Goal: Task Accomplishment & Management: Use online tool/utility

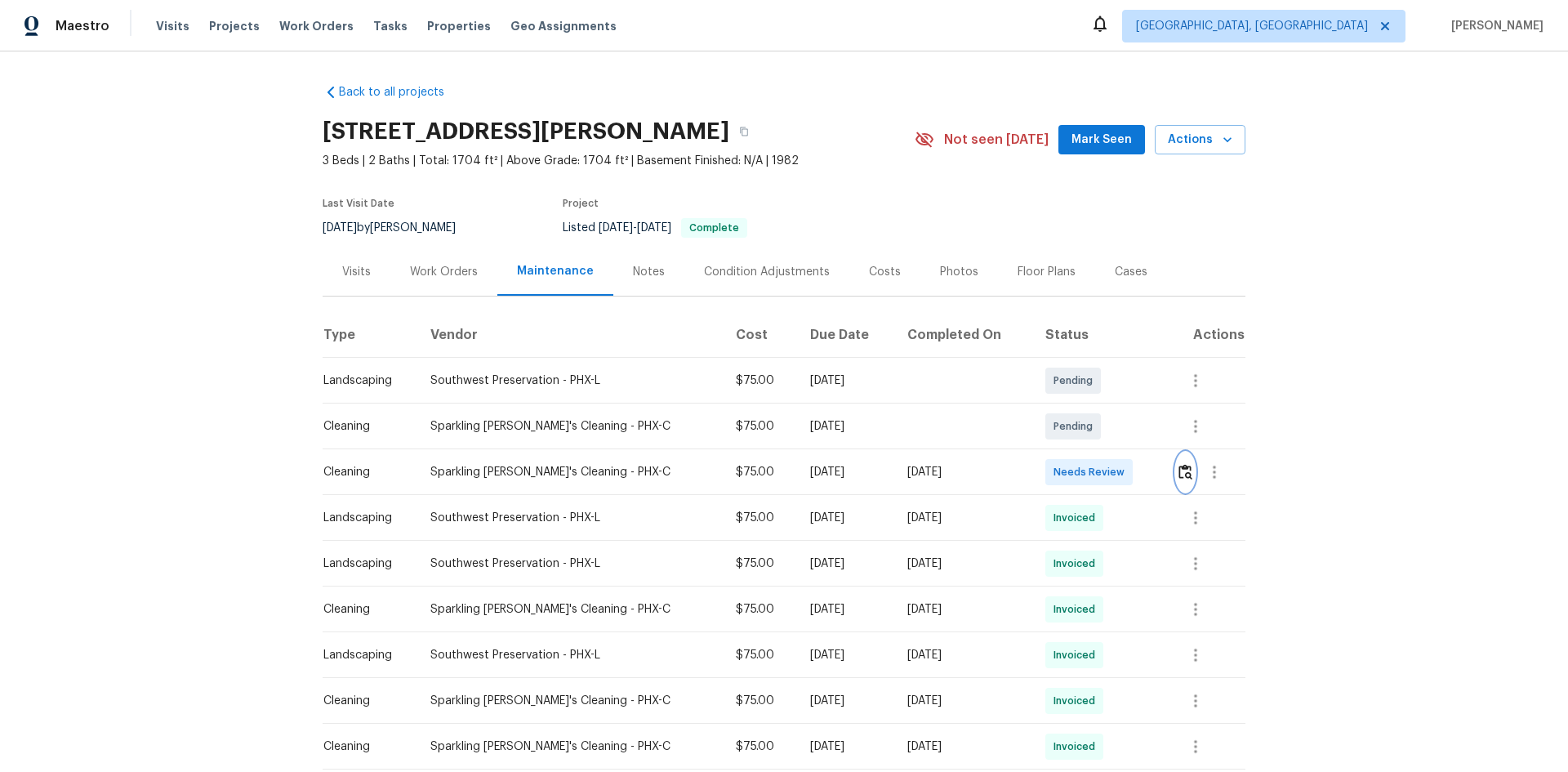
click at [1115, 479] on img "button" at bounding box center [1186, 471] width 14 height 15
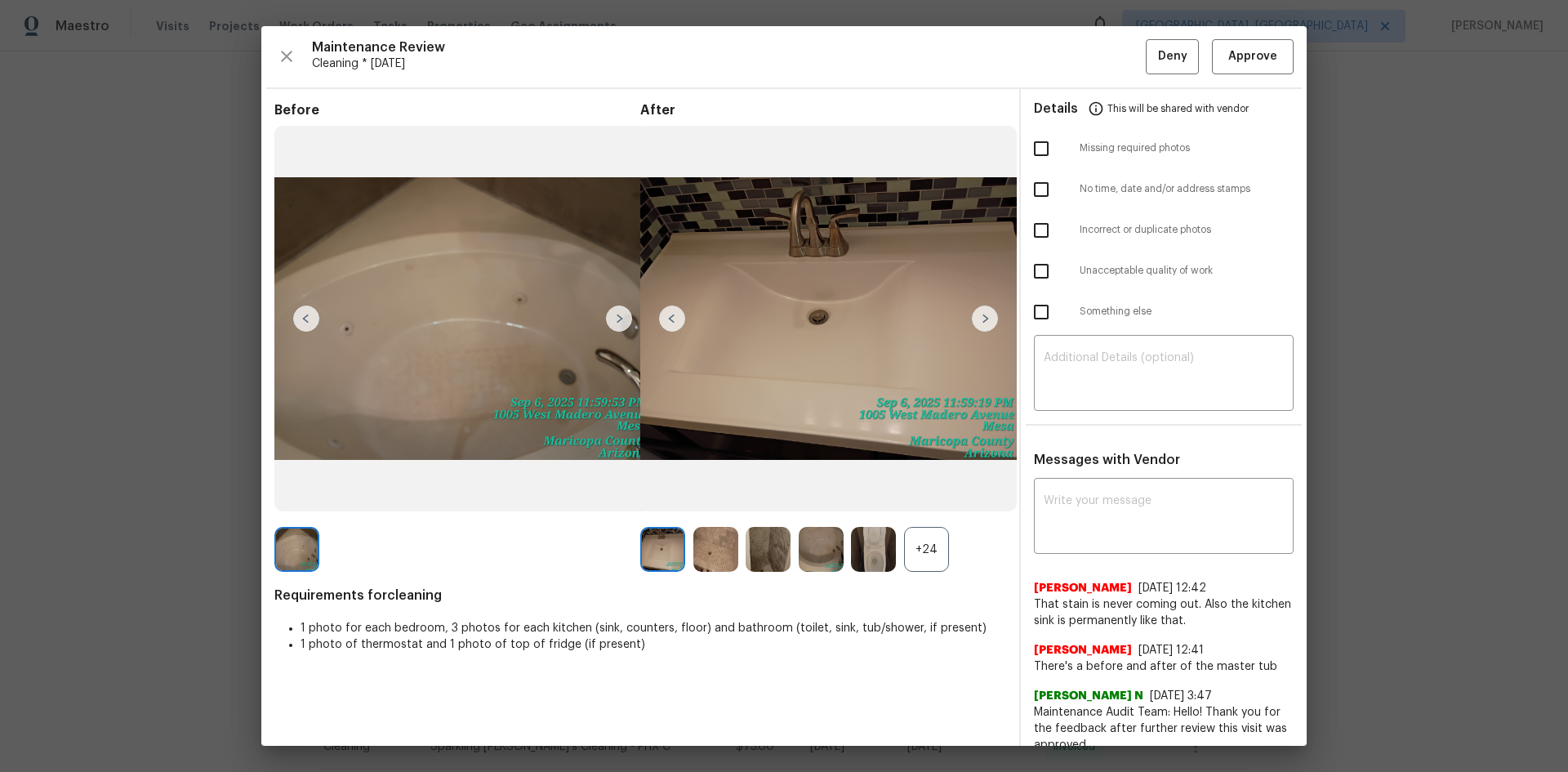
click at [934, 516] on div "+24" at bounding box center [926, 549] width 45 height 45
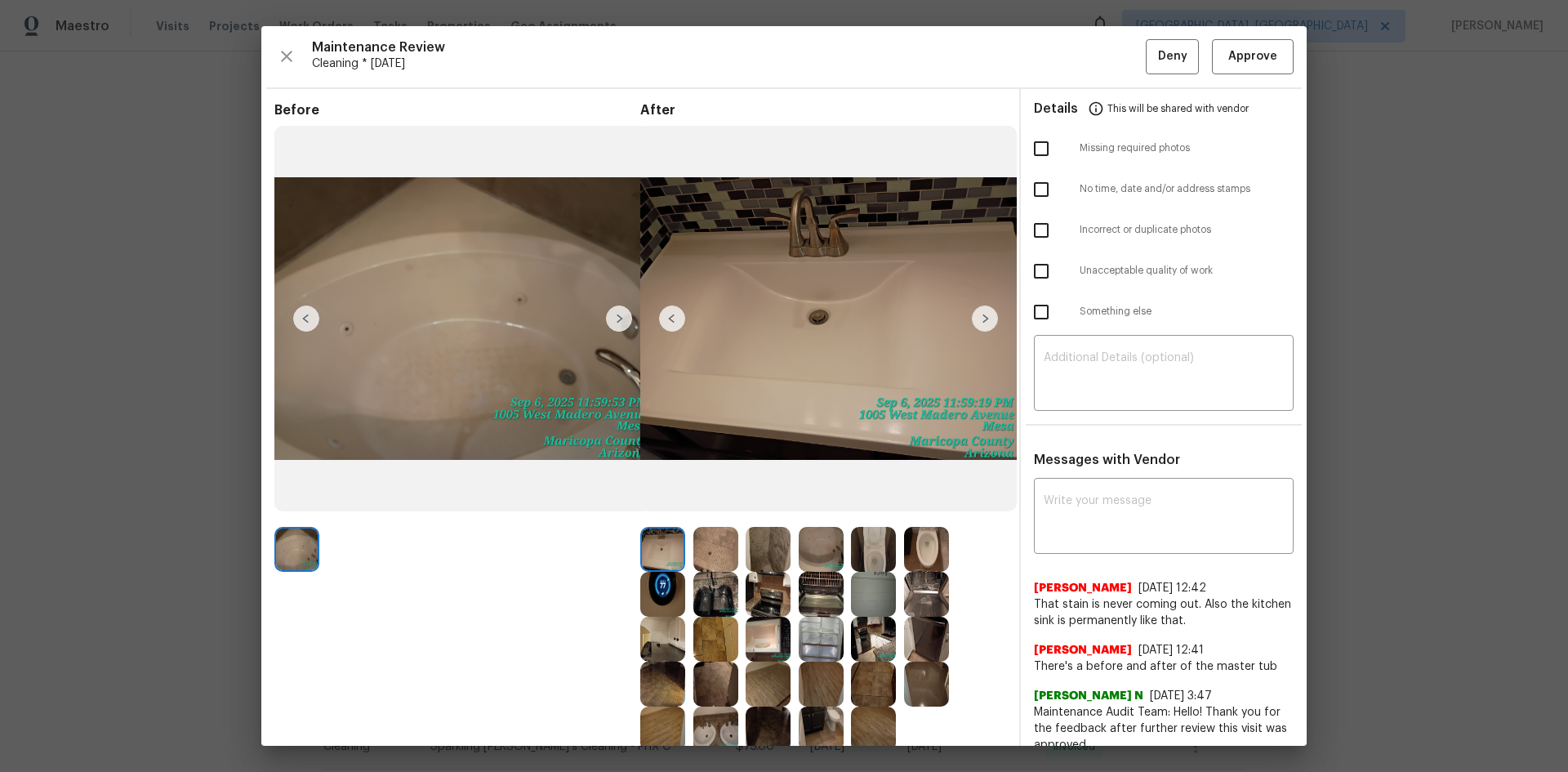
click at [661, 516] on img at bounding box center [663, 594] width 45 height 45
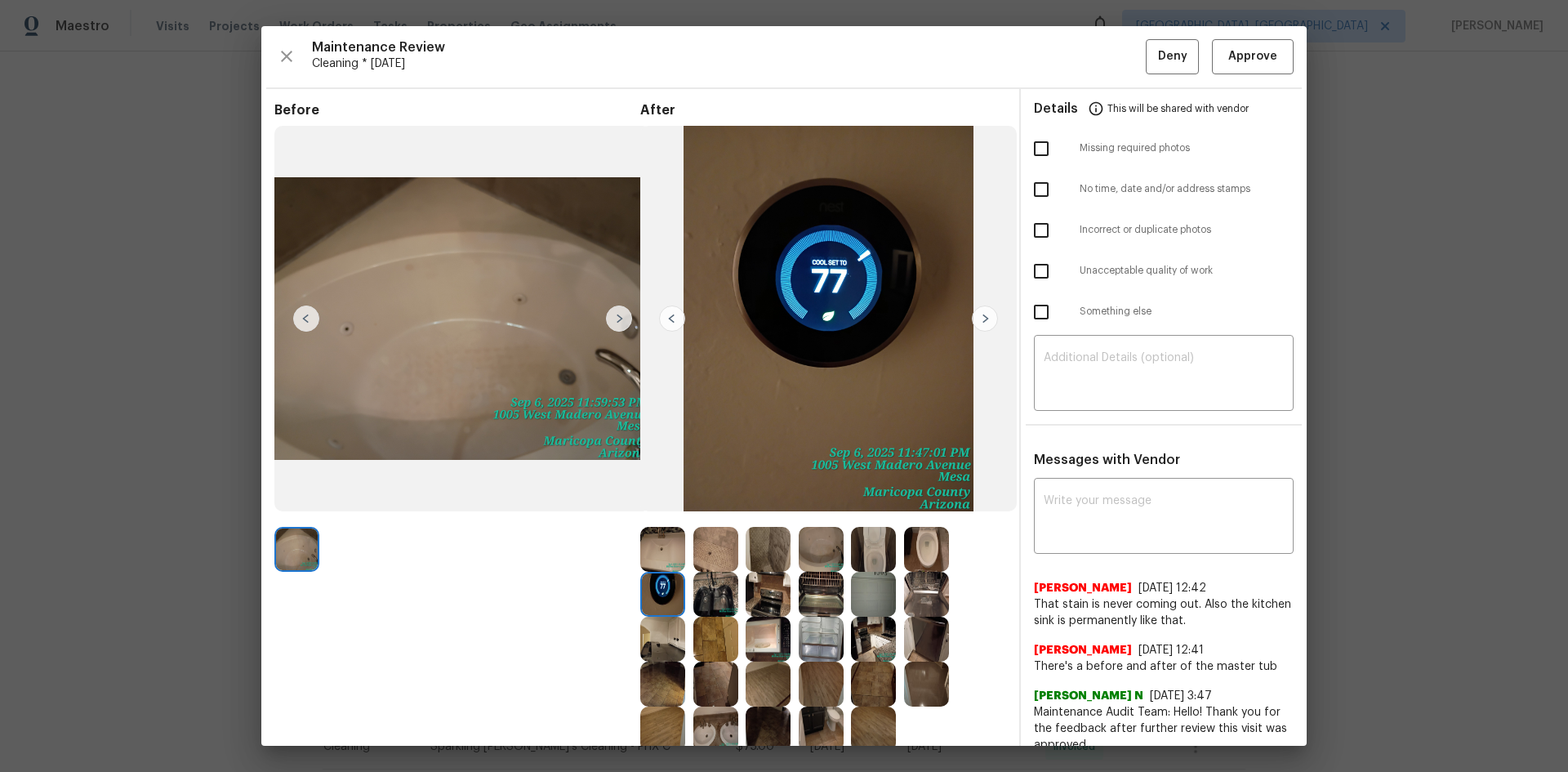
click at [658, 516] on img at bounding box center [663, 594] width 45 height 45
click at [1115, 38] on div "Maintenance Review Cleaning * Tue, Sep 02 Deny Approve Before After Requirement…" at bounding box center [784, 385] width 1045 height 720
click at [1115, 61] on span "Approve" at bounding box center [1252, 56] width 49 height 20
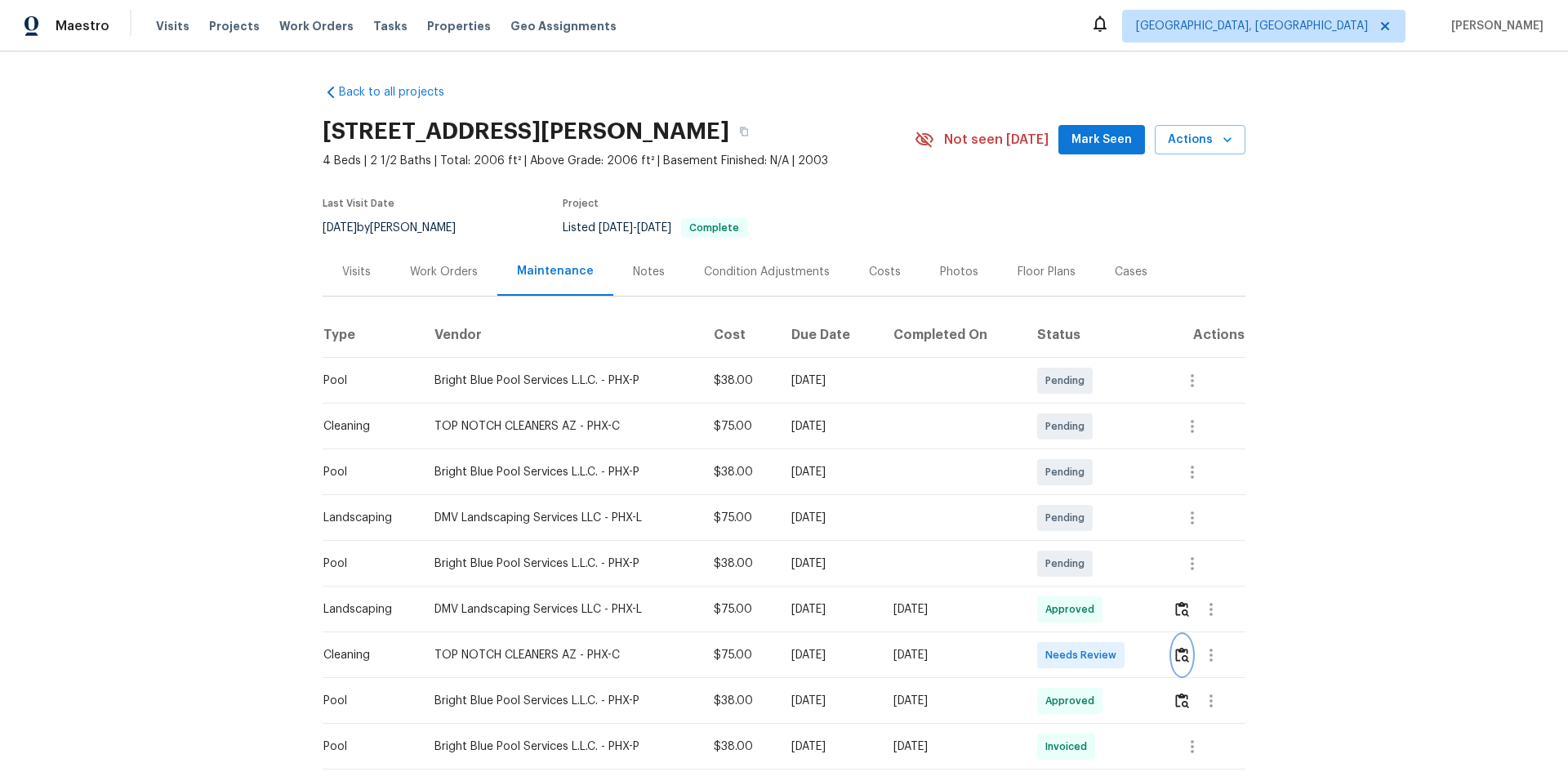
click at [1115, 516] on img "button" at bounding box center [1182, 654] width 14 height 15
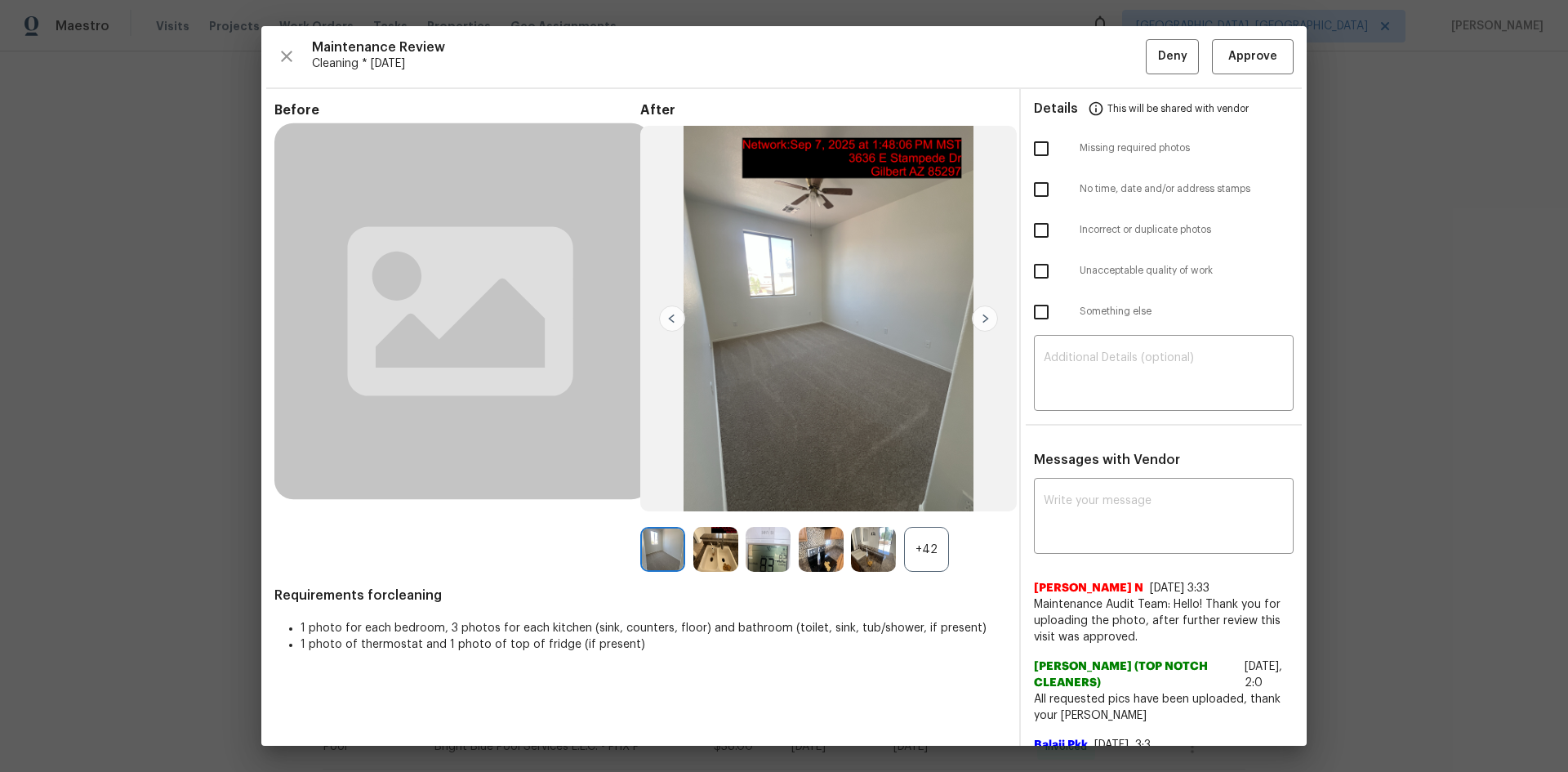
click at [1069, 516] on div "Nijanthan N 5/29/25, 3:33 Maintenance Audit Team: Hello! Thank you for uploadin…" at bounding box center [1163, 606] width 260 height 78
click at [1077, 516] on textarea at bounding box center [1163, 518] width 240 height 46
paste textarea "Maintenance Audit Team: Hello! Unfortunately, this cleaning visit completed on …"
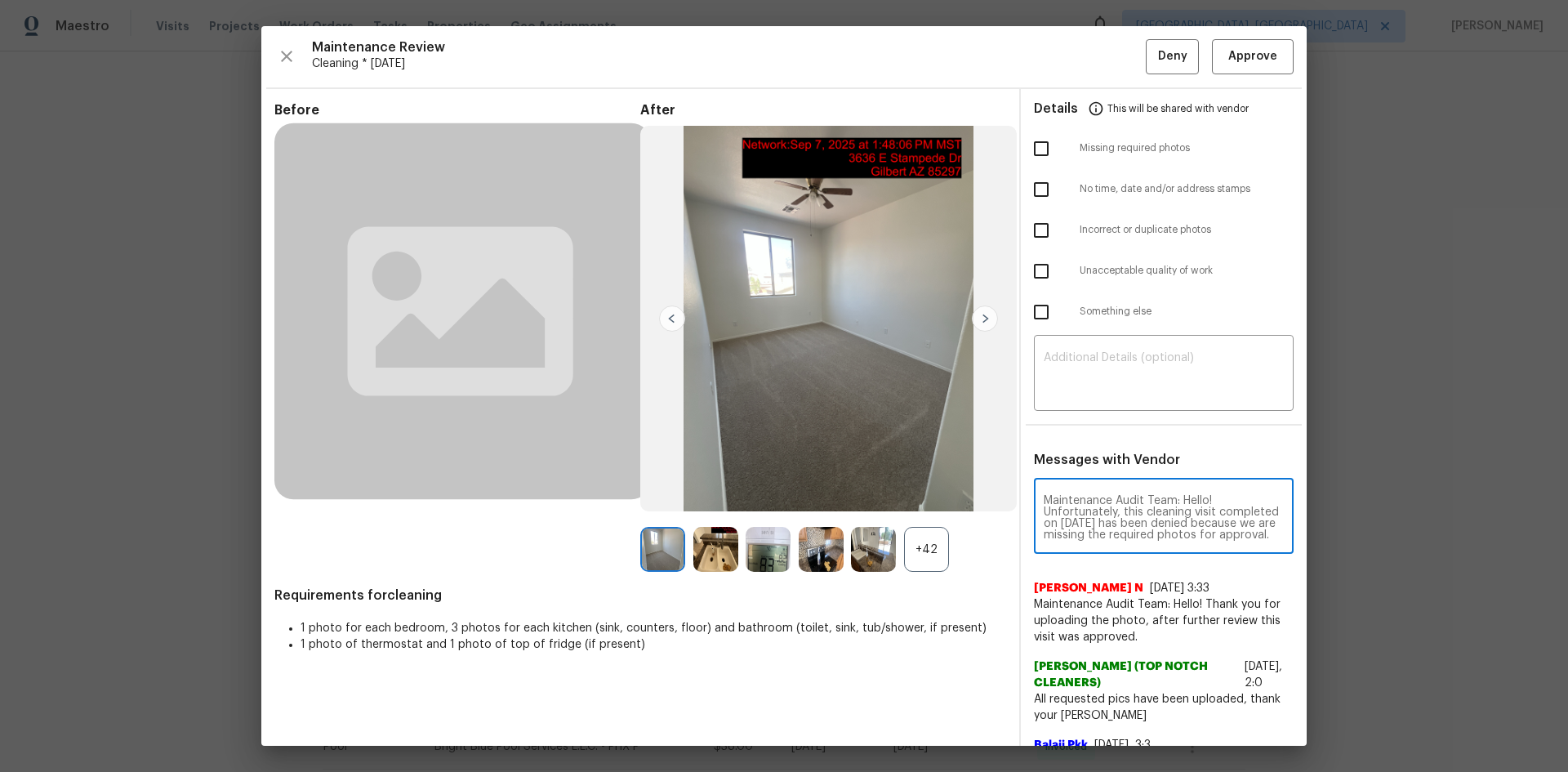
scroll to position [229, 0]
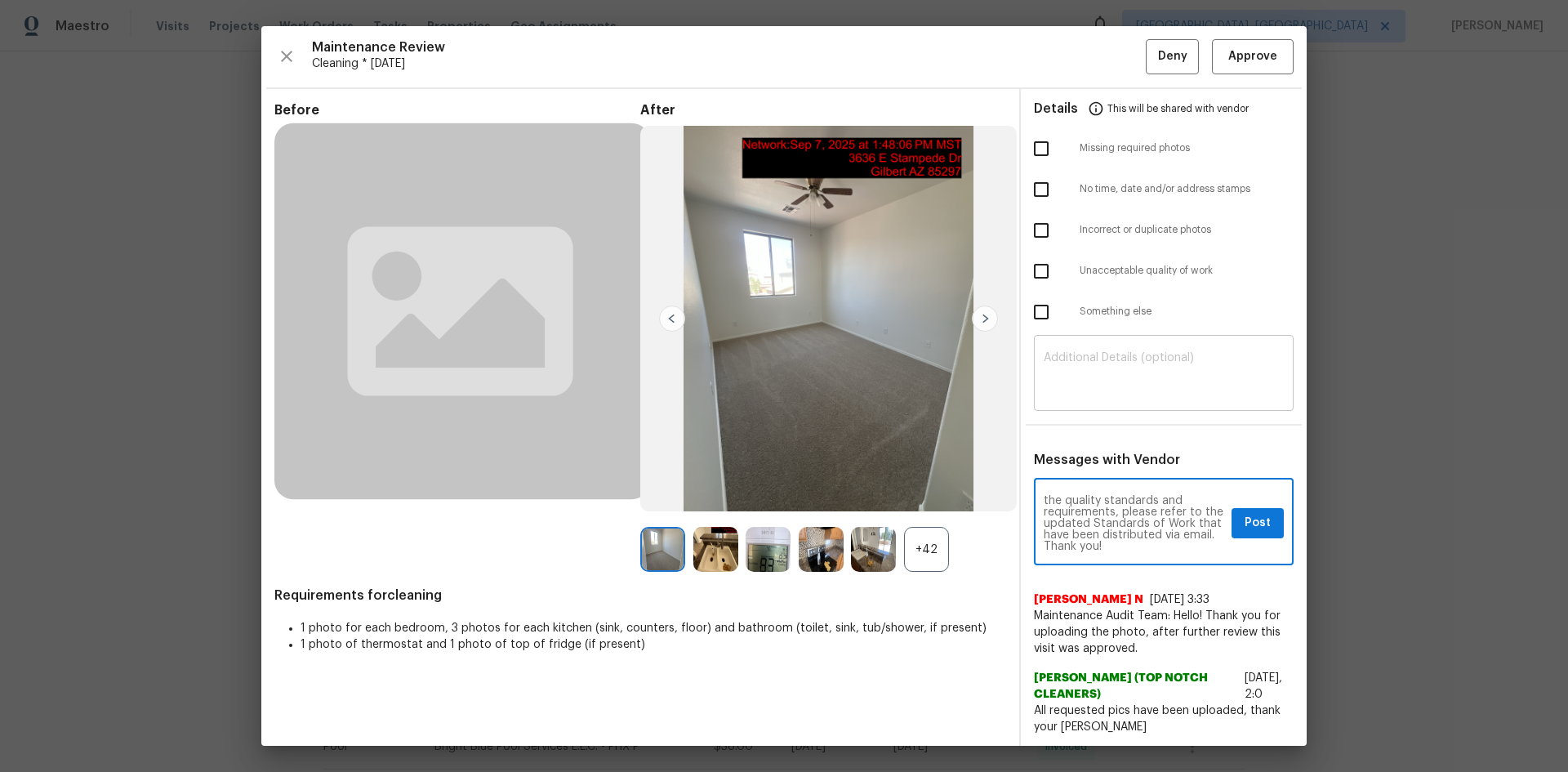
type textarea "Maintenance Audit Team: Hello! Unfortunately, this cleaning visit completed on …"
click at [1090, 384] on textarea at bounding box center [1163, 375] width 240 height 46
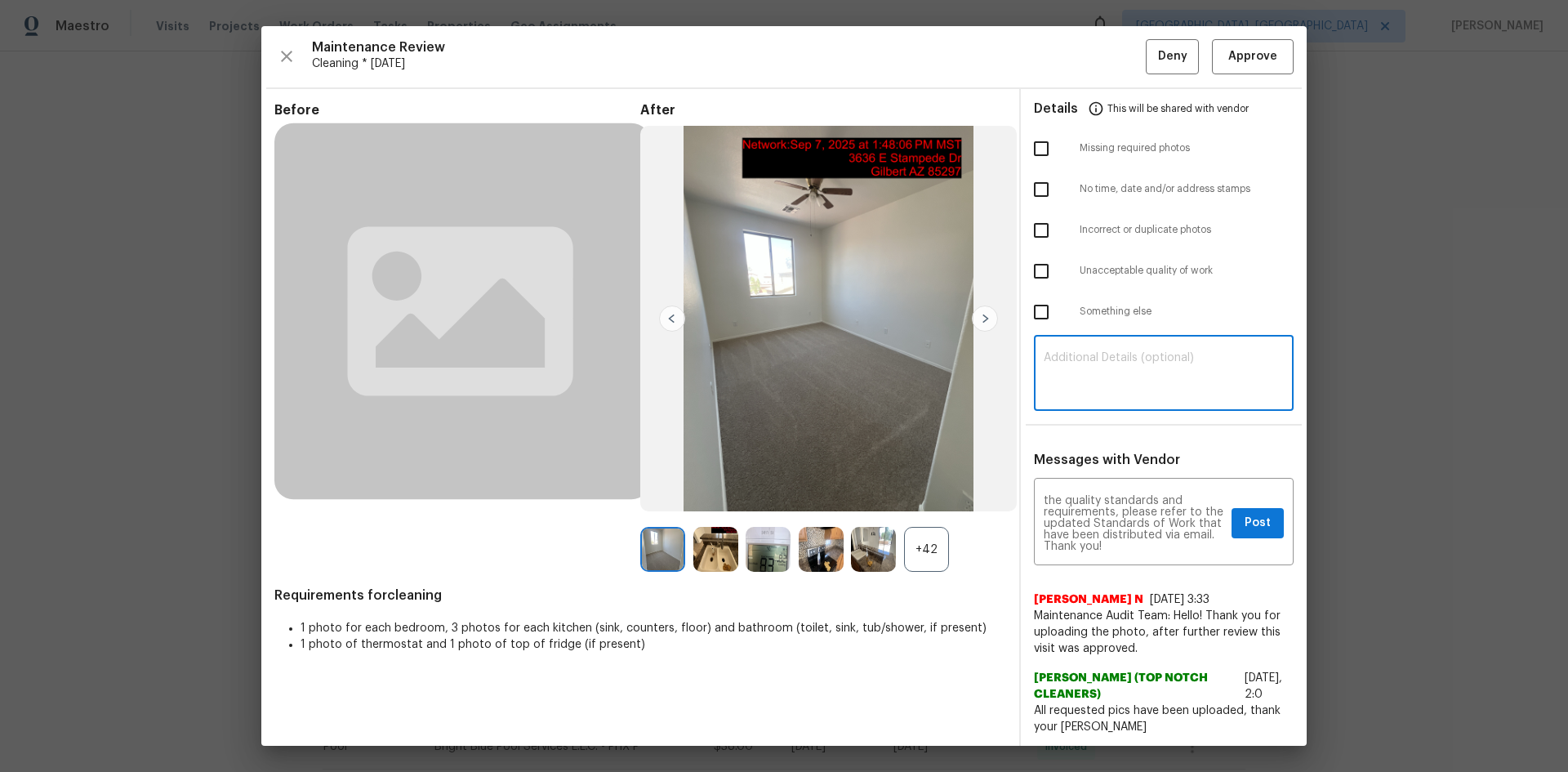
paste textarea "Maintenance Audit Team: Hello! Unfortunately, this cleaning visit completed on …"
type textarea "Maintenance Audit Team: Hello! Unfortunately, this cleaning visit completed on …"
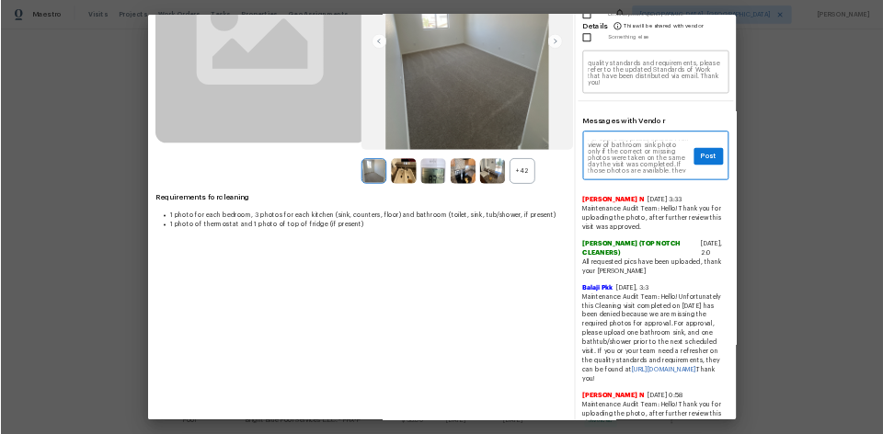
scroll to position [92, 0]
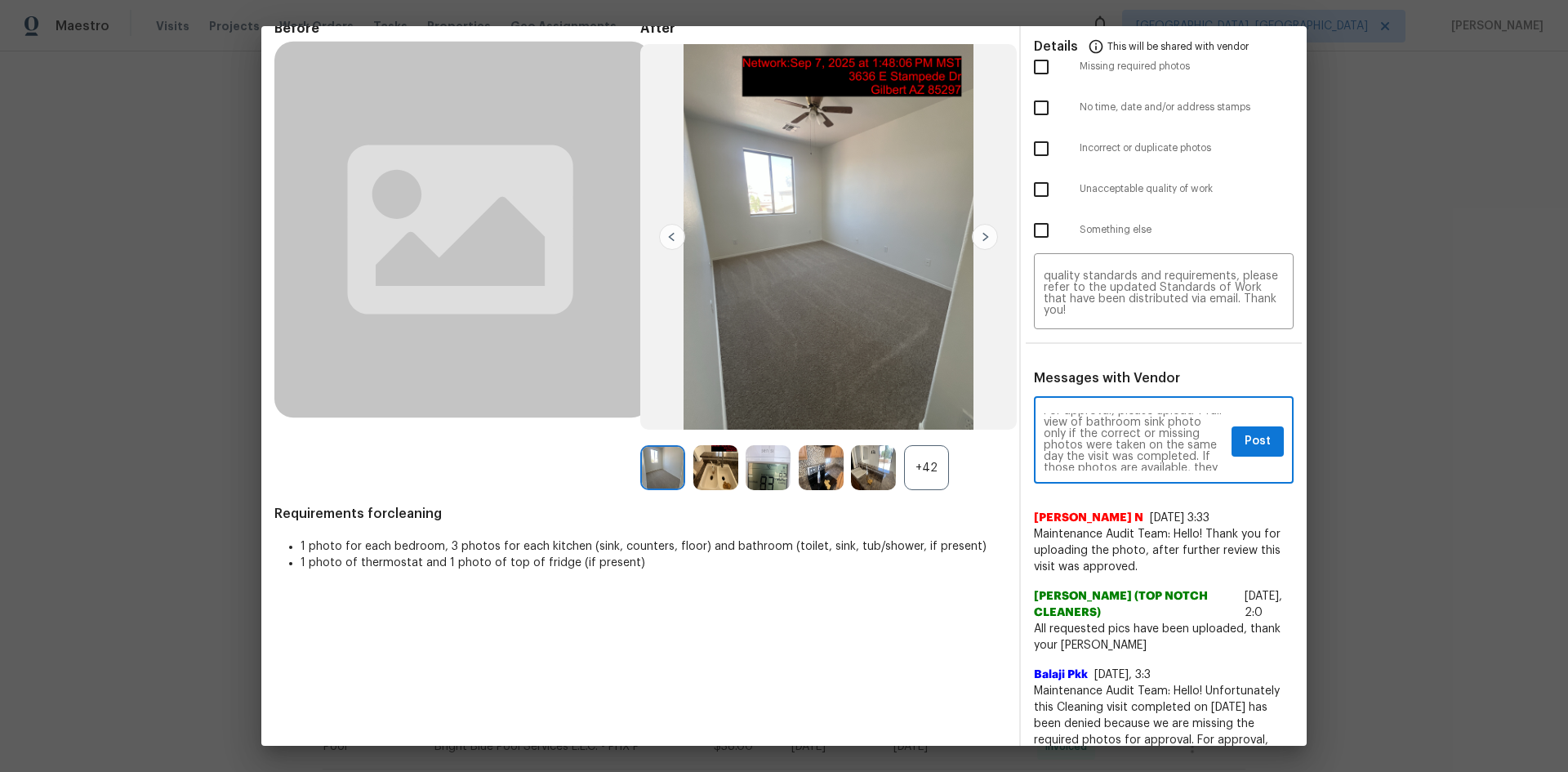
click at [1083, 435] on textarea "Maintenance Audit Team: Hello! Unfortunately, this cleaning visit completed on …" at bounding box center [1134, 442] width 181 height 57
type textarea "Maintenance Audit Team: Hello! Unfortunately, this cleaning visit completed on …"
click at [1115, 311] on textarea "Maintenance Audit Team: Hello! Unfortunately, this cleaning visit completed on …" at bounding box center [1163, 294] width 240 height 46
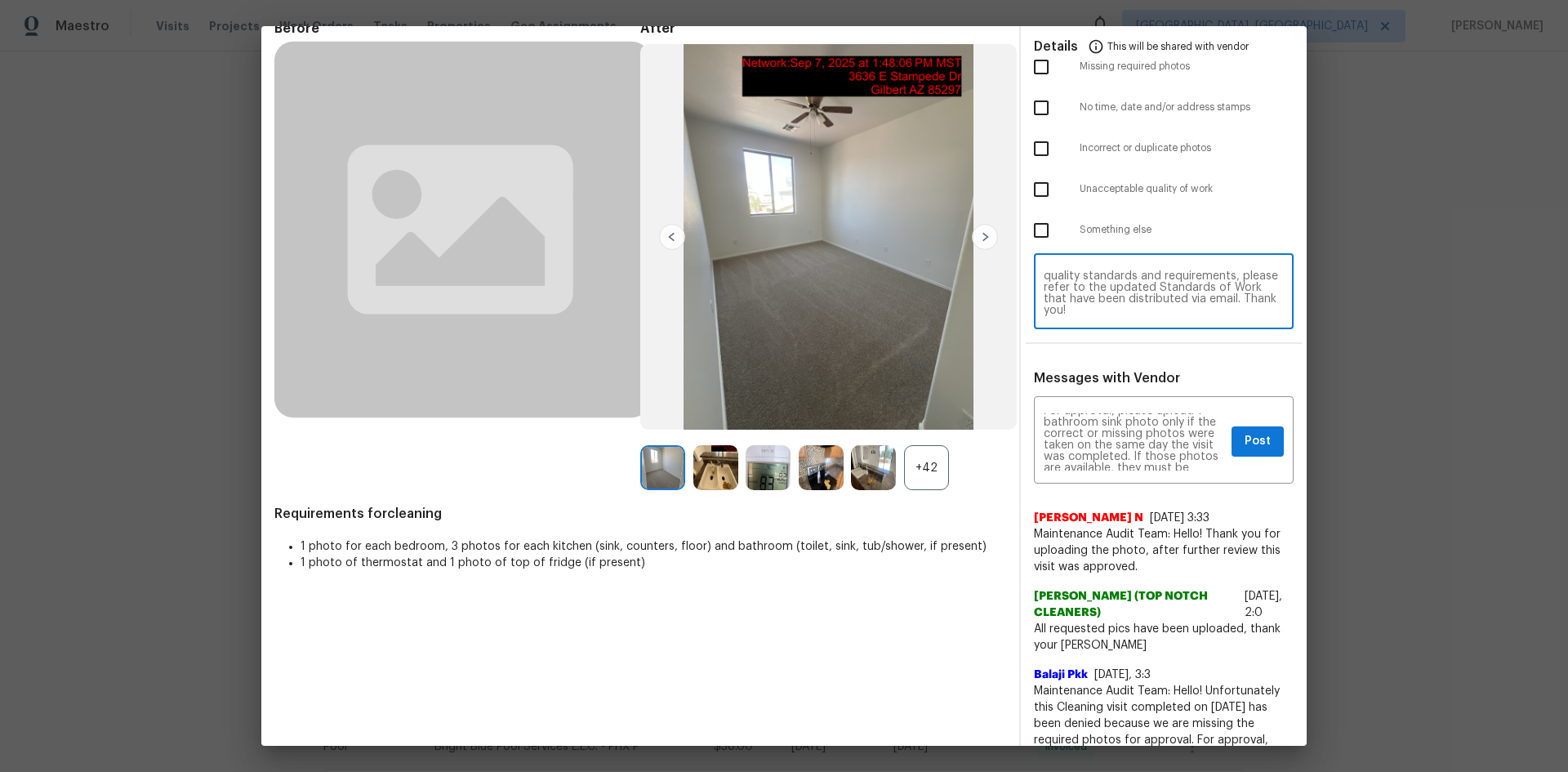
paste textarea
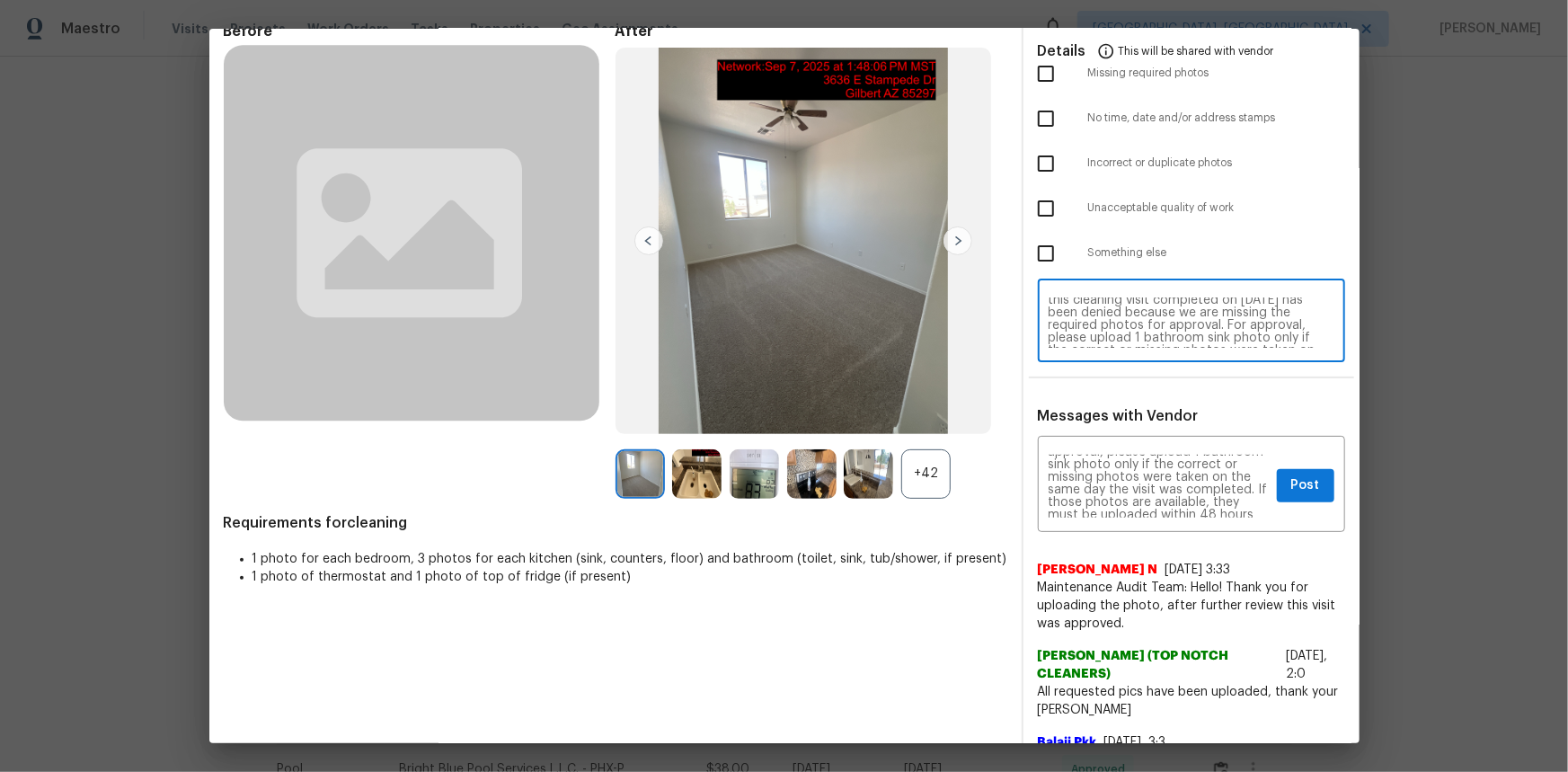
scroll to position [32, 0]
type textarea "Maintenance Audit Team: Hello! Unfortunately, this cleaning visit completed on …"
click at [1226, 486] on span "Post" at bounding box center [1304, 485] width 28 height 22
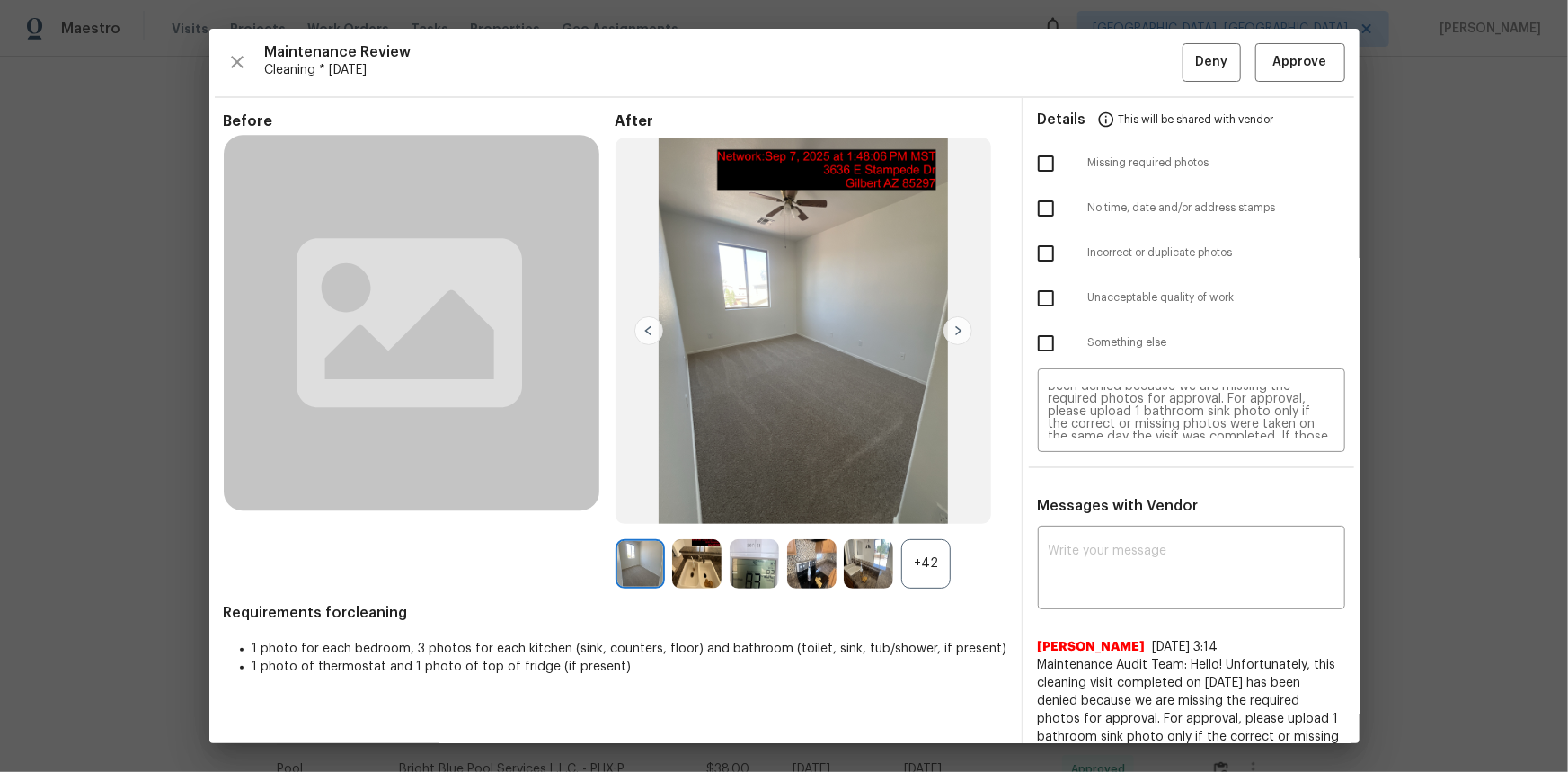
scroll to position [0, 0]
click at [1037, 162] on input "checkbox" at bounding box center [1046, 163] width 38 height 38
checkbox input "true"
drag, startPoint x: 1204, startPoint y: 54, endPoint x: 1133, endPoint y: 218, distance: 178.7
click at [1204, 53] on span "Deny" at bounding box center [1211, 61] width 32 height 22
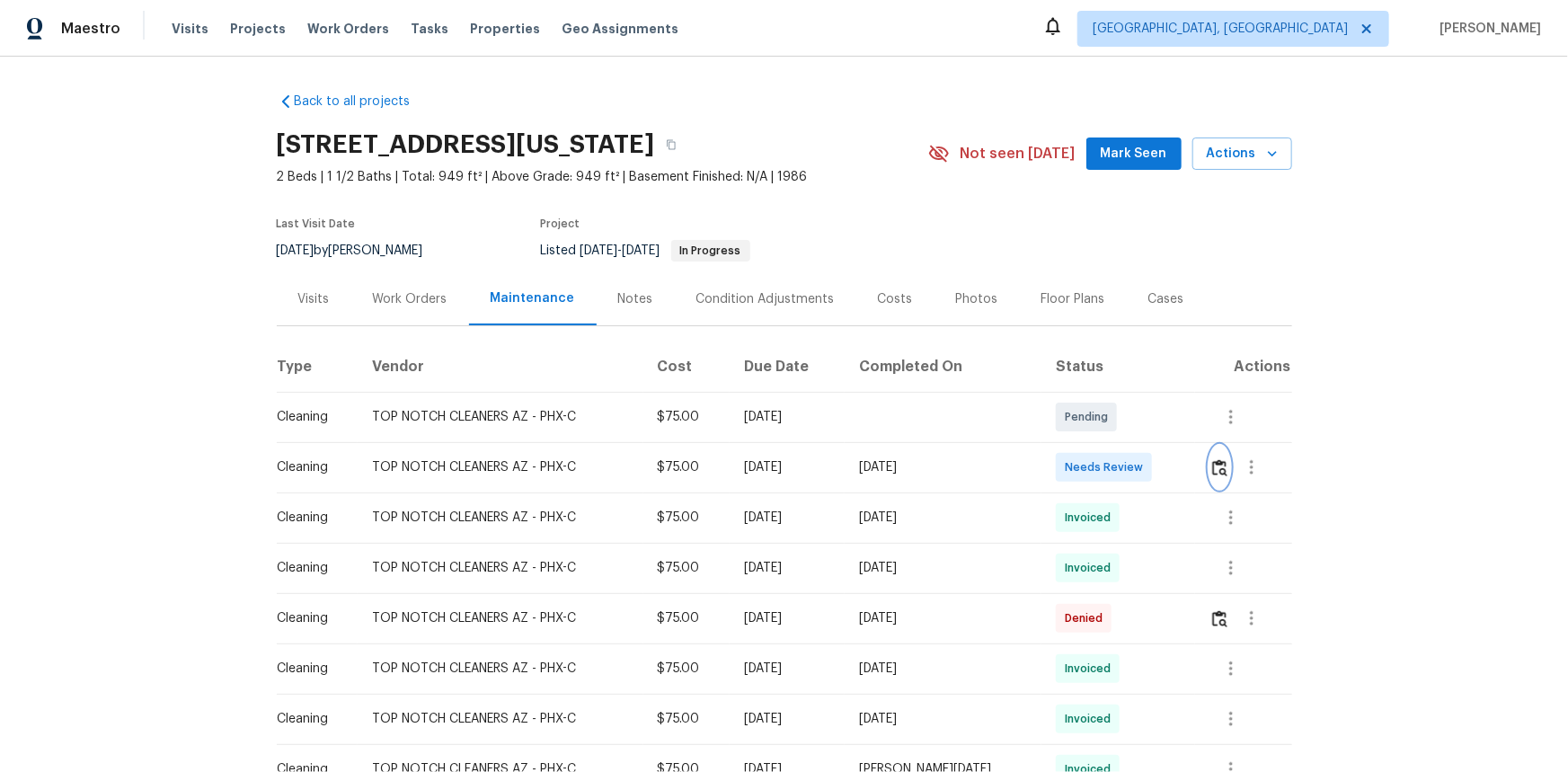
click at [1115, 476] on button "button" at bounding box center [1219, 467] width 21 height 43
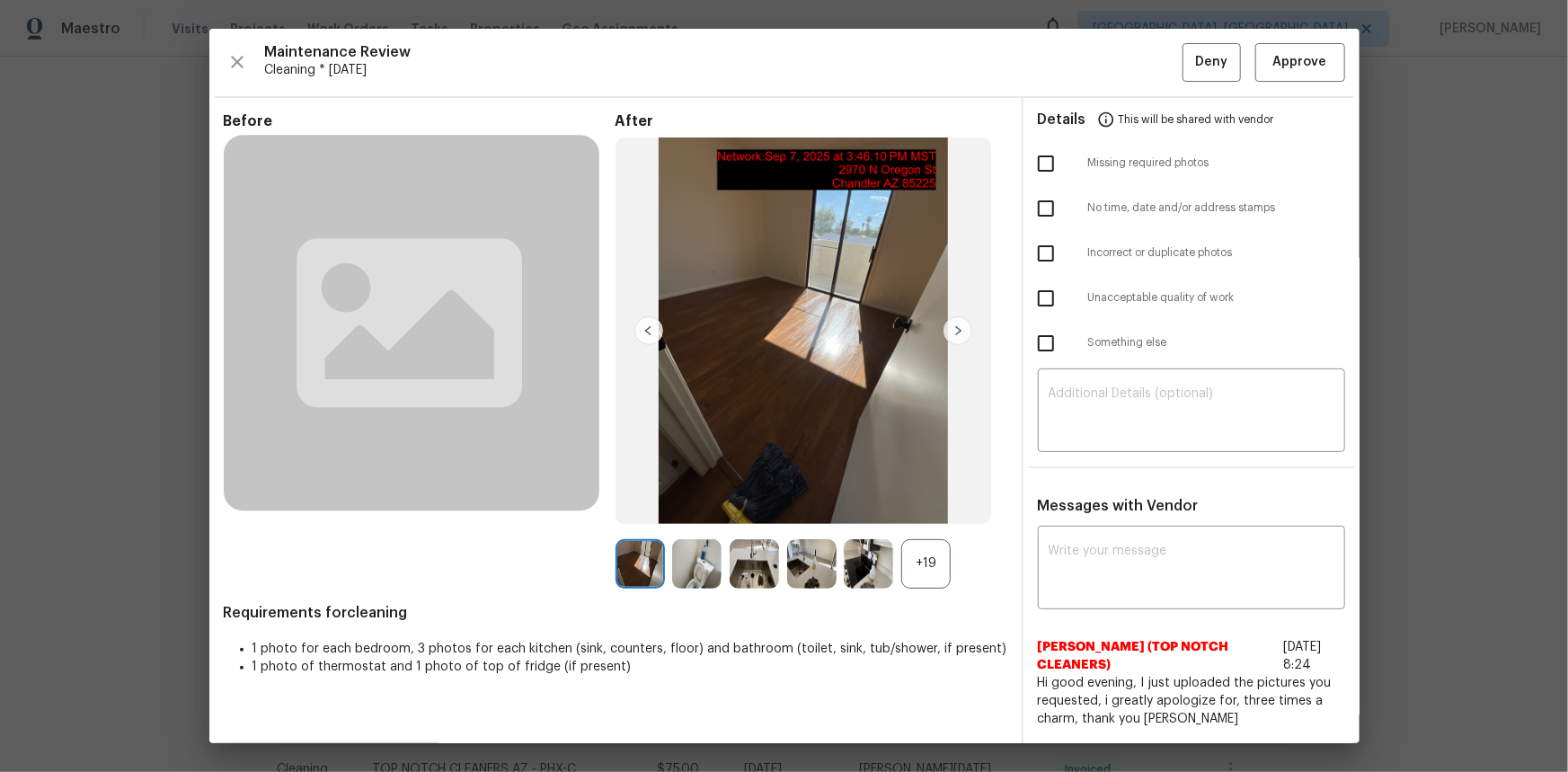
click at [919, 515] on div "+19" at bounding box center [926, 563] width 50 height 50
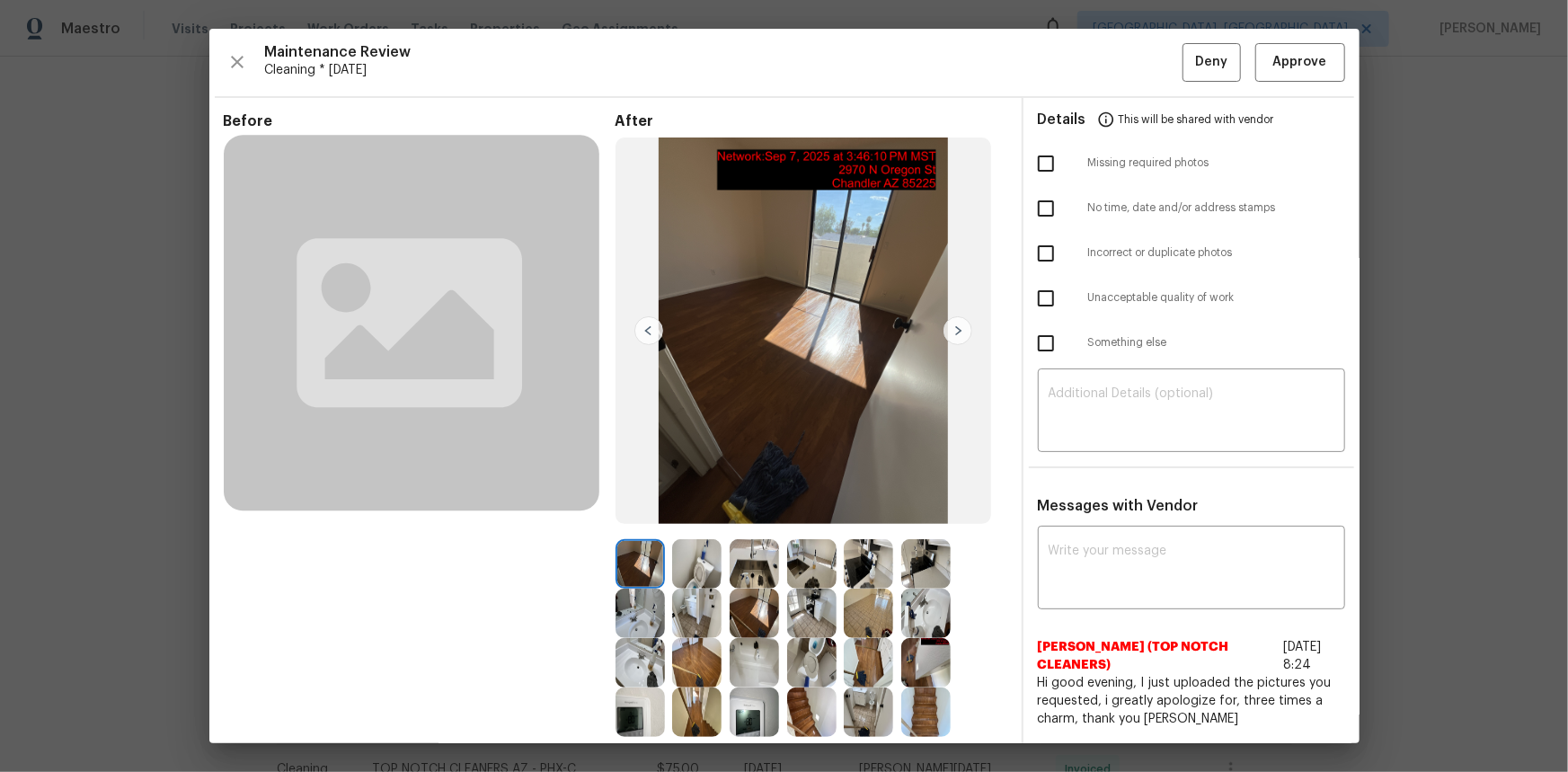
click at [629, 515] on img at bounding box center [640, 711] width 50 height 50
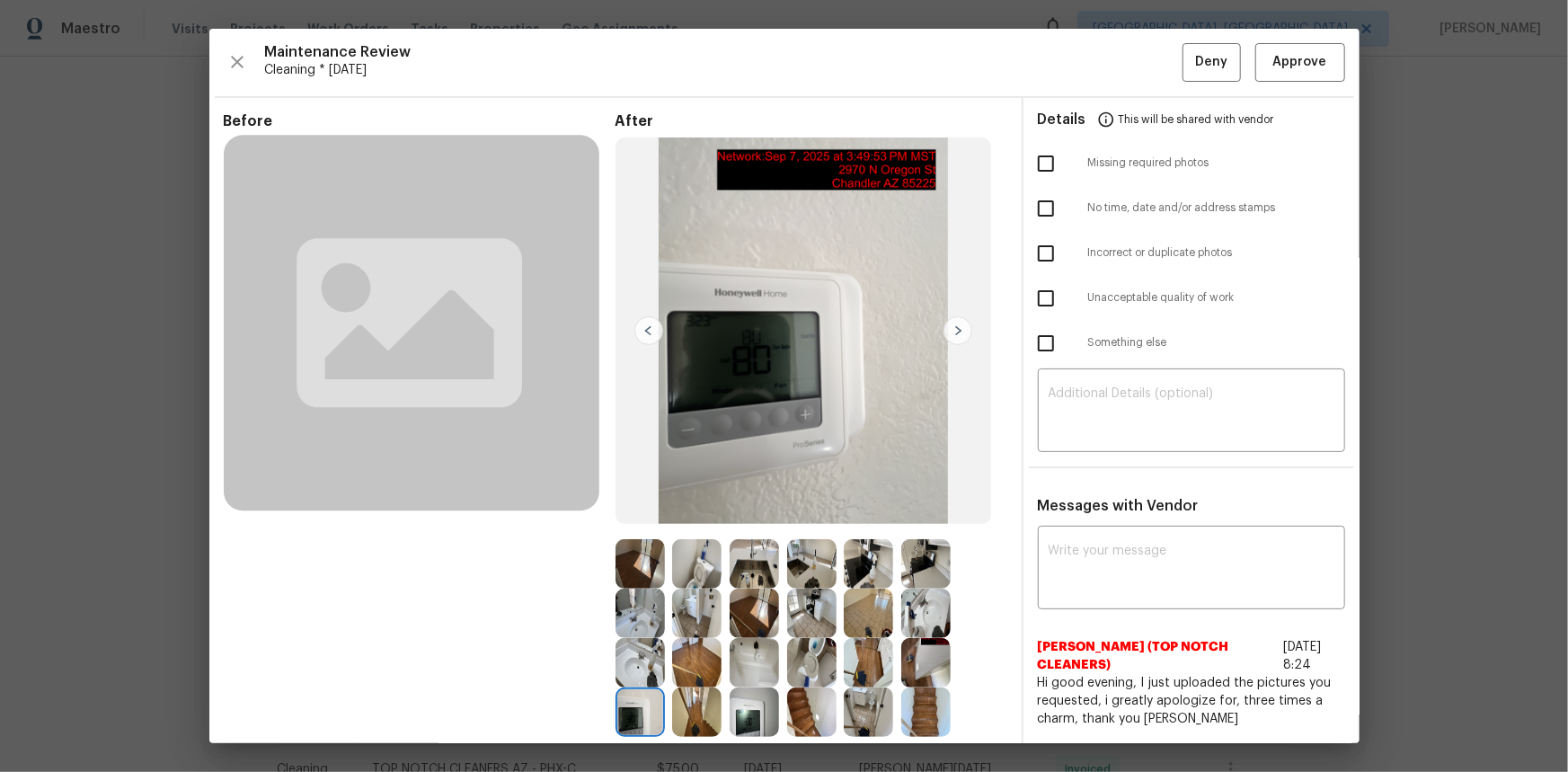
click at [629, 515] on img at bounding box center [640, 711] width 50 height 50
click at [1115, 62] on span "Approve" at bounding box center [1300, 61] width 54 height 22
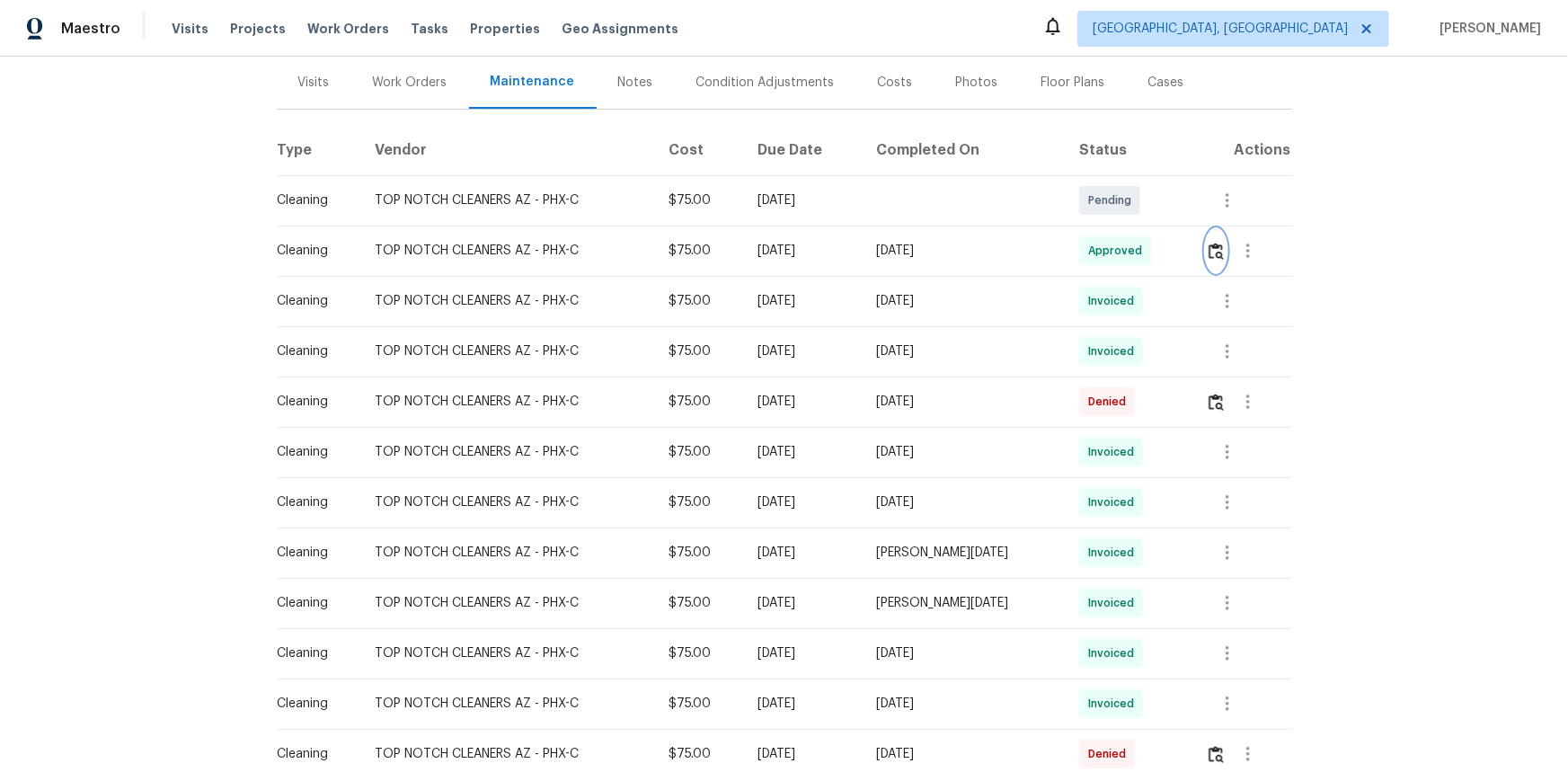
scroll to position [215, 0]
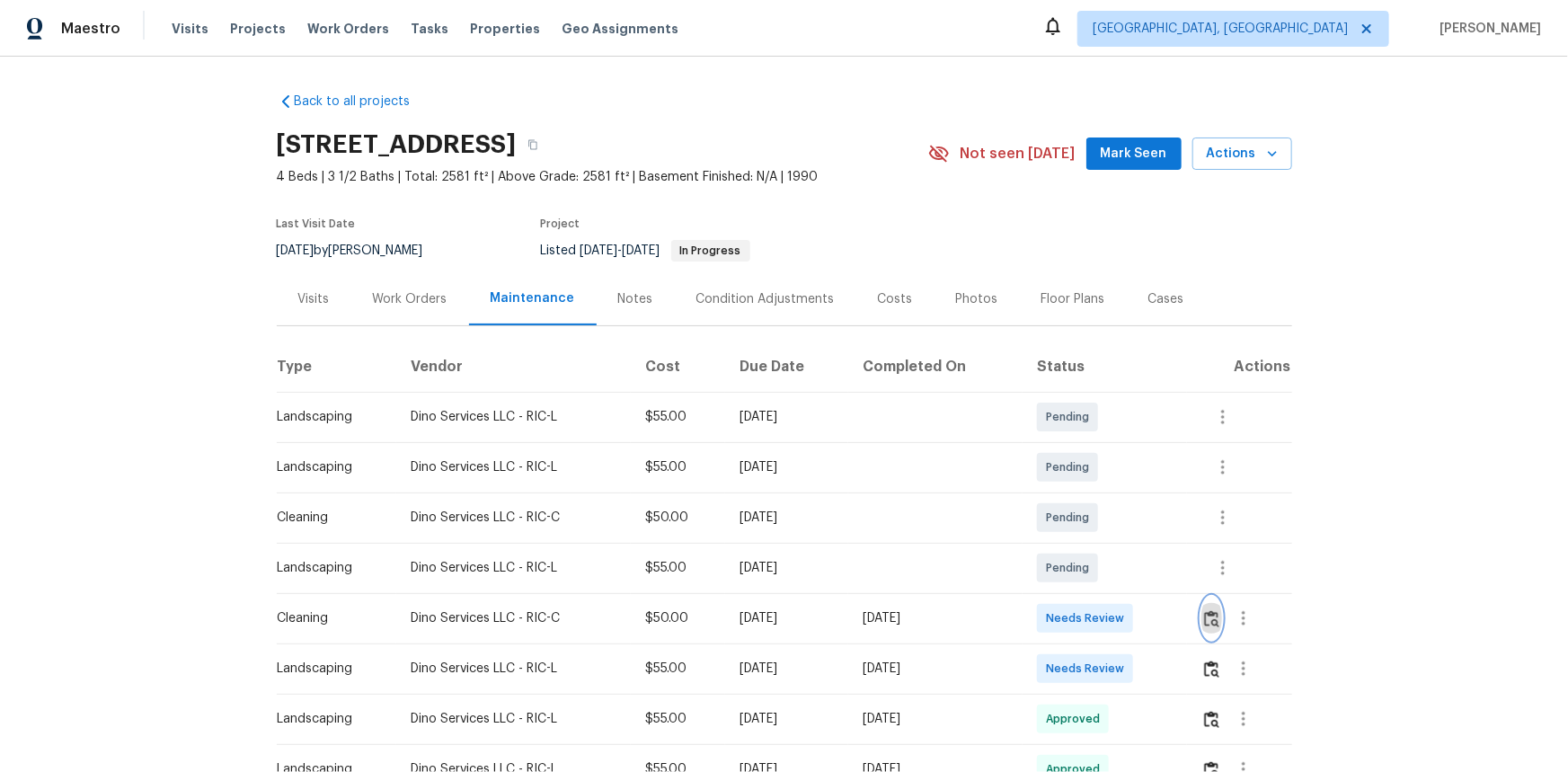
click at [1115, 515] on img "button" at bounding box center [1212, 618] width 16 height 17
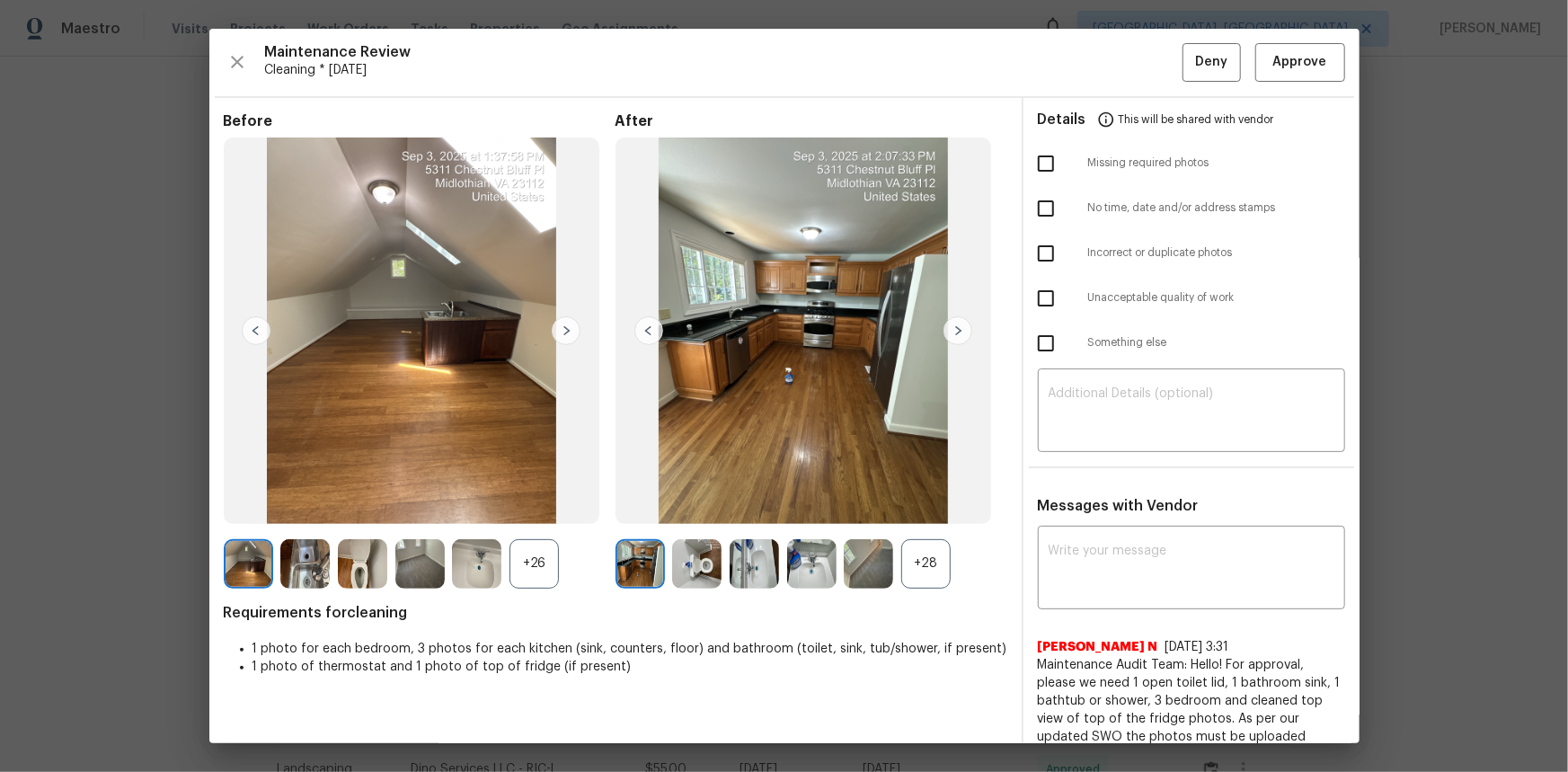
click at [913, 515] on div "+28" at bounding box center [926, 563] width 50 height 50
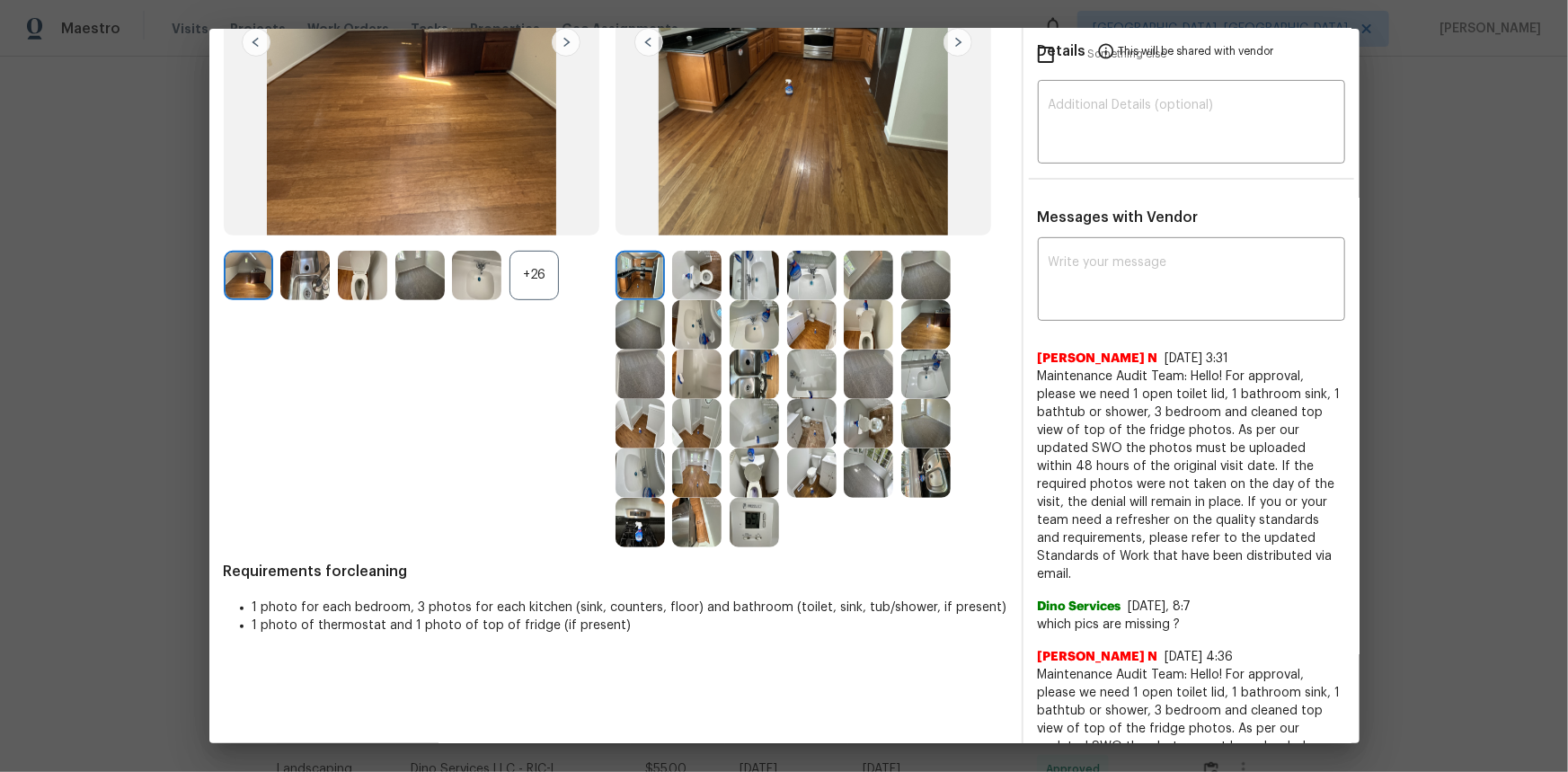
scroll to position [326, 0]
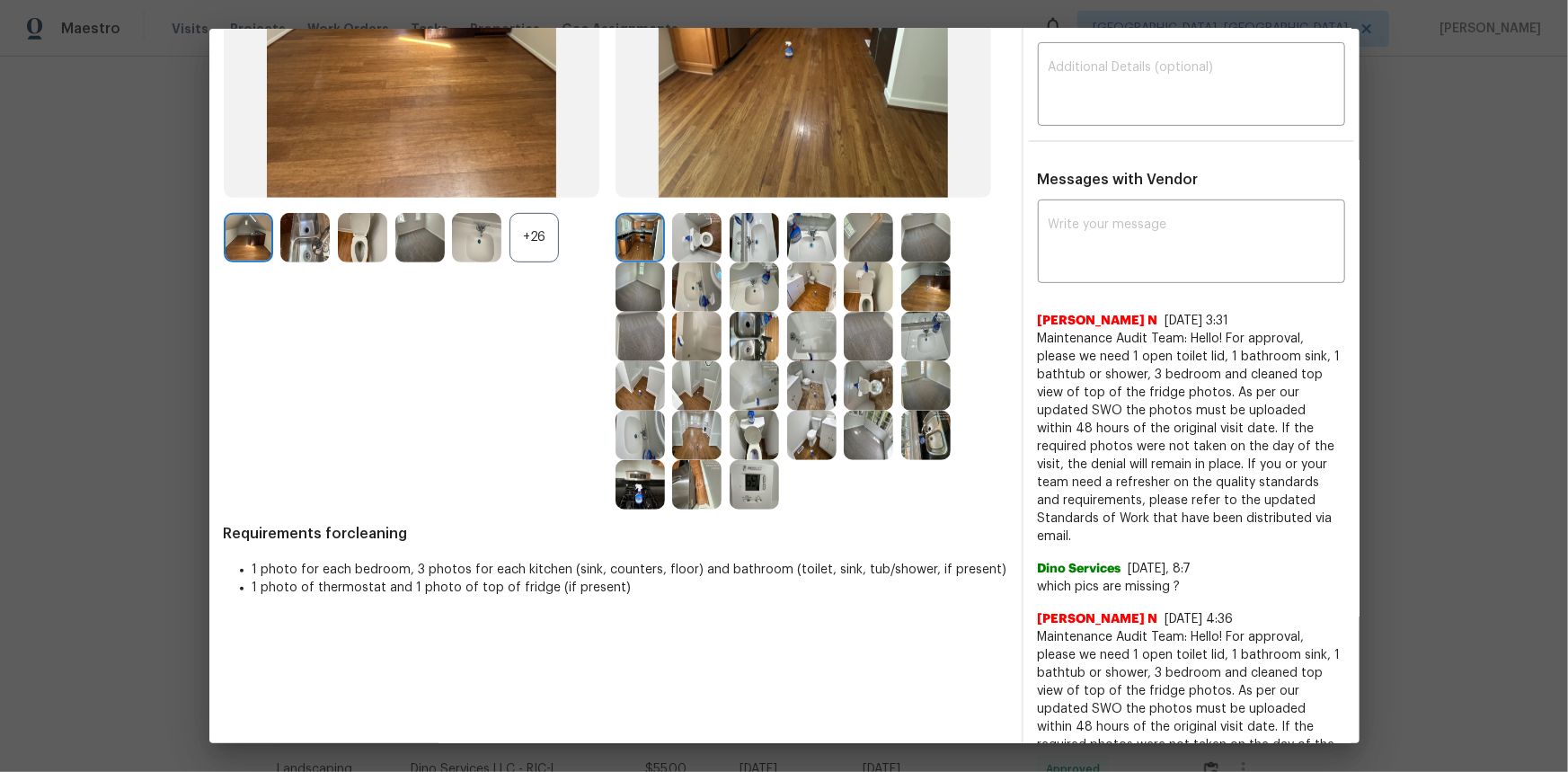
click at [758, 475] on img at bounding box center [754, 484] width 50 height 50
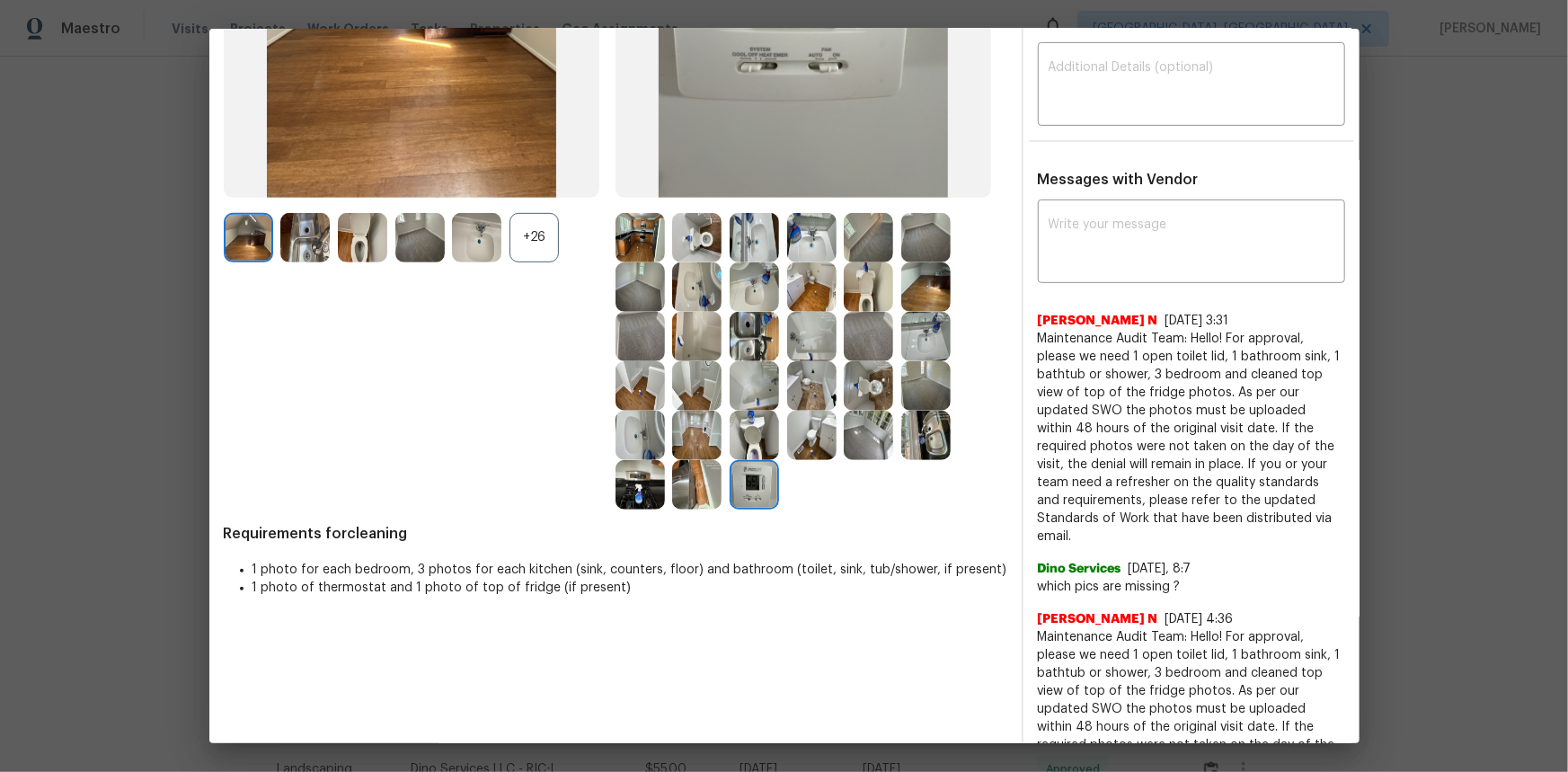
click at [758, 475] on img at bounding box center [754, 484] width 50 height 50
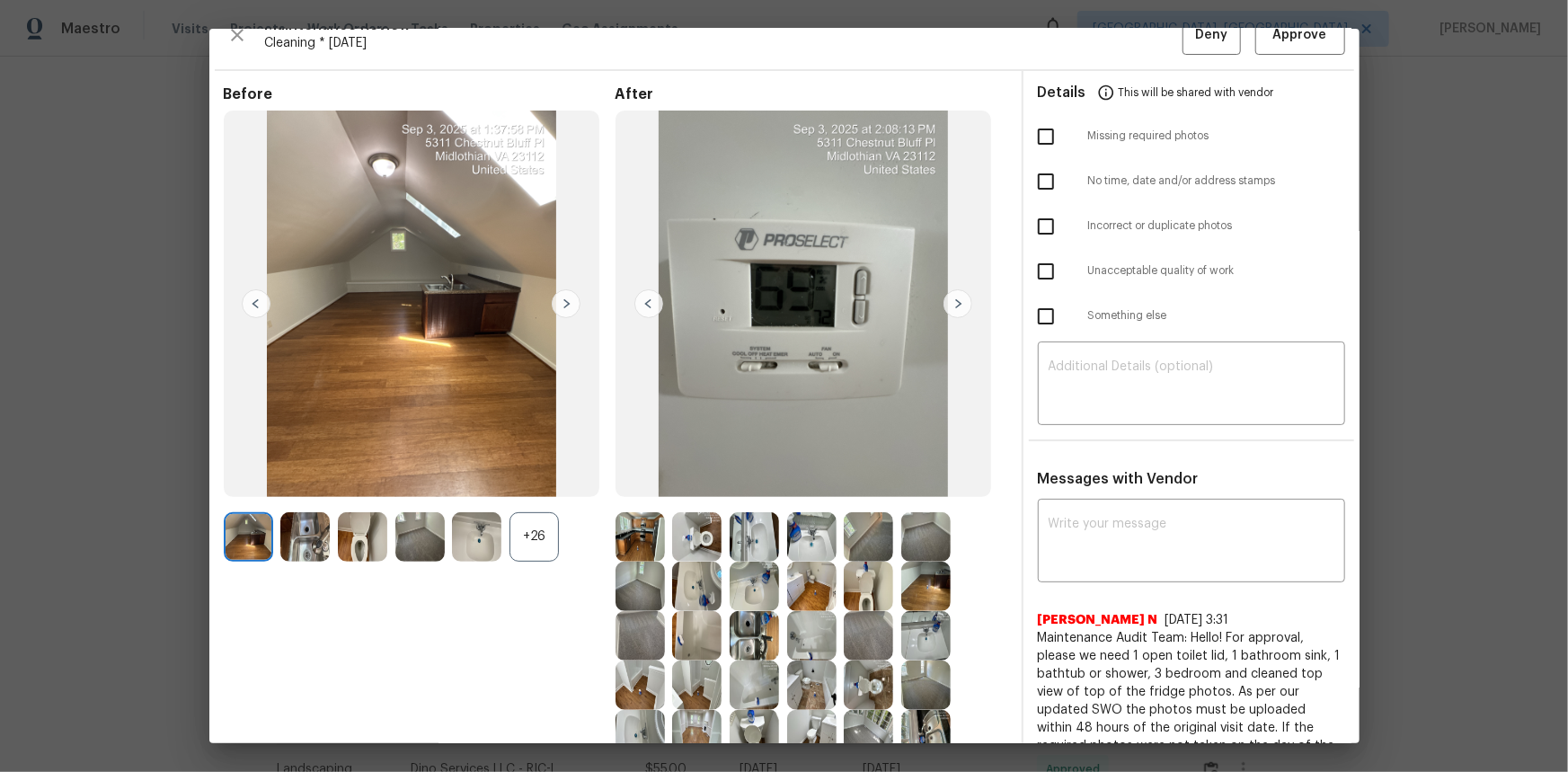
scroll to position [0, 0]
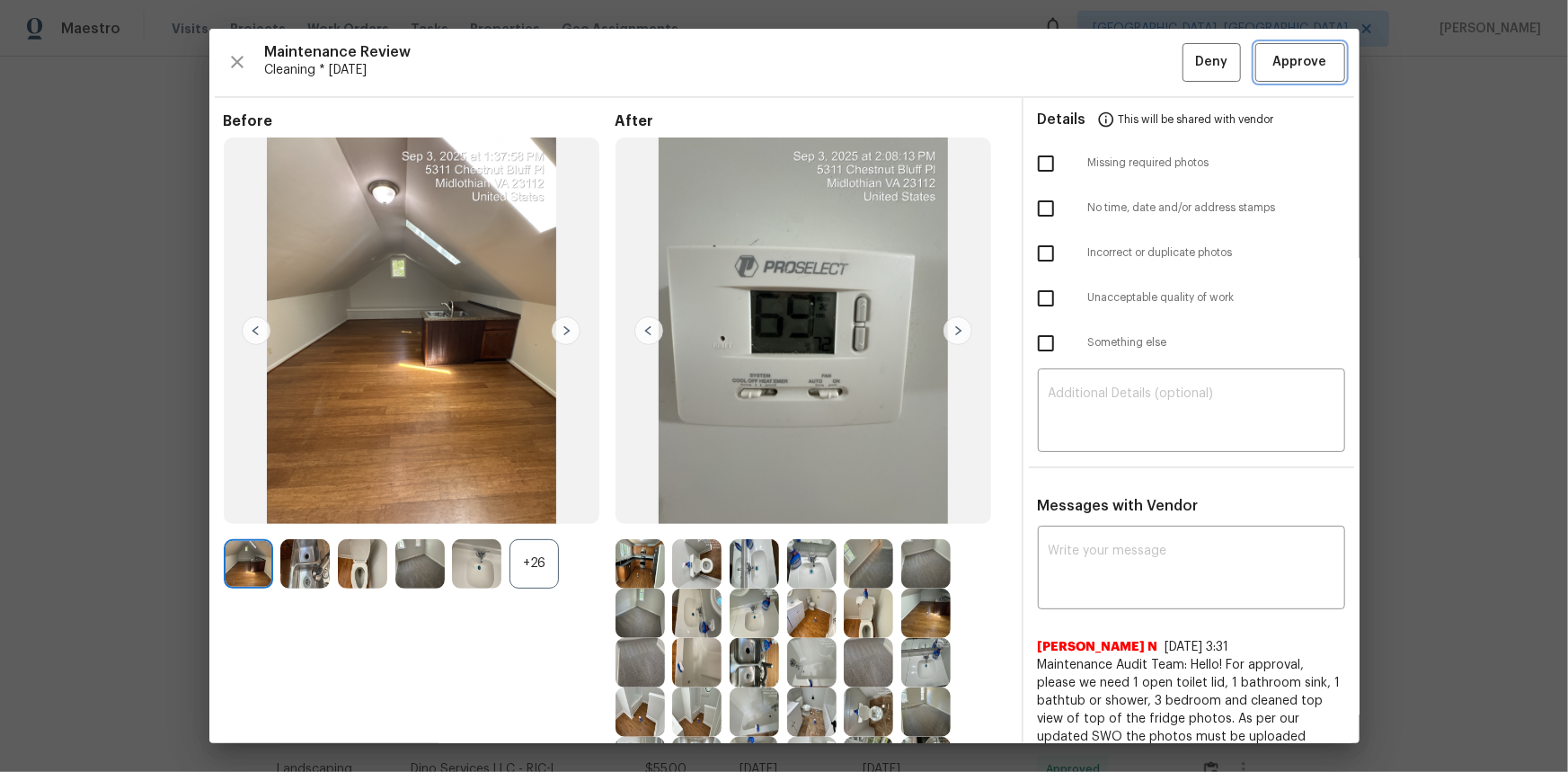
click at [1115, 66] on span "Approve" at bounding box center [1300, 61] width 54 height 22
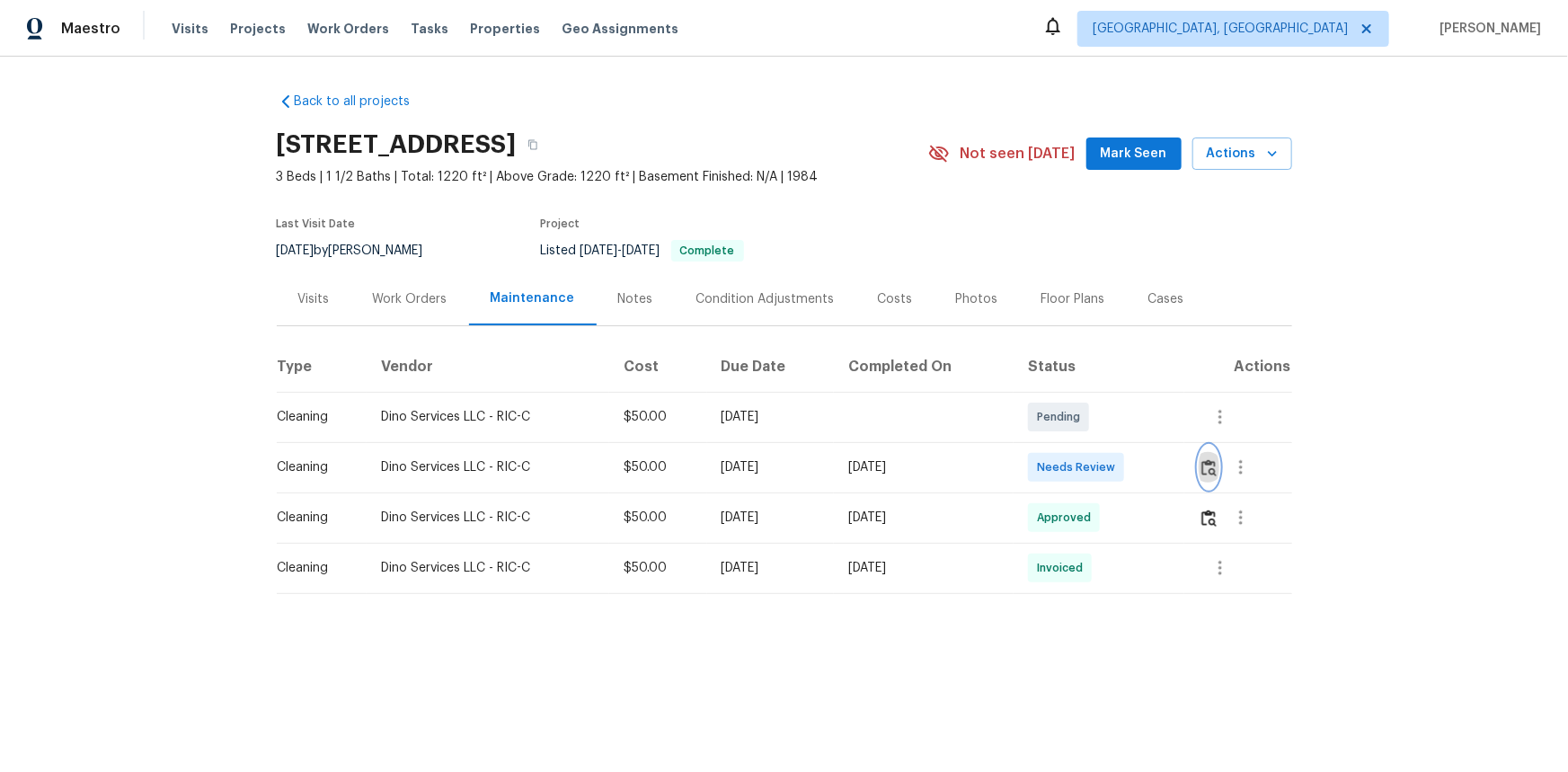
click at [1203, 477] on button "button" at bounding box center [1209, 467] width 21 height 43
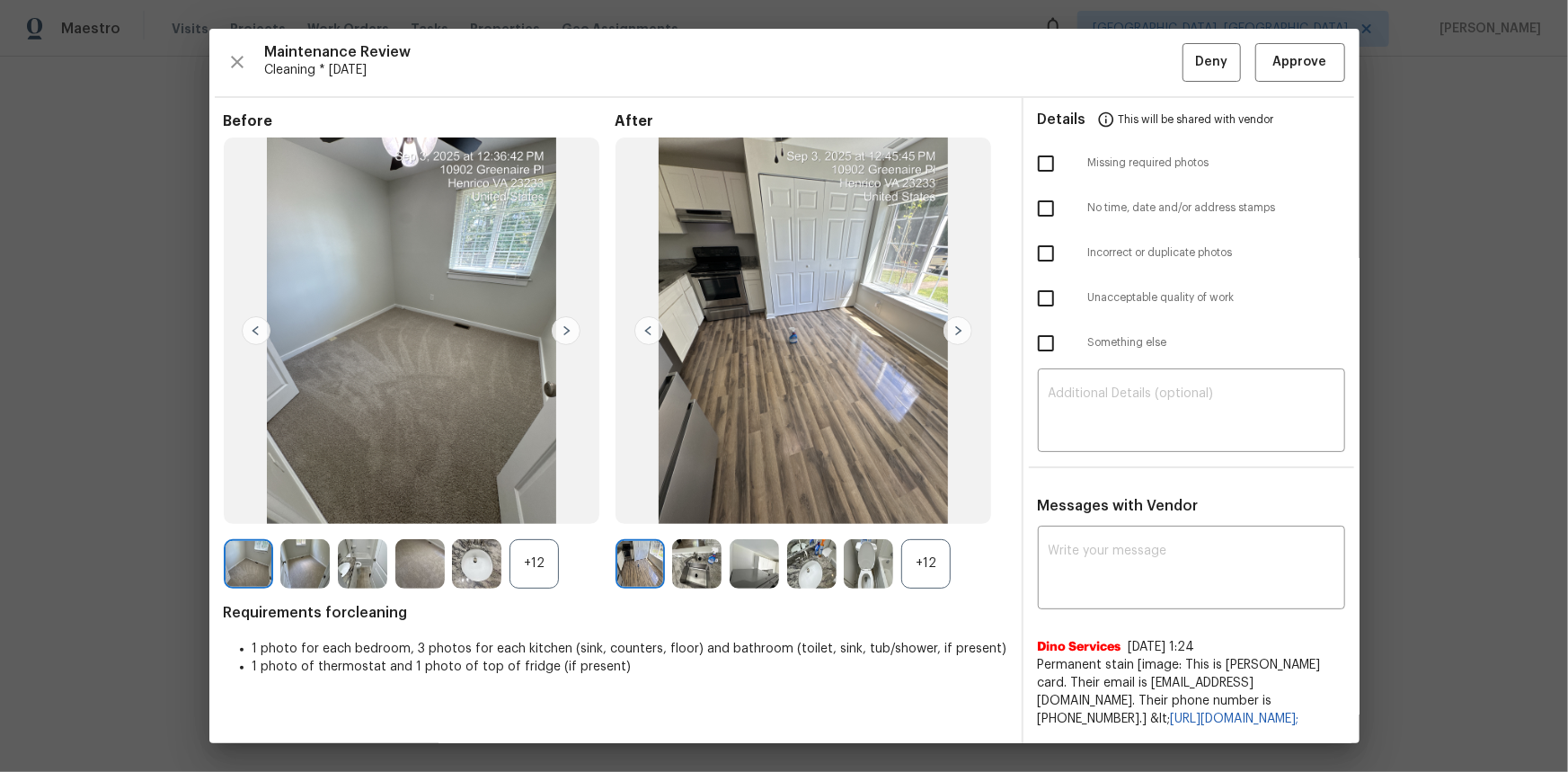
click at [915, 557] on div "+12" at bounding box center [926, 563] width 50 height 50
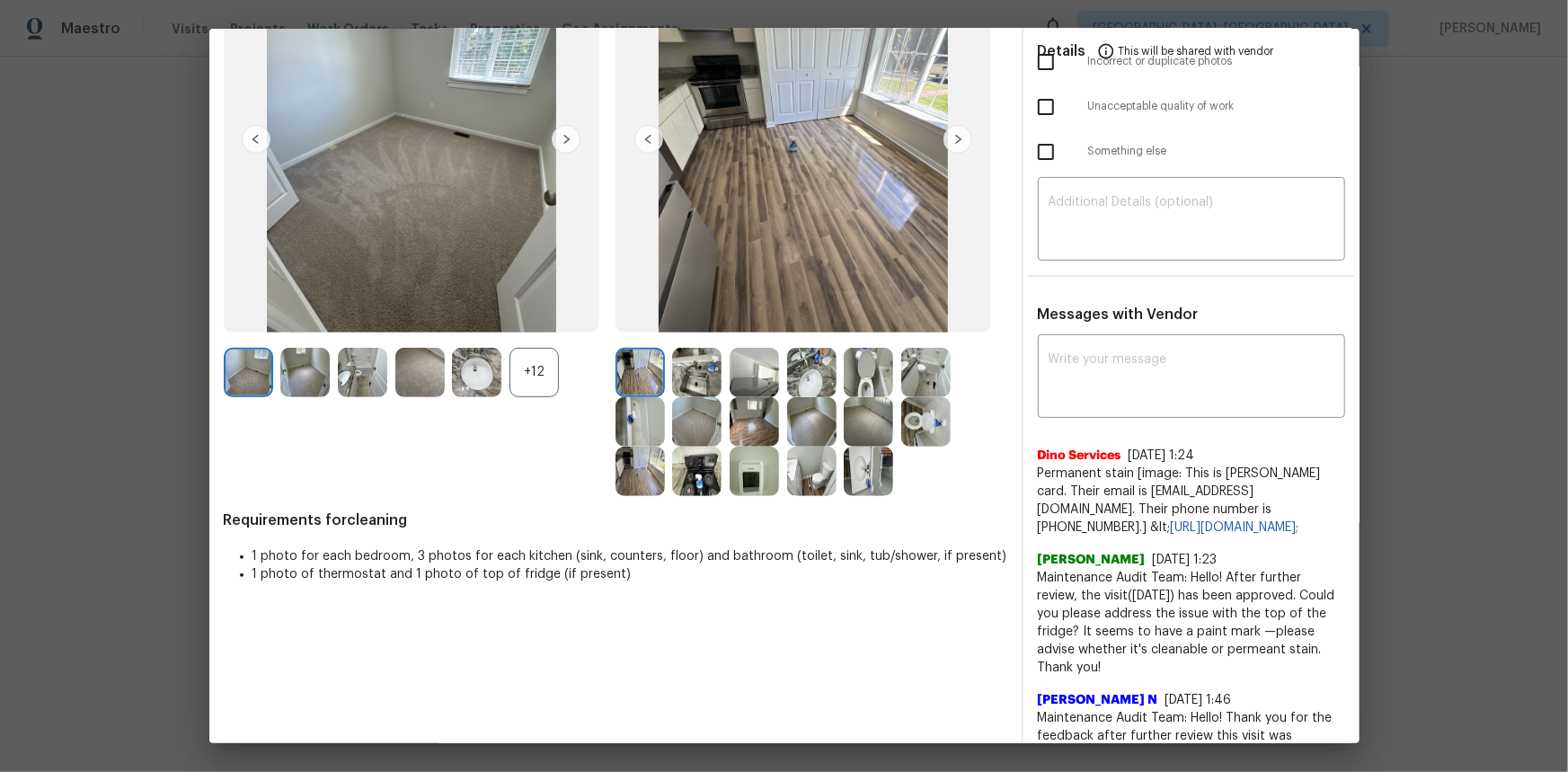
scroll to position [244, 0]
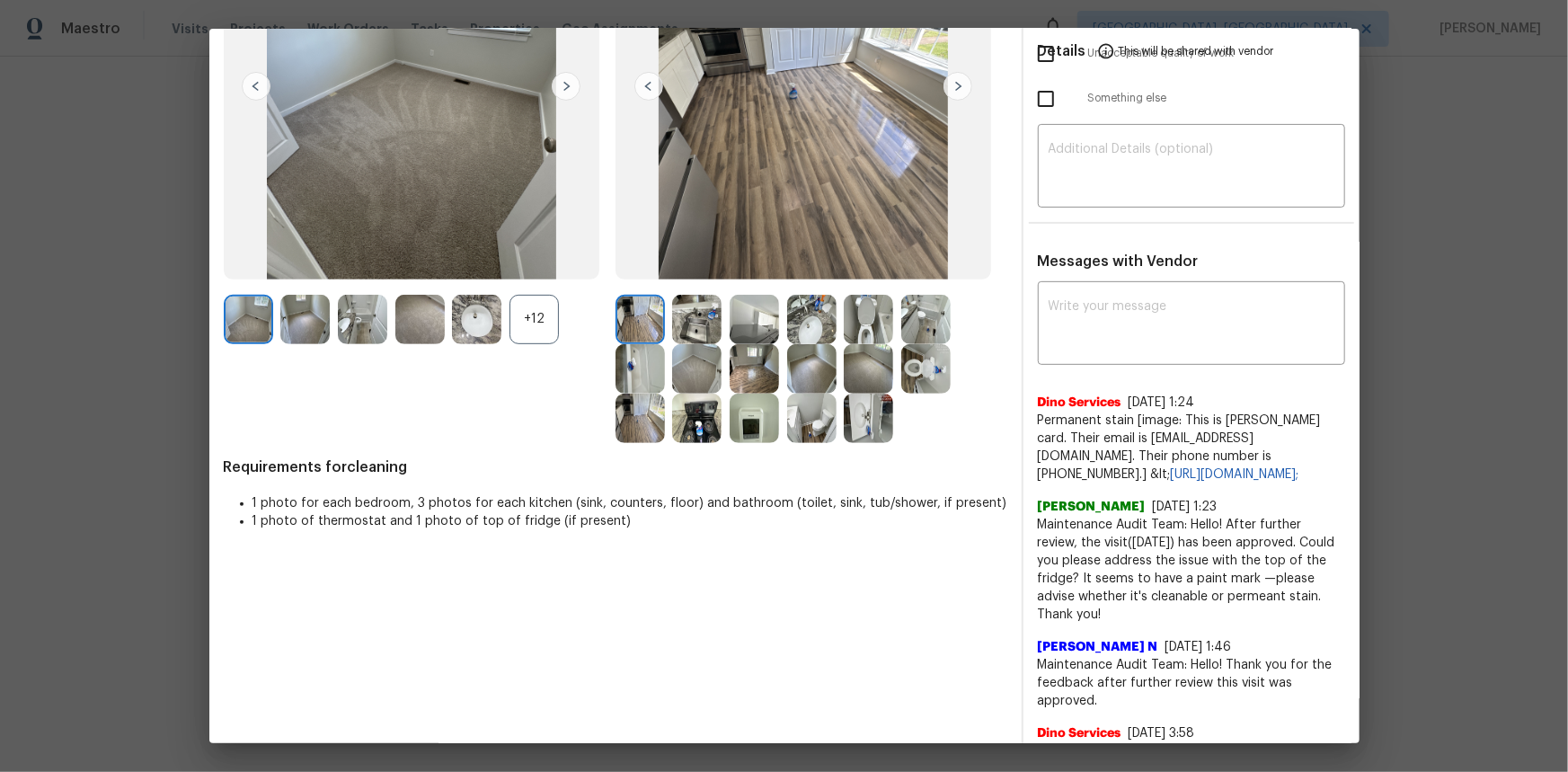
click at [744, 423] on img at bounding box center [754, 418] width 50 height 50
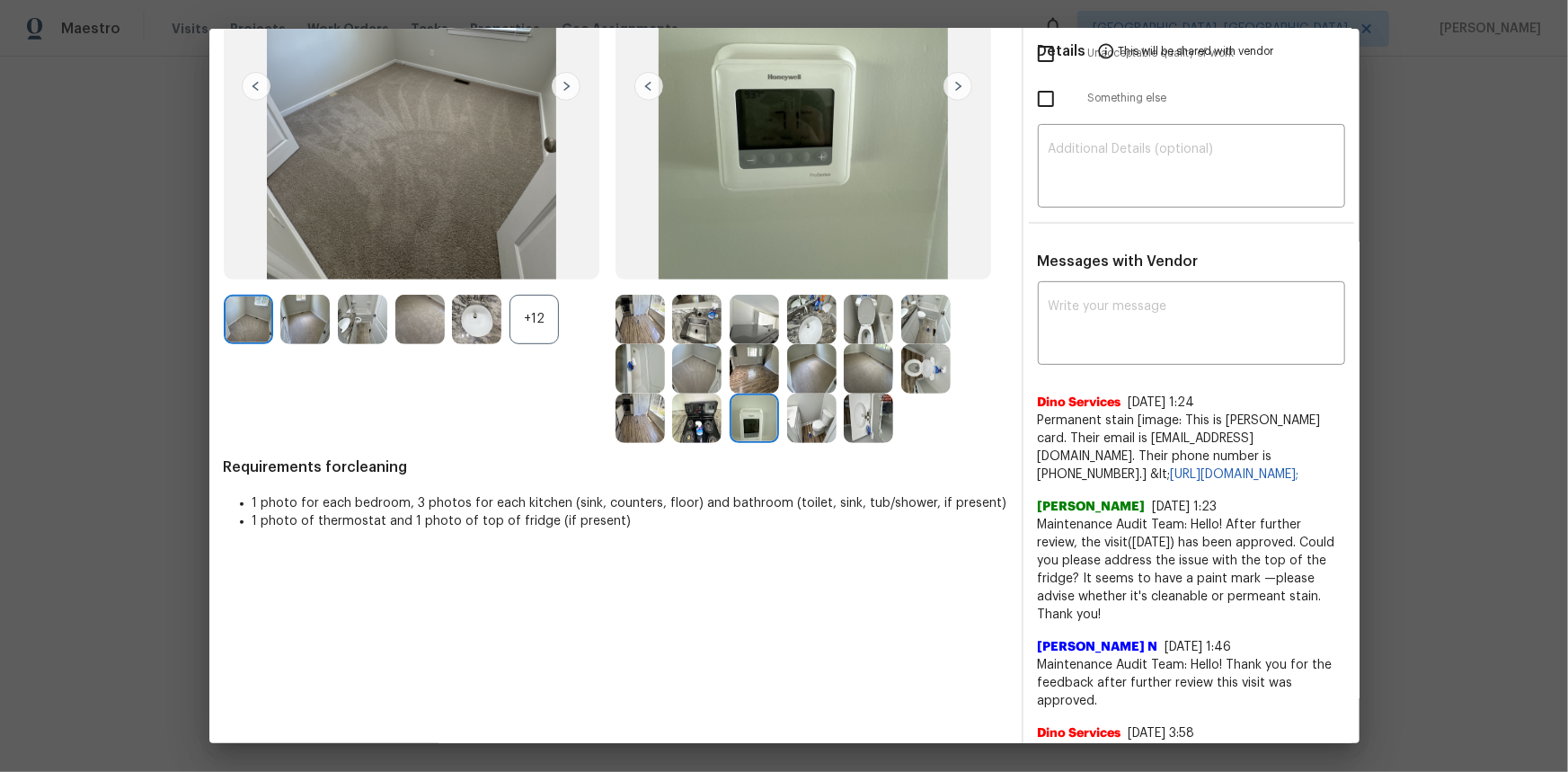
click at [744, 423] on img at bounding box center [754, 418] width 50 height 50
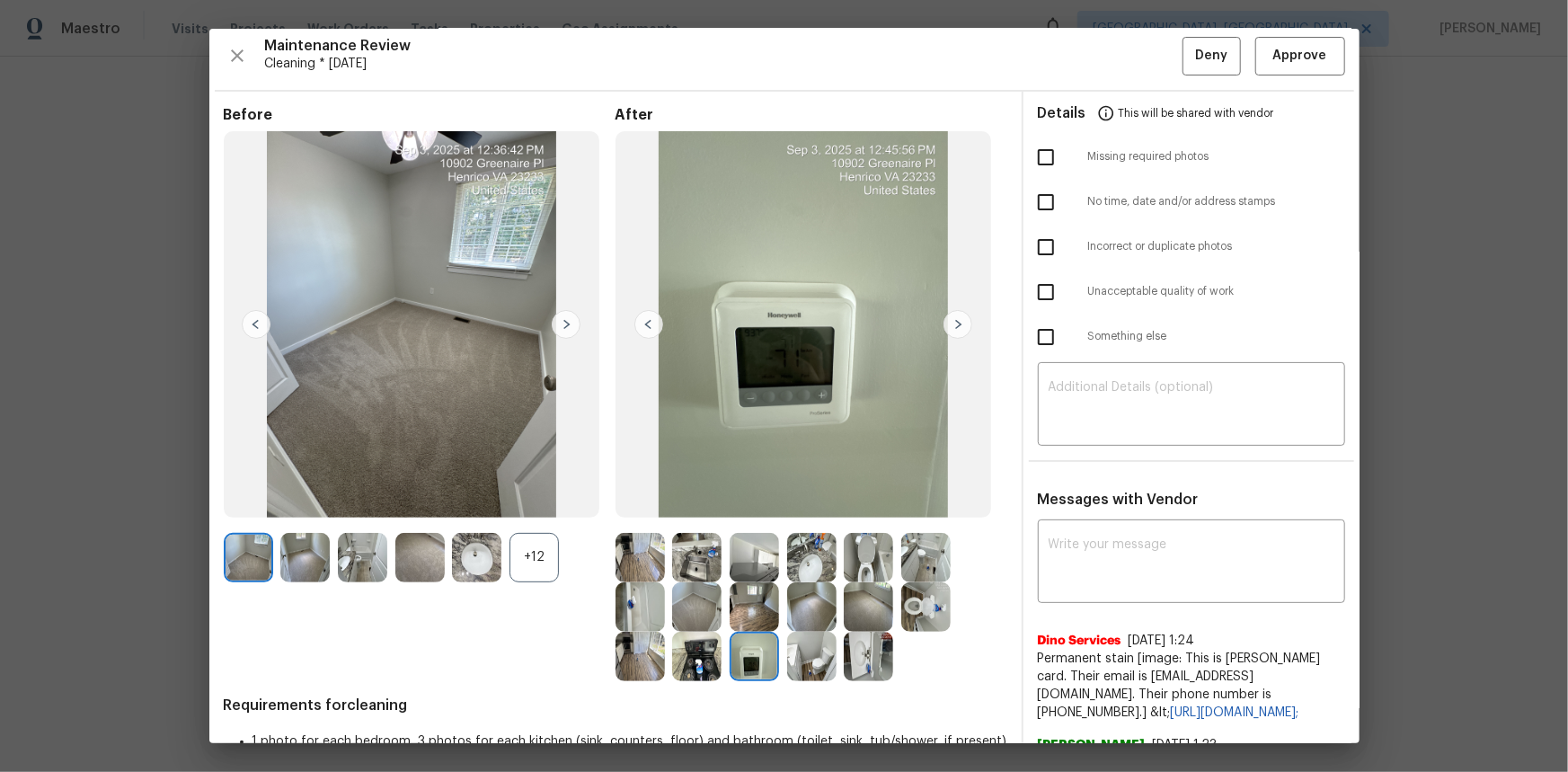
scroll to position [0, 0]
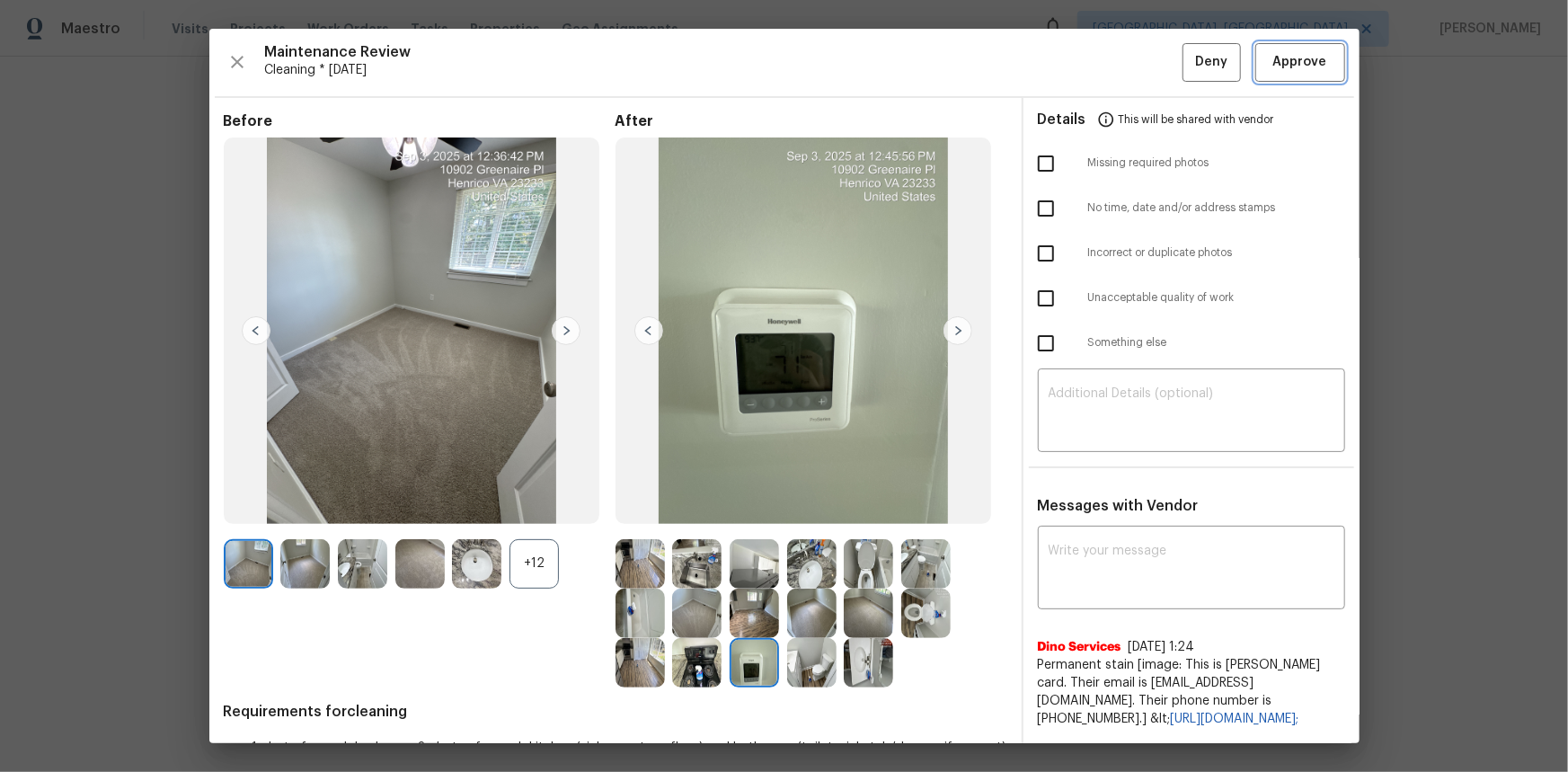
click at [1297, 72] on span "Approve" at bounding box center [1300, 61] width 54 height 22
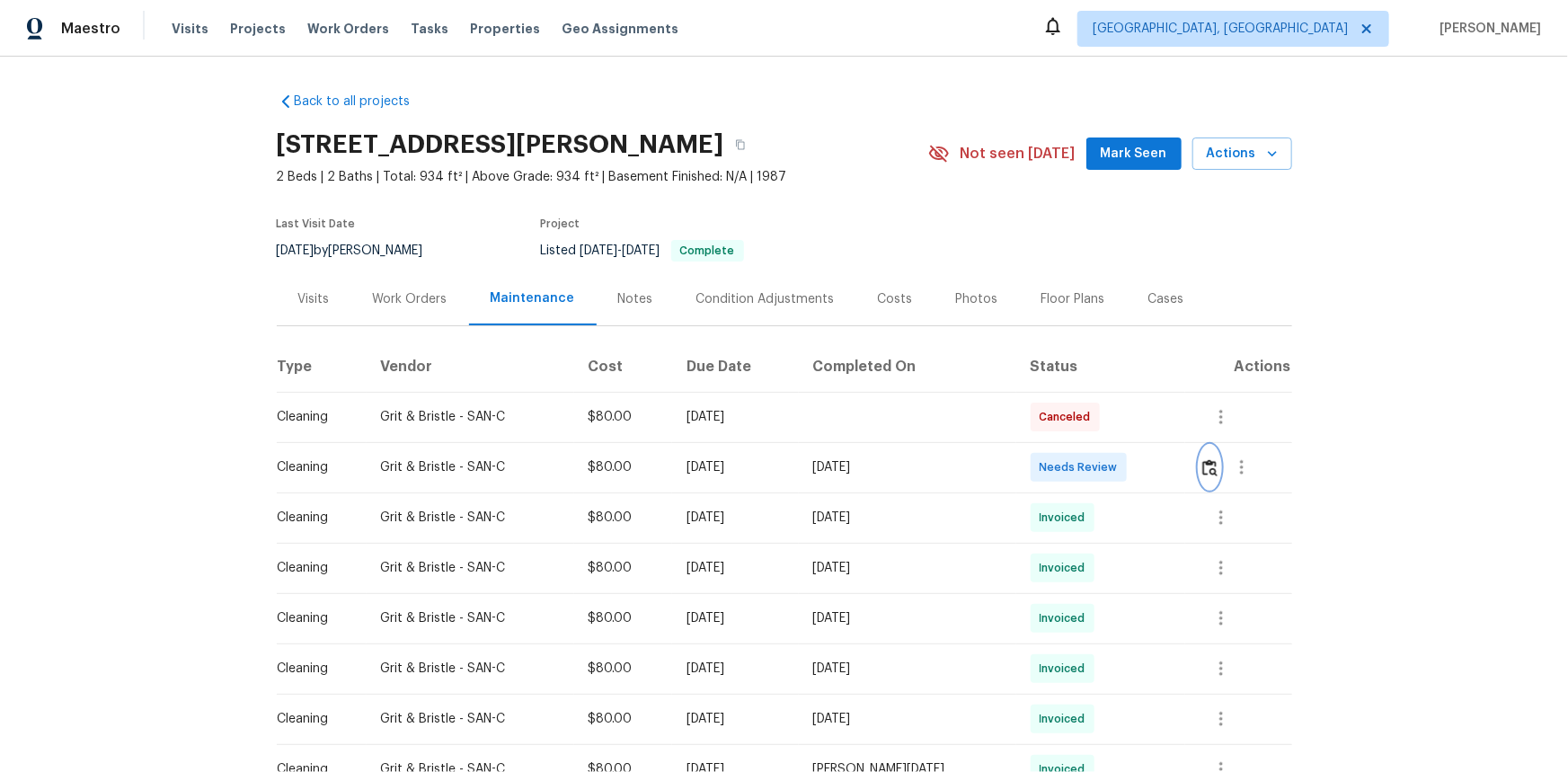
click at [1115, 472] on img "button" at bounding box center [1210, 467] width 16 height 17
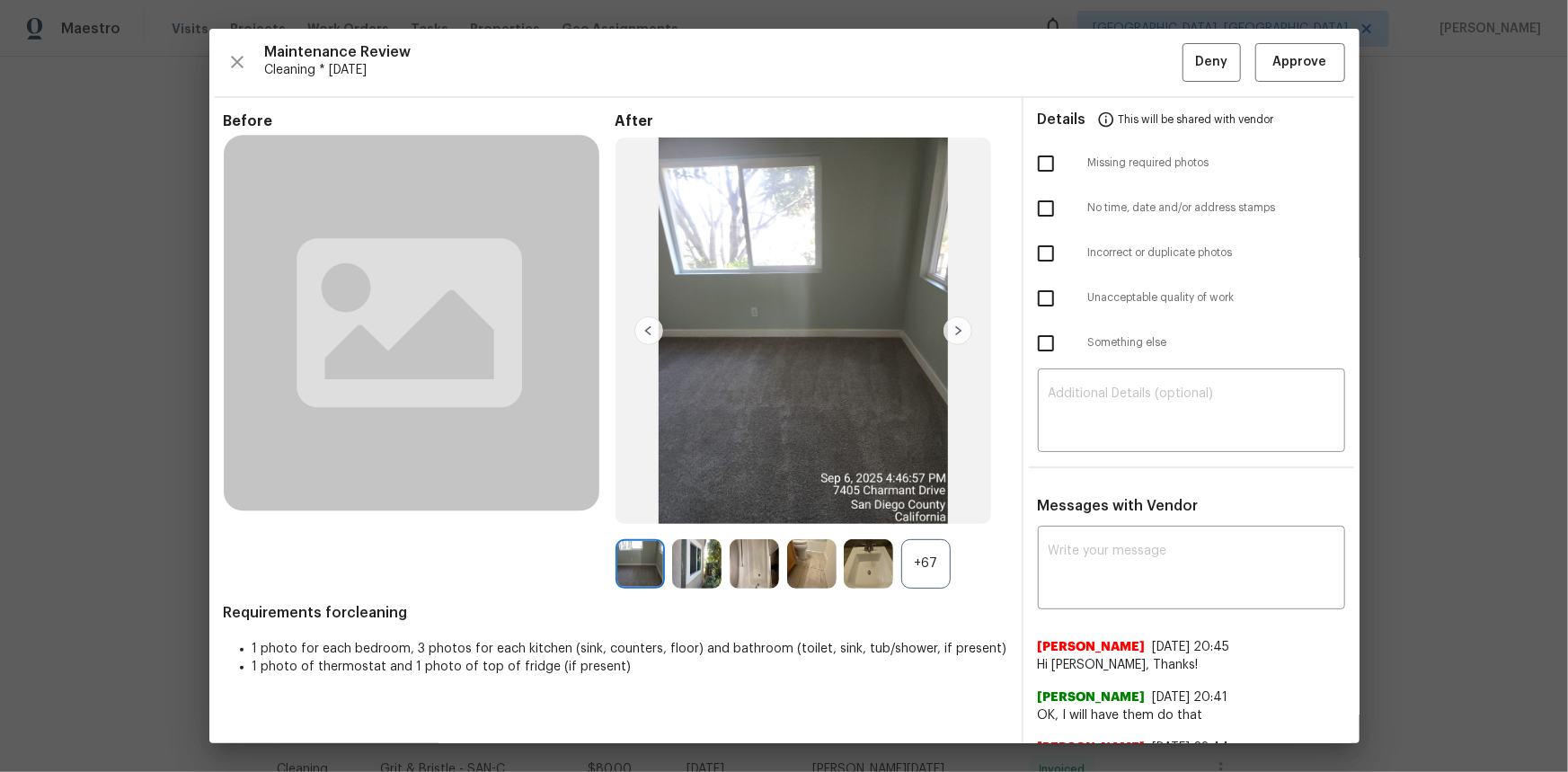
click at [928, 515] on div "+67" at bounding box center [926, 563] width 50 height 50
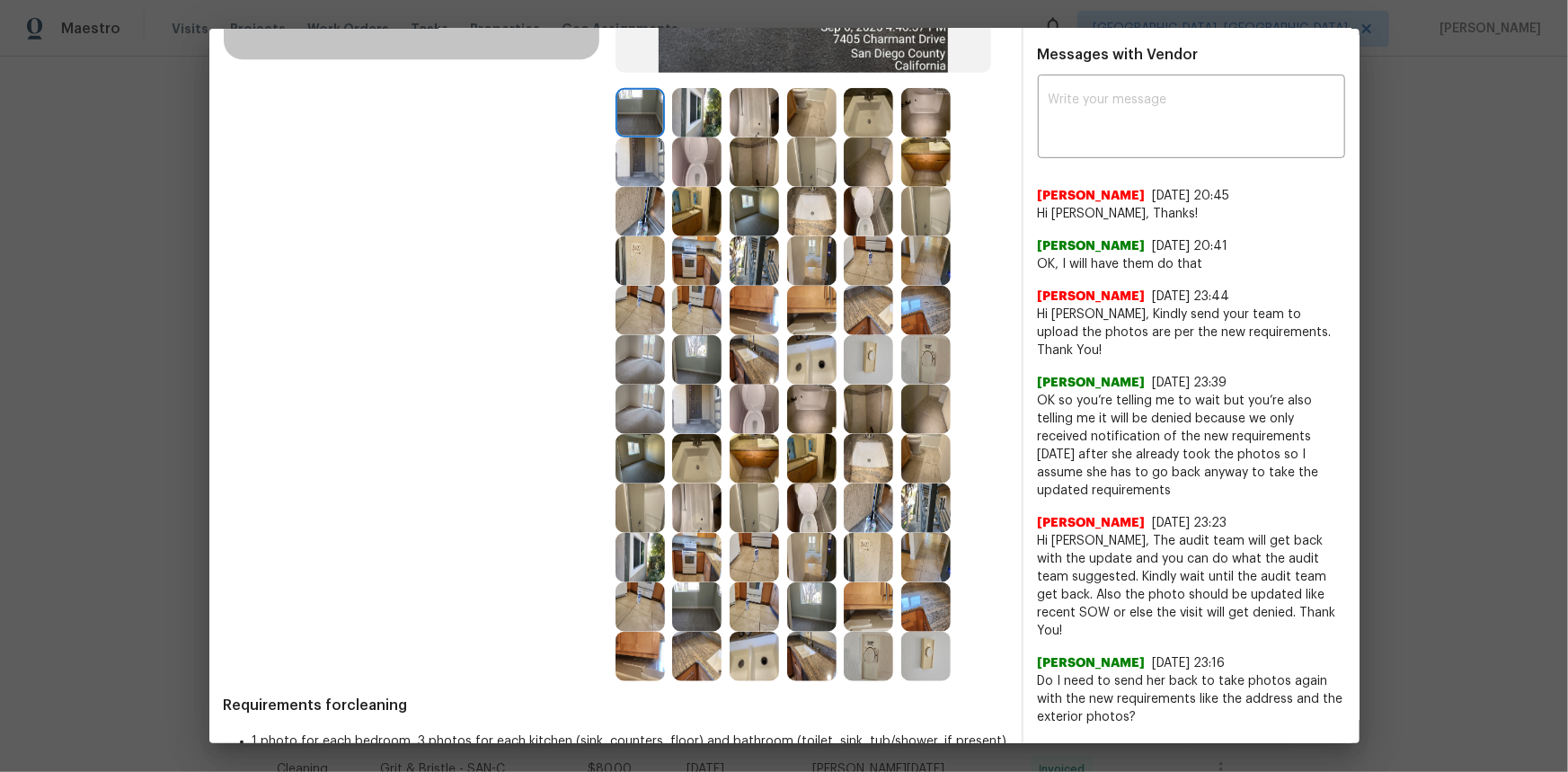
scroll to position [490, 0]
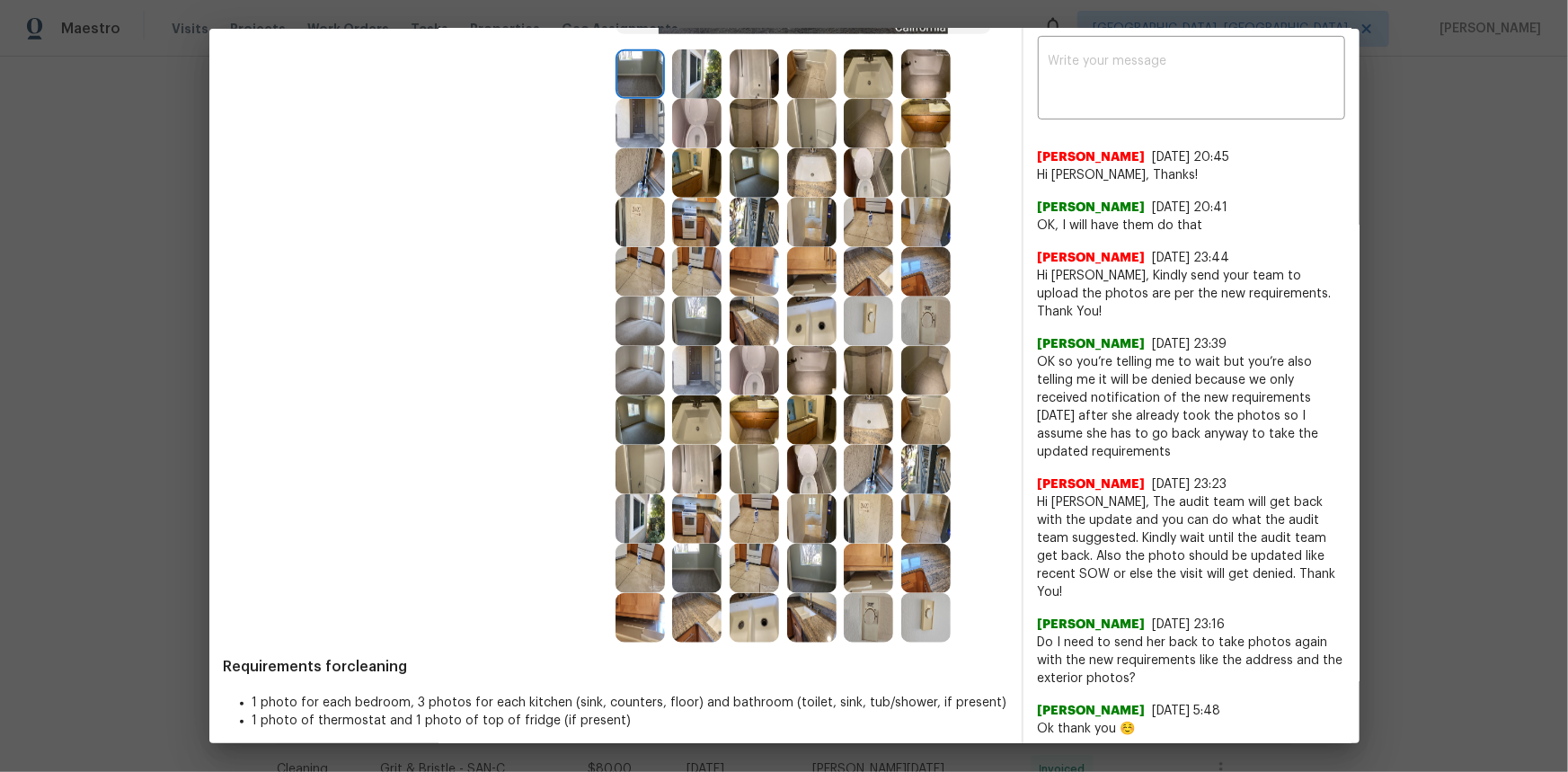
click at [863, 515] on img at bounding box center [868, 617] width 50 height 50
click at [904, 515] on img at bounding box center [926, 617] width 50 height 50
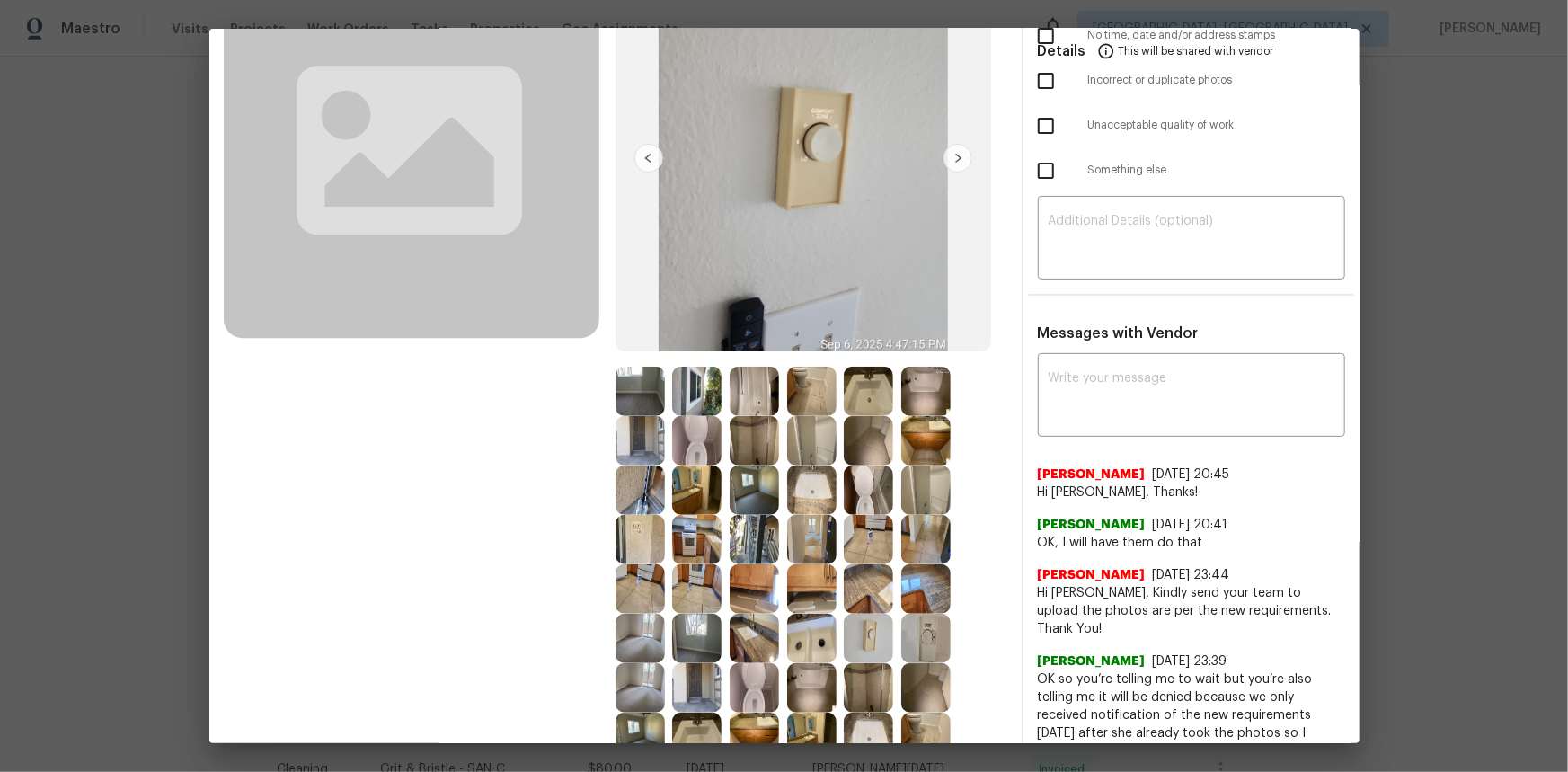
scroll to position [163, 0]
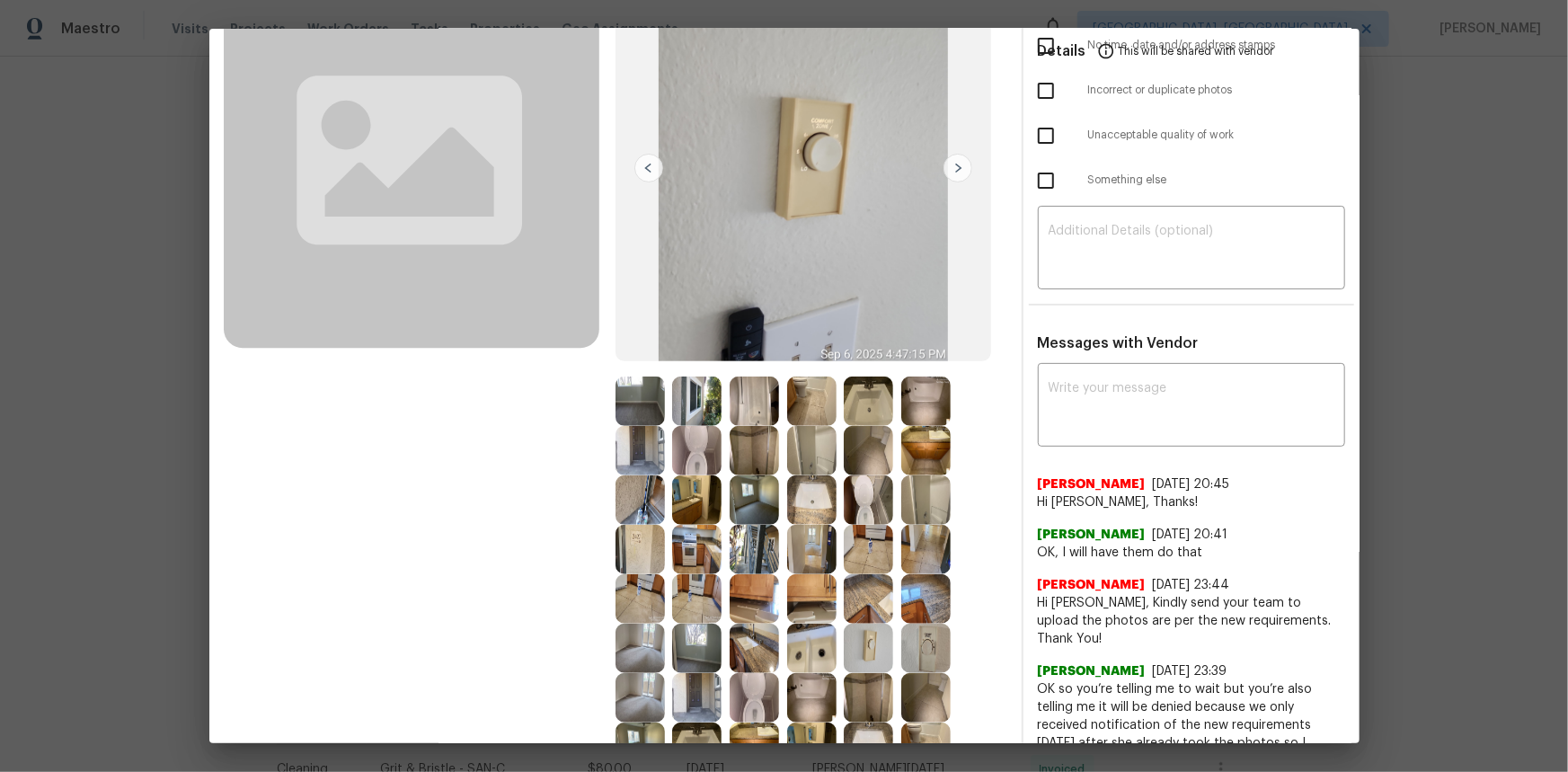
click at [926, 515] on img at bounding box center [926, 648] width 50 height 50
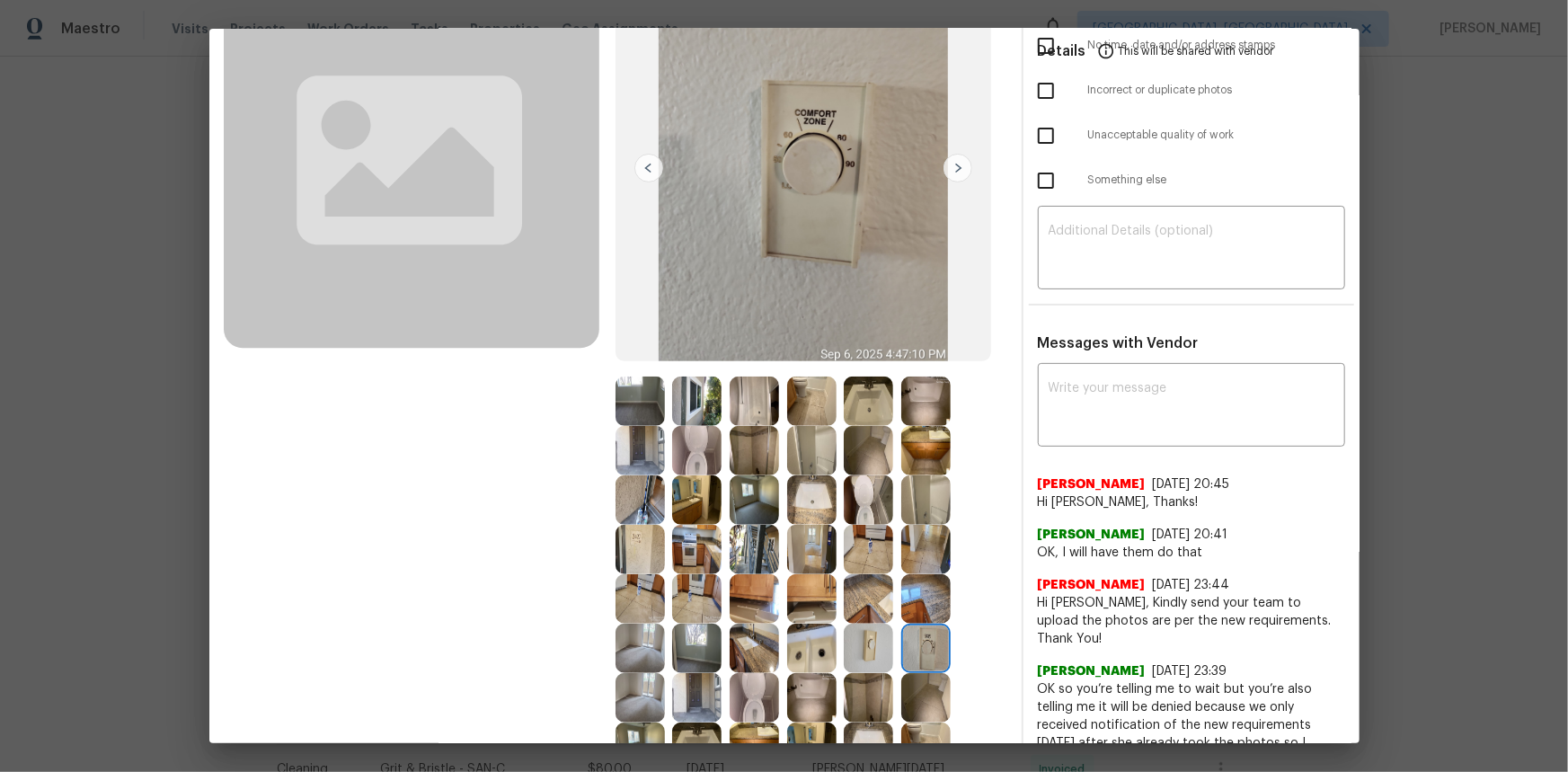
click at [926, 515] on img at bounding box center [926, 648] width 50 height 50
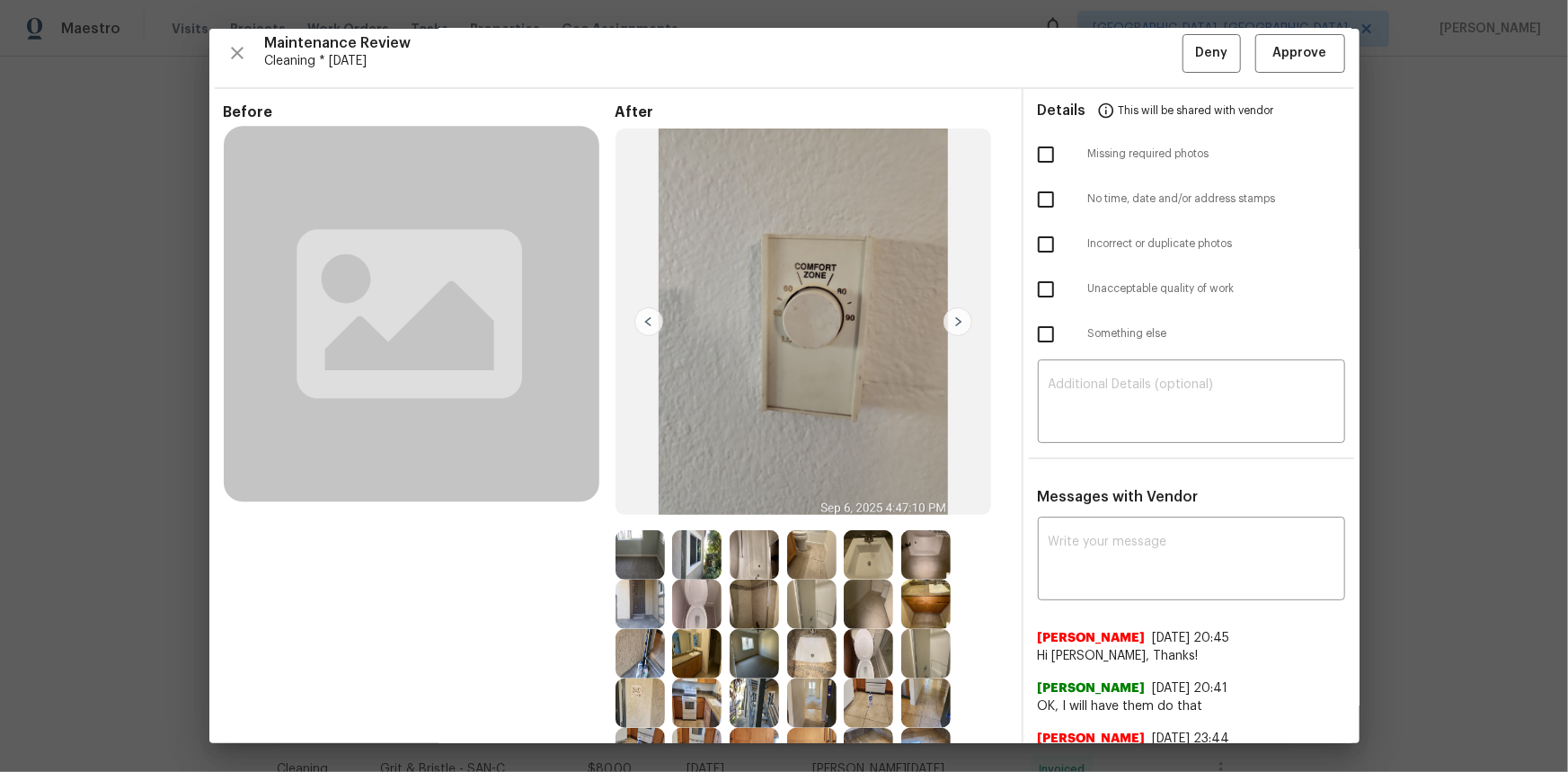
scroll to position [0, 0]
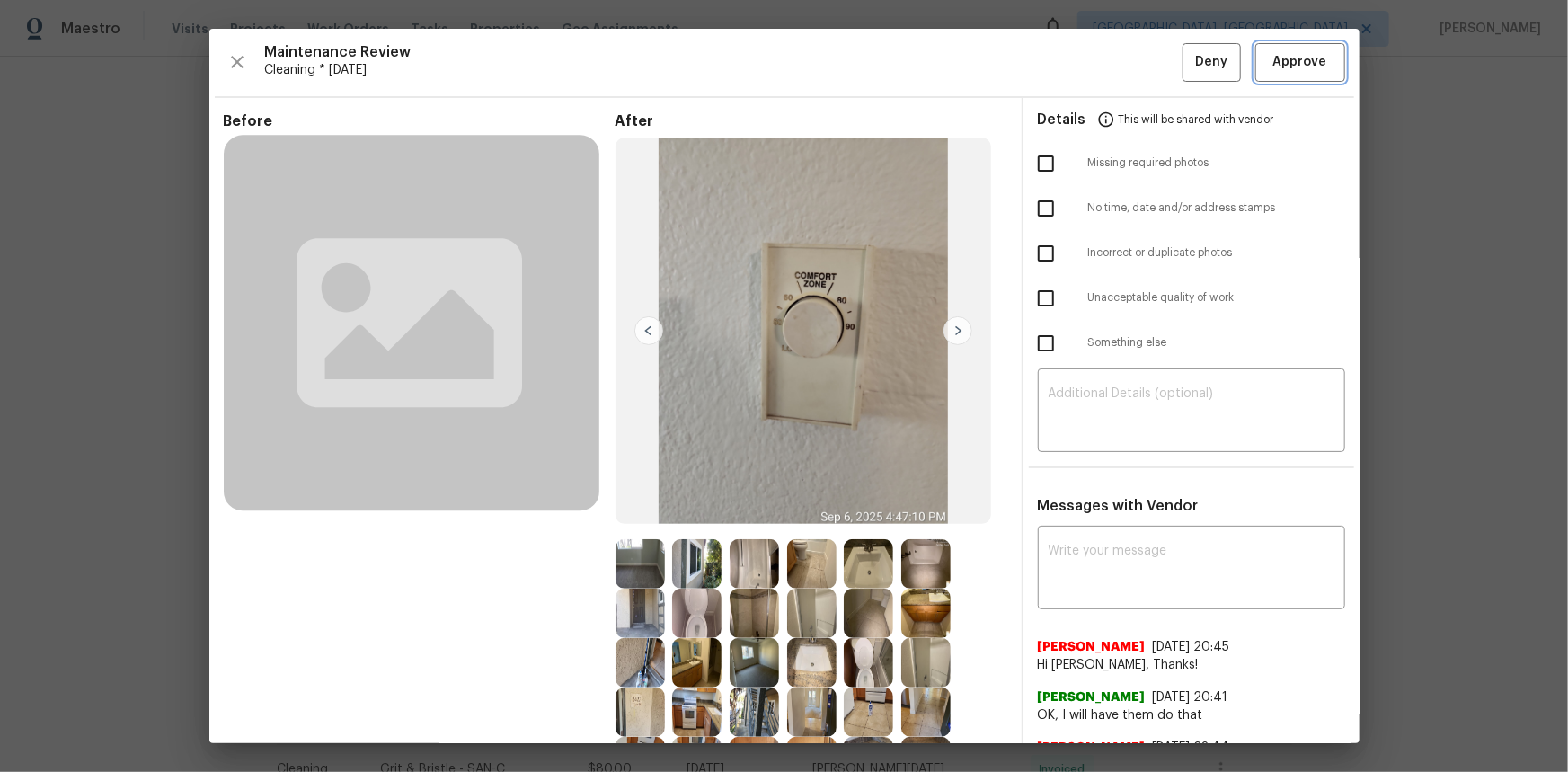
click at [1115, 69] on span "Approve" at bounding box center [1300, 61] width 54 height 22
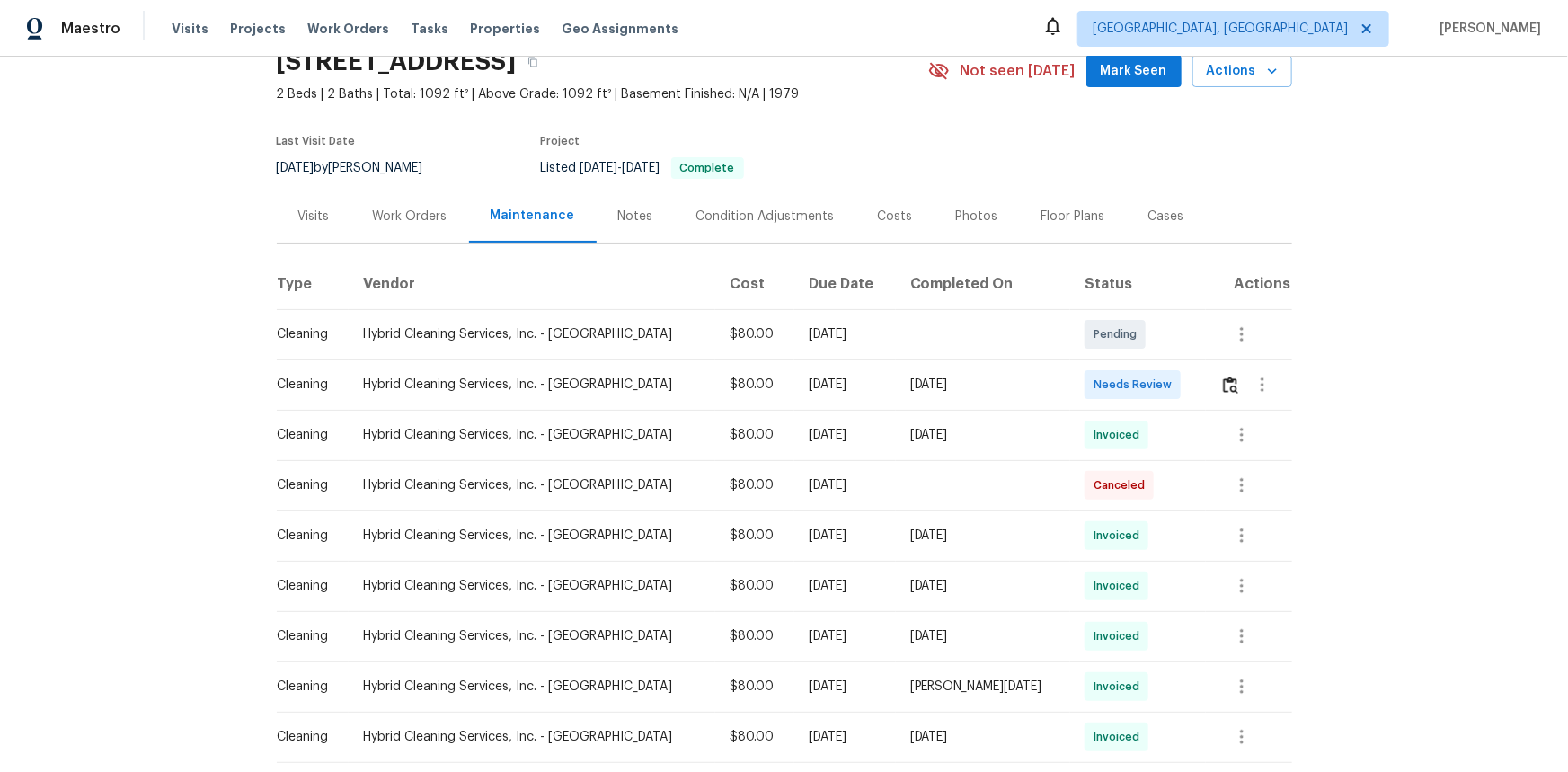
scroll to position [81, 0]
click at [1115, 380] on img "button" at bounding box center [1231, 386] width 16 height 17
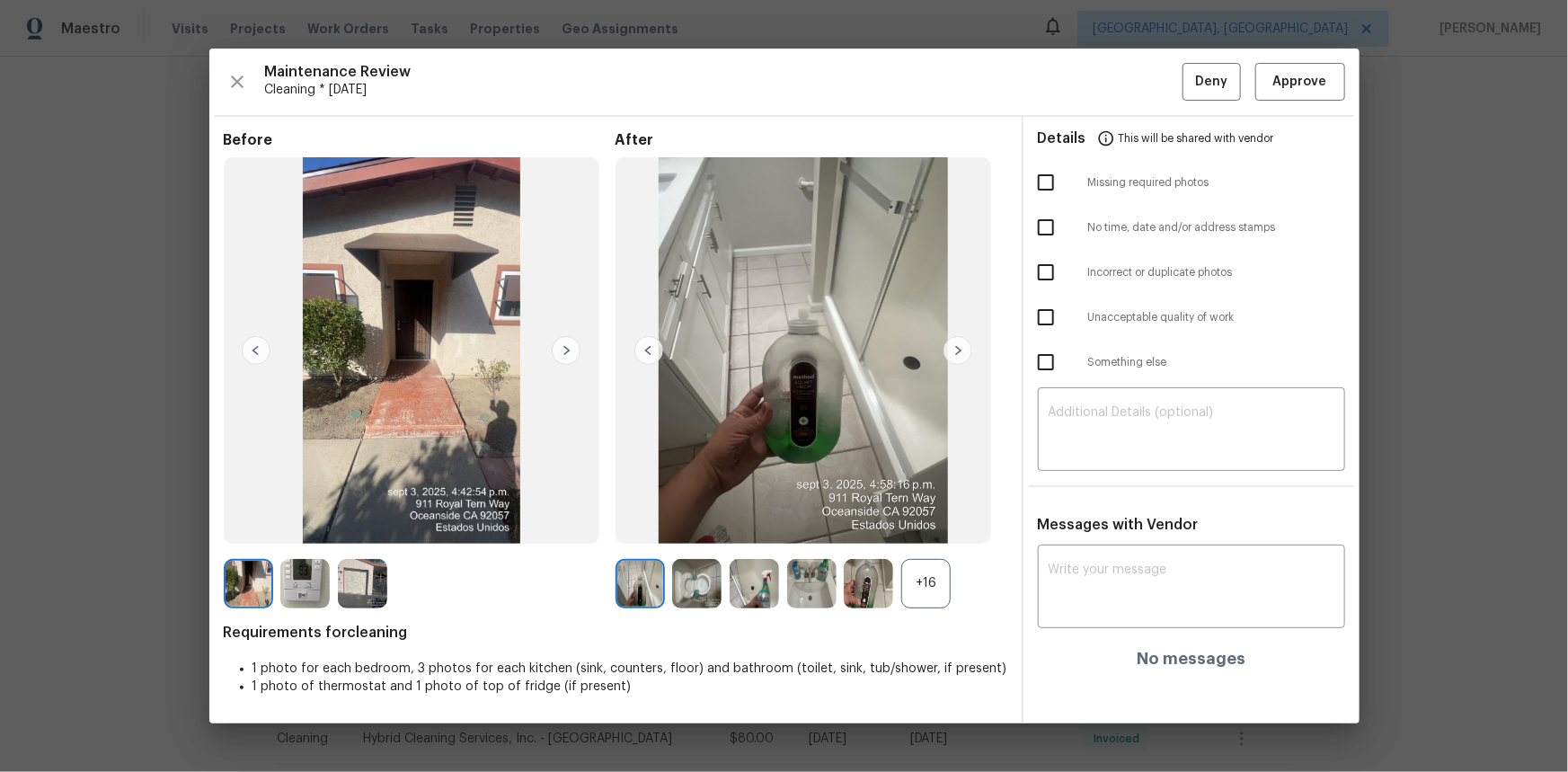
click at [932, 515] on div "+16" at bounding box center [926, 583] width 50 height 50
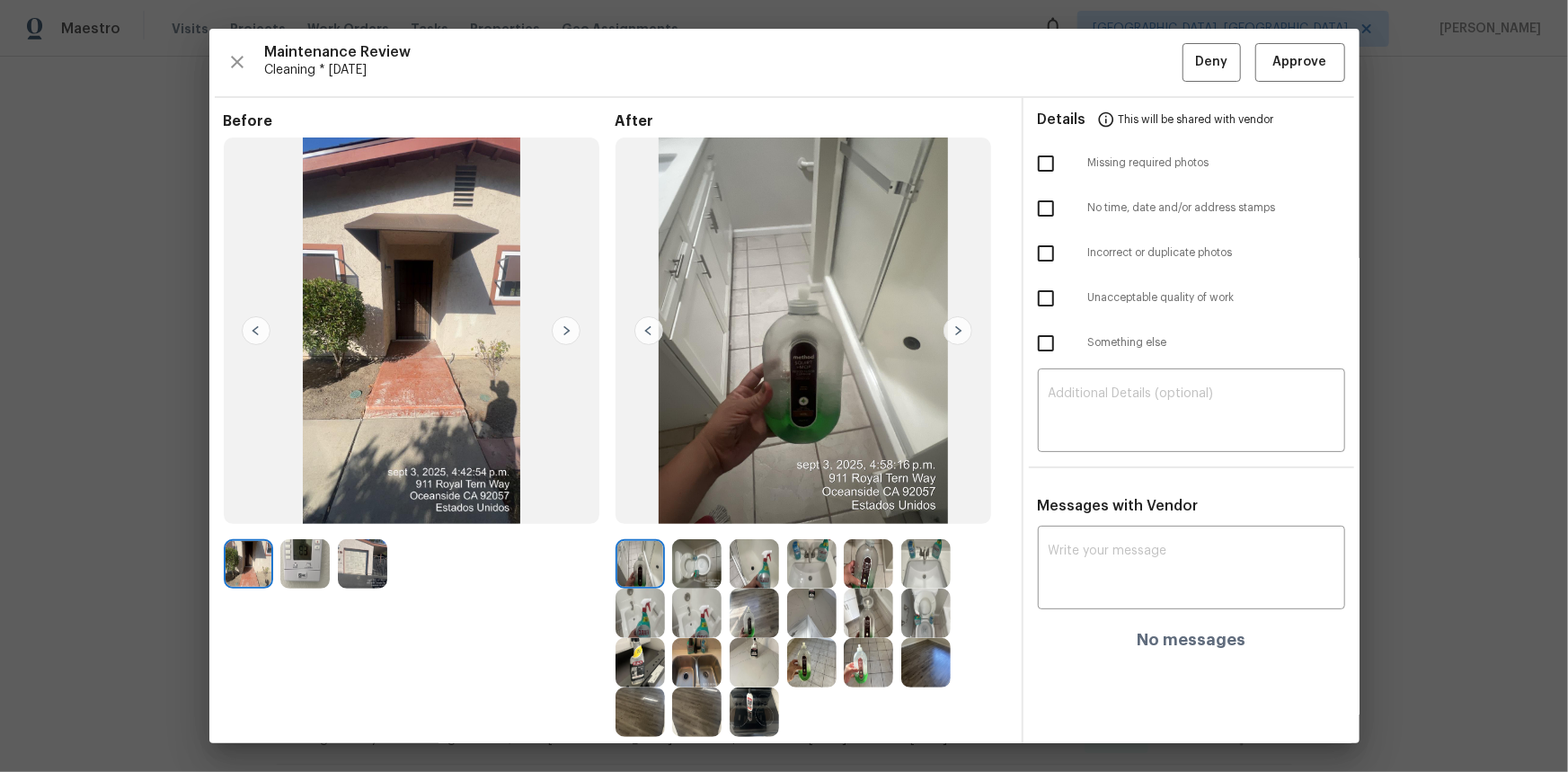
click at [300, 515] on img at bounding box center [305, 563] width 50 height 50
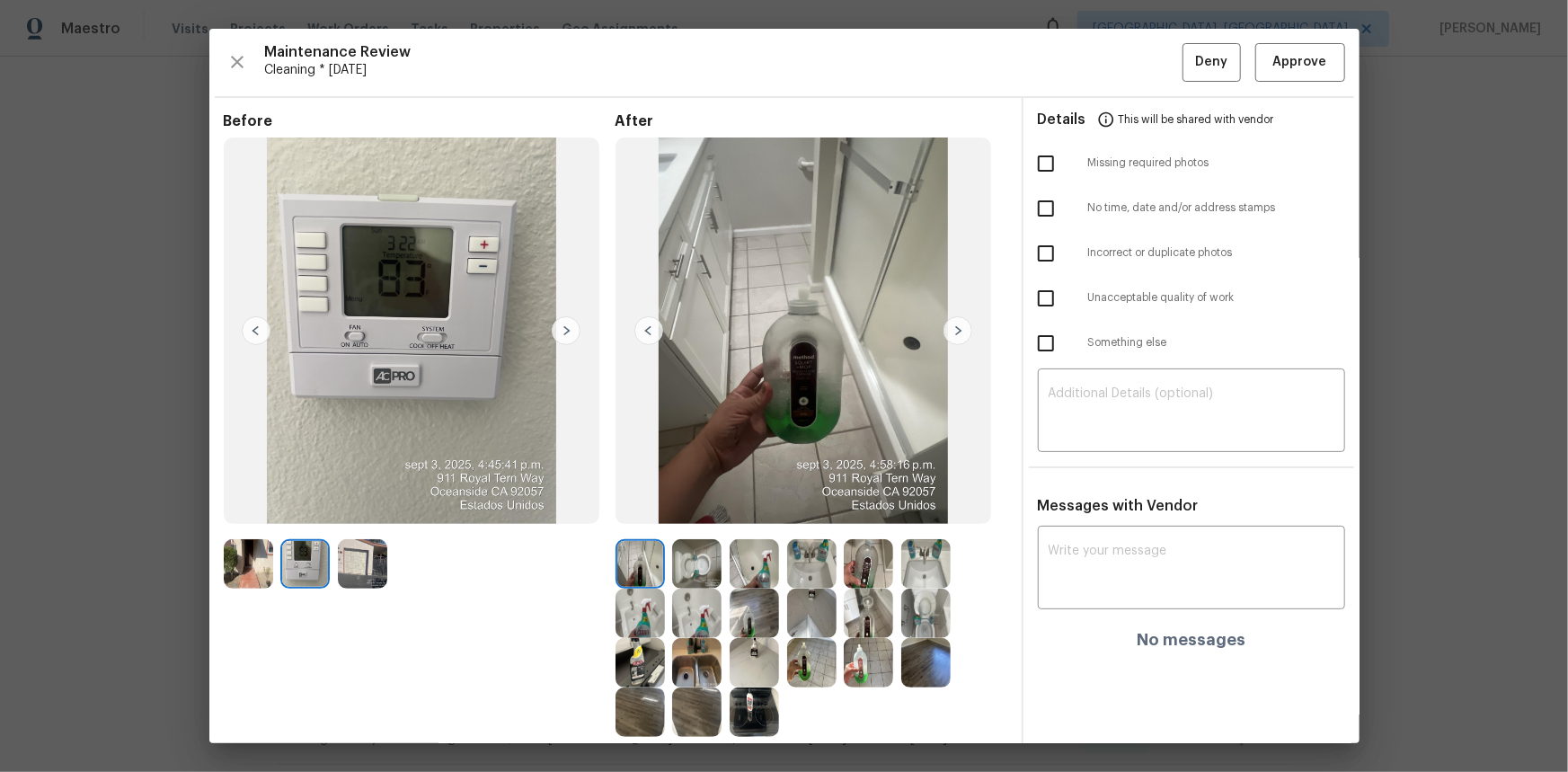
click at [300, 515] on img at bounding box center [305, 563] width 50 height 50
click at [1115, 64] on span "Approve" at bounding box center [1300, 61] width 54 height 22
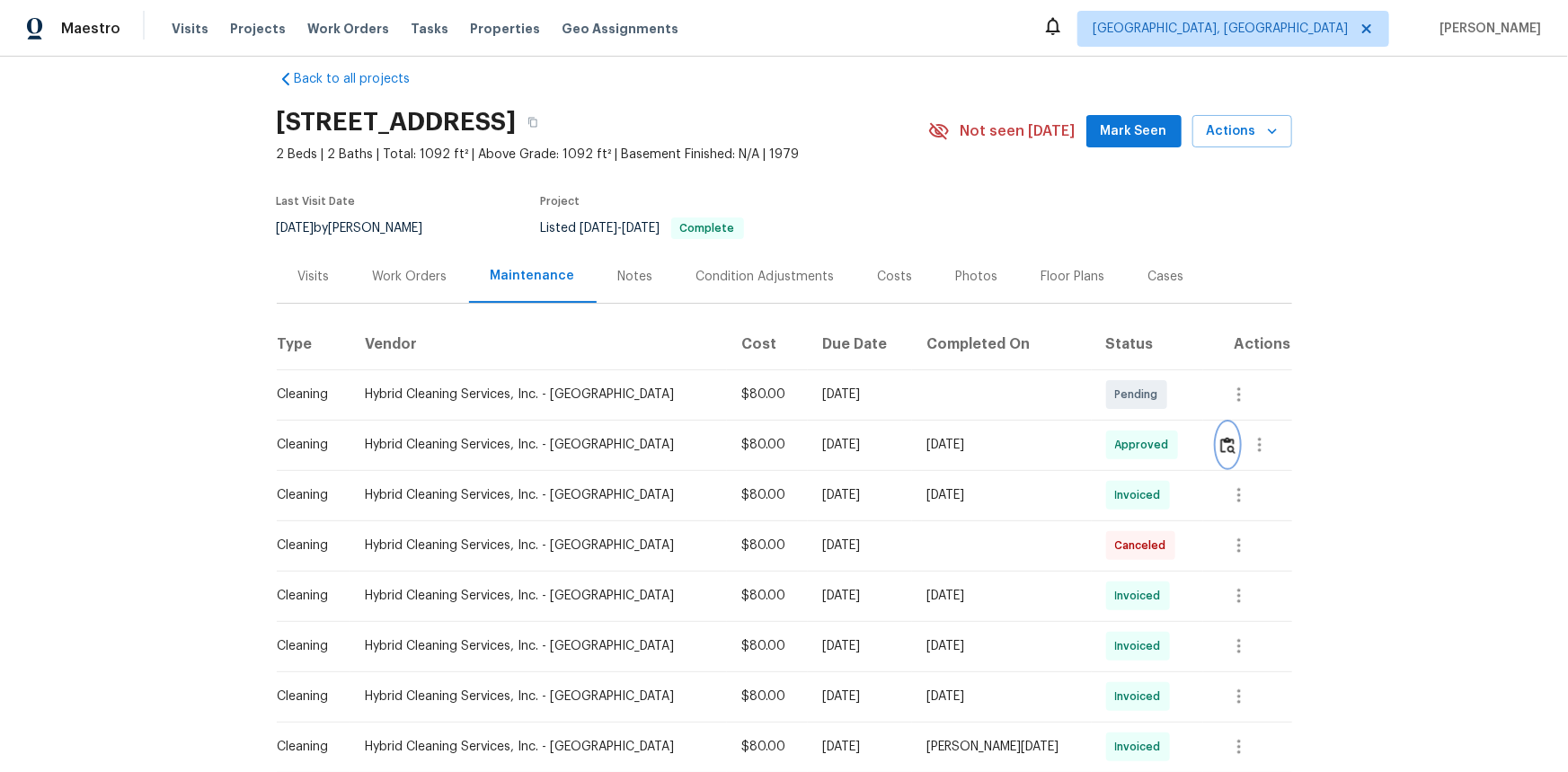
scroll to position [0, 0]
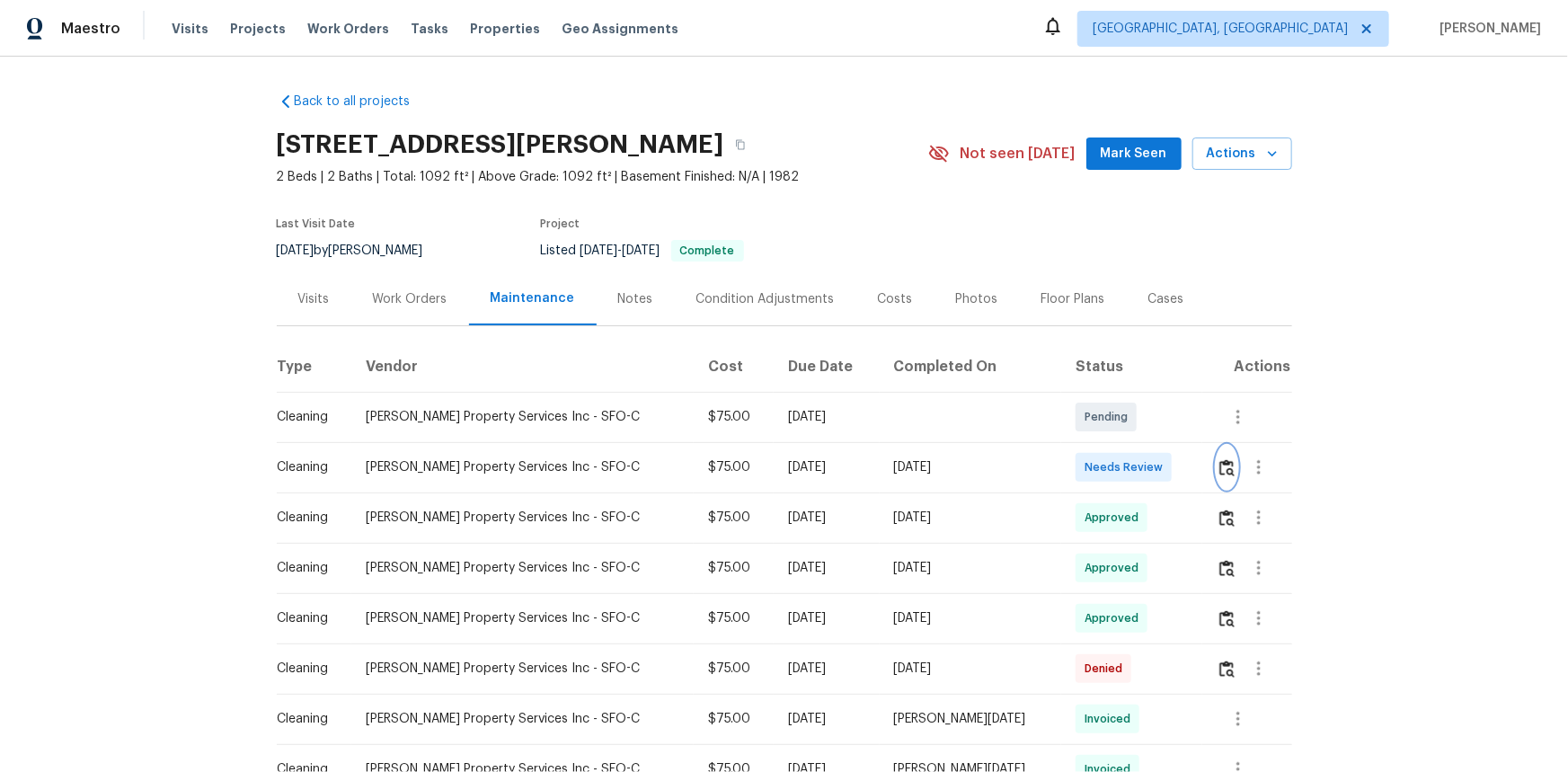
click at [1115, 466] on img "button" at bounding box center [1227, 467] width 16 height 17
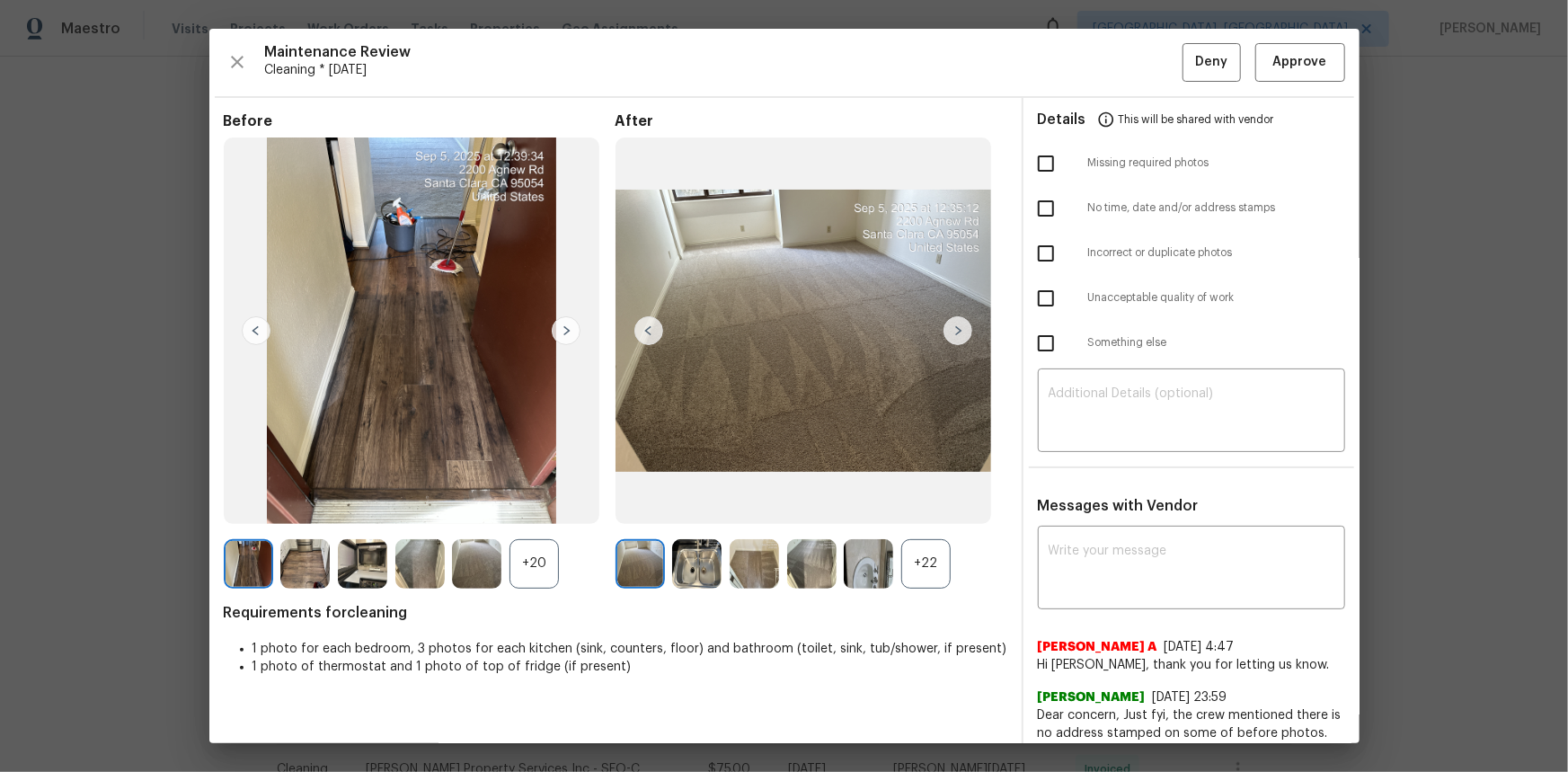
click at [530, 515] on div "+20" at bounding box center [534, 563] width 50 height 50
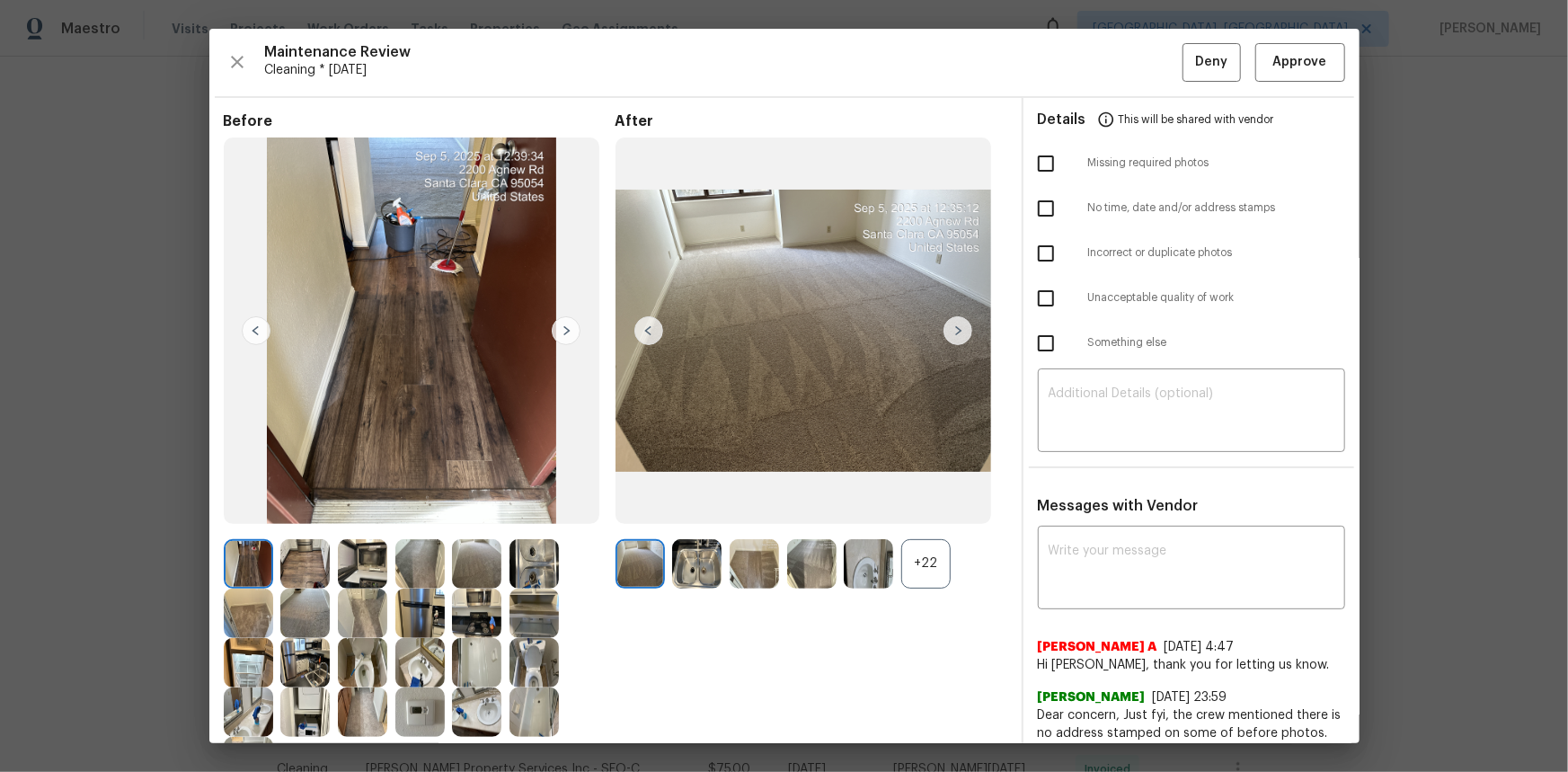
click at [417, 515] on img at bounding box center [420, 711] width 50 height 50
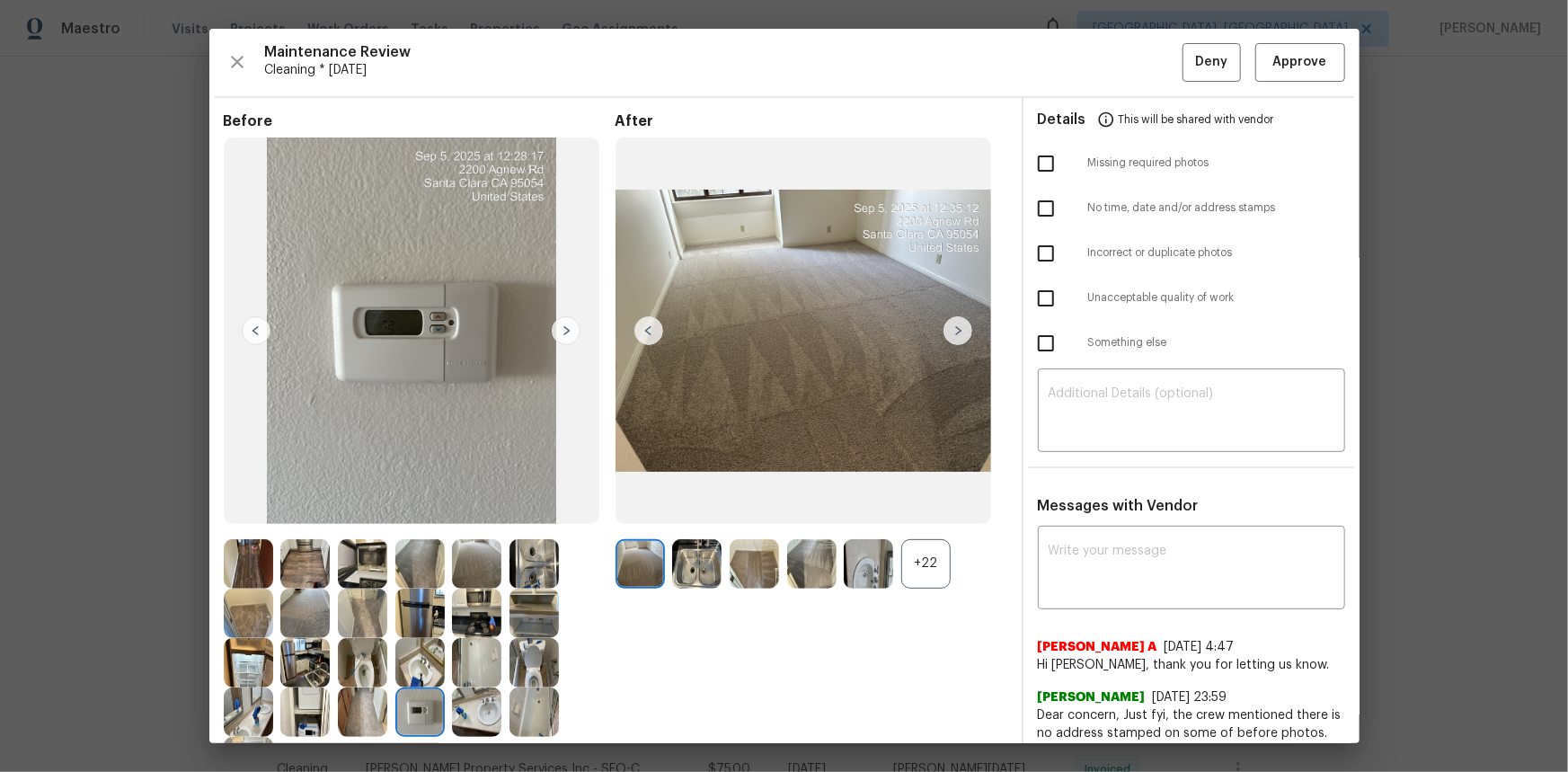
click at [417, 515] on img at bounding box center [420, 711] width 50 height 50
click at [1115, 70] on span "Approve" at bounding box center [1300, 61] width 54 height 22
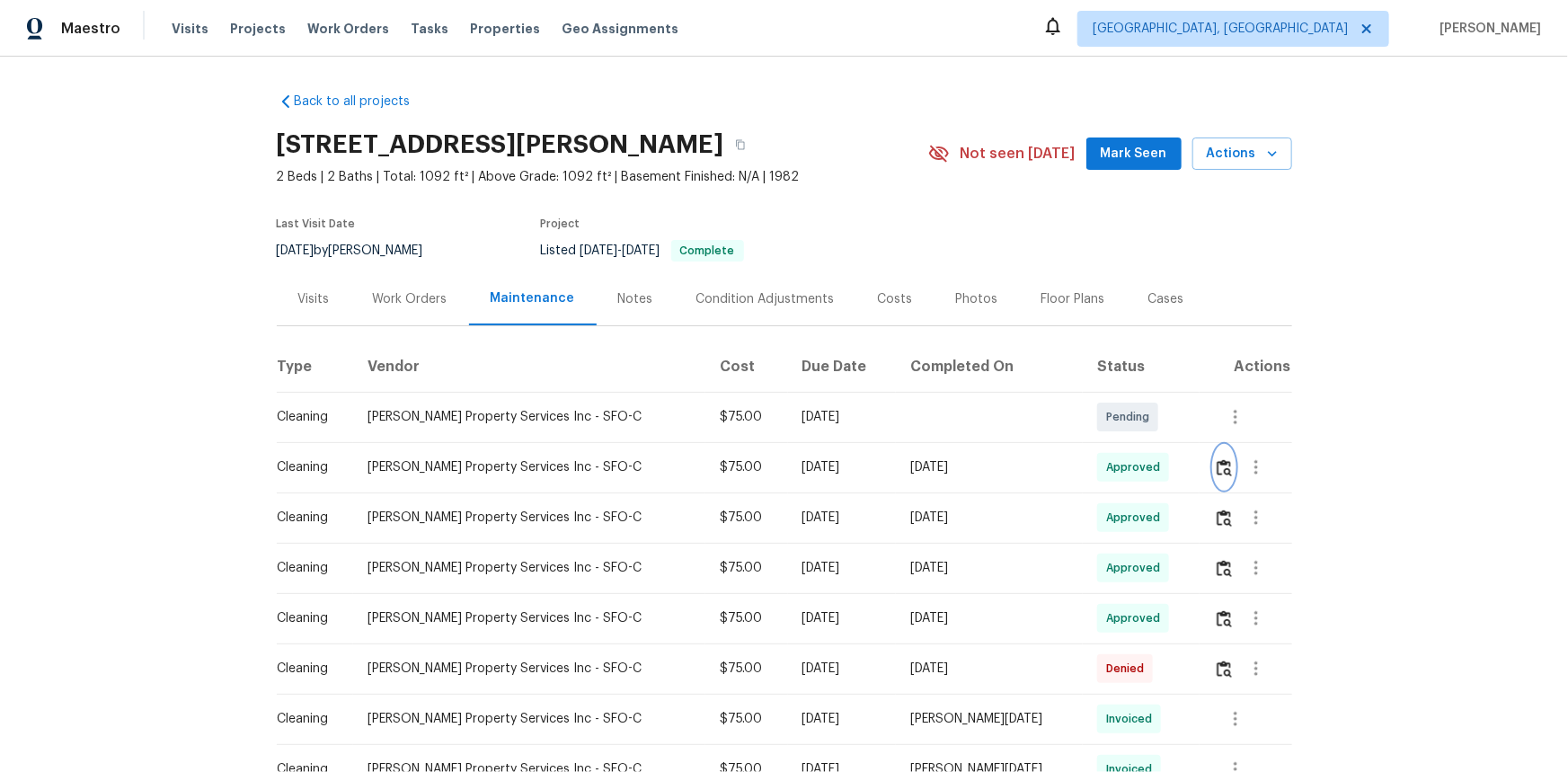
click at [1115, 470] on img "button" at bounding box center [1224, 467] width 16 height 17
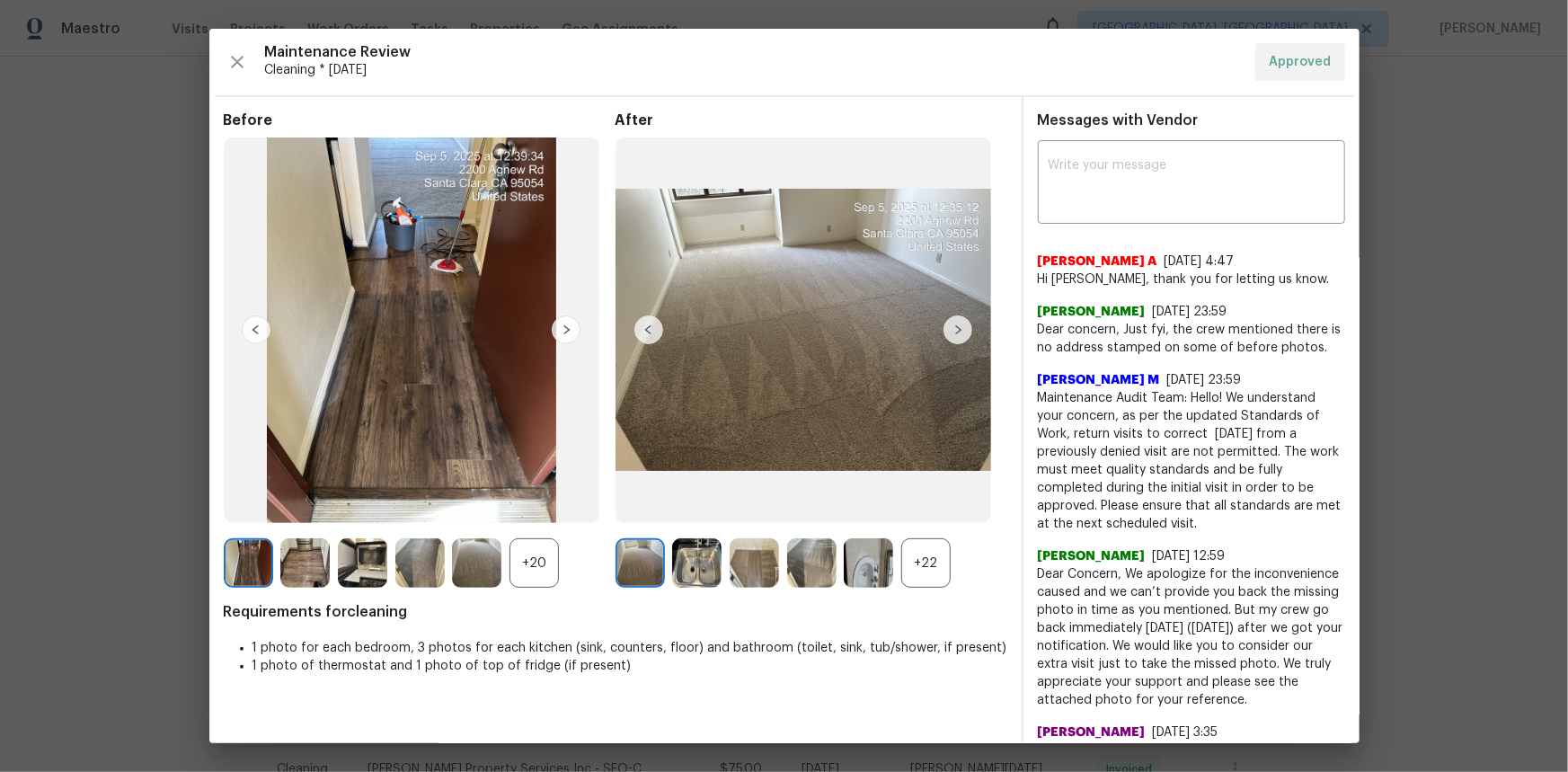
click at [534, 515] on div "+20" at bounding box center [534, 562] width 50 height 50
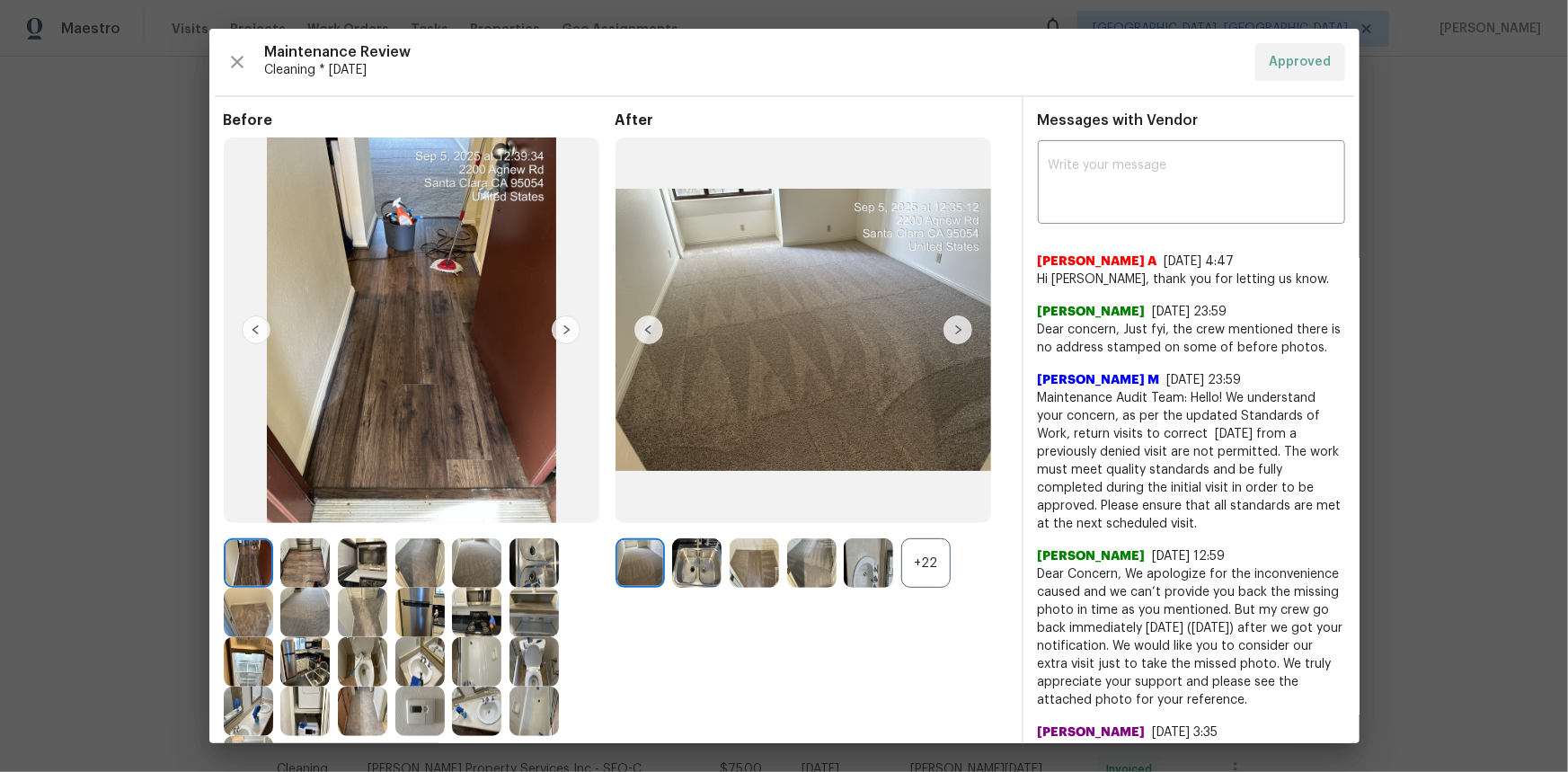
click at [419, 515] on img at bounding box center [420, 711] width 50 height 50
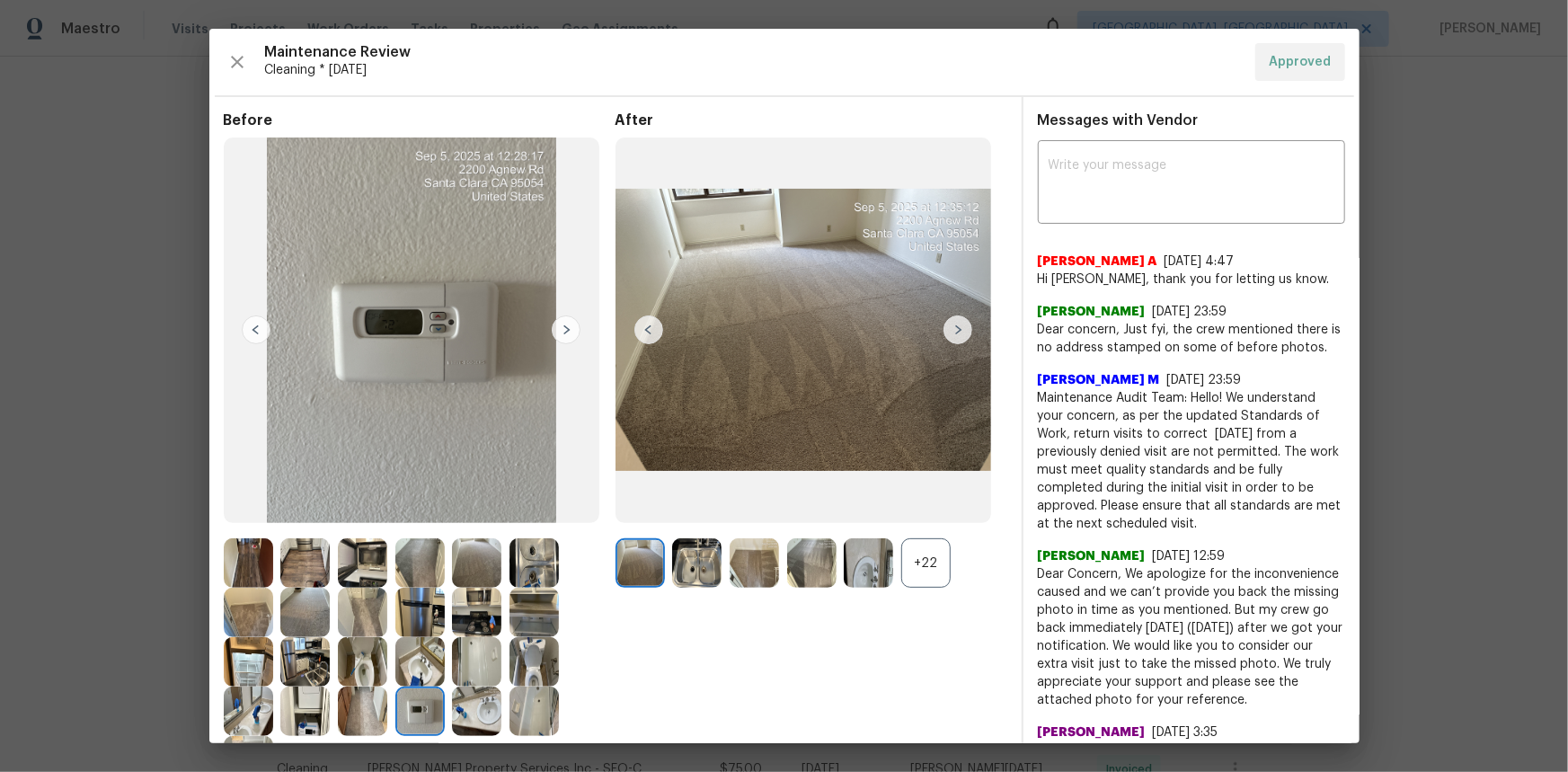
click at [419, 515] on img at bounding box center [420, 711] width 50 height 50
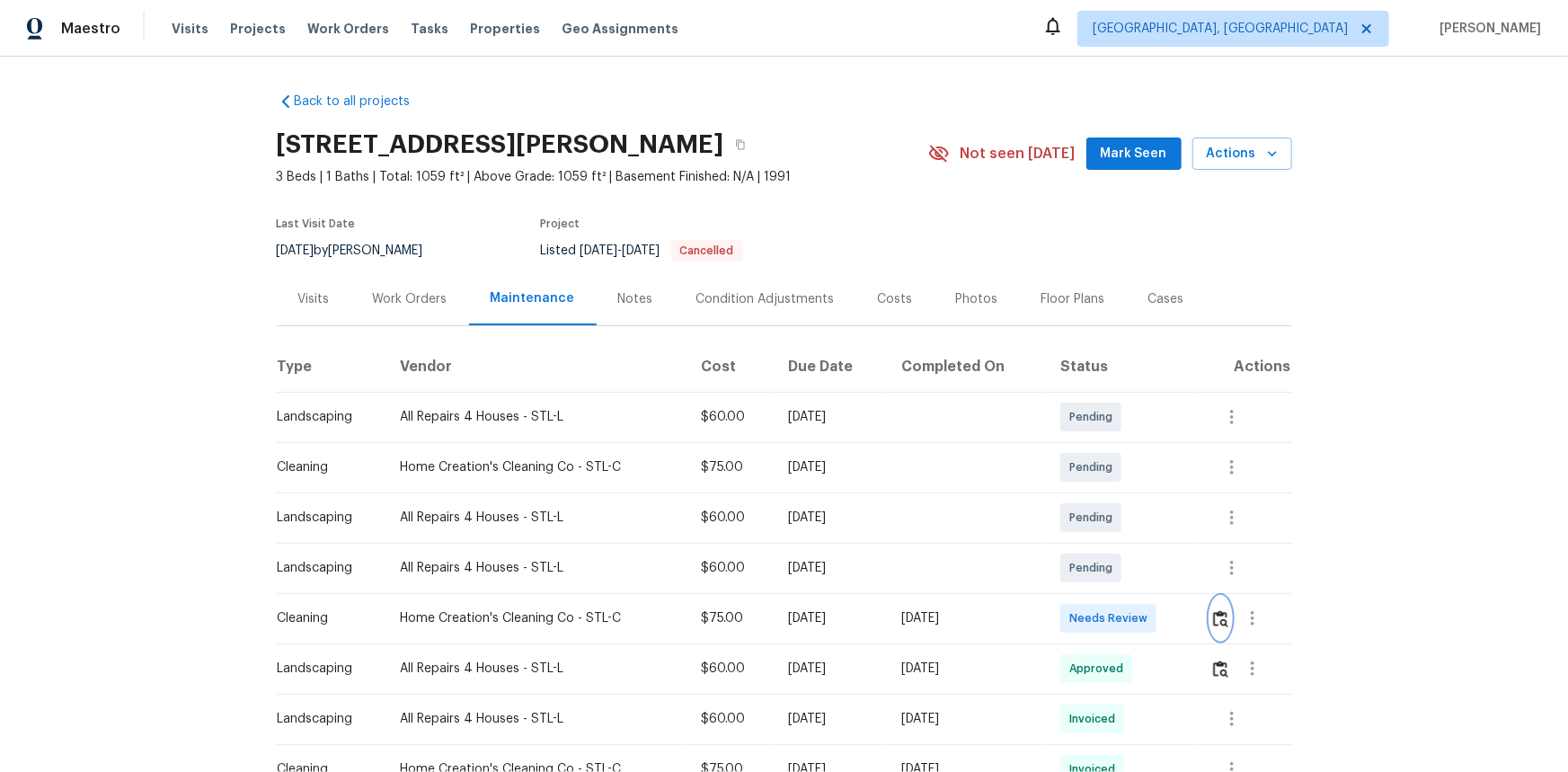
click at [1115, 515] on img "button" at bounding box center [1220, 618] width 16 height 17
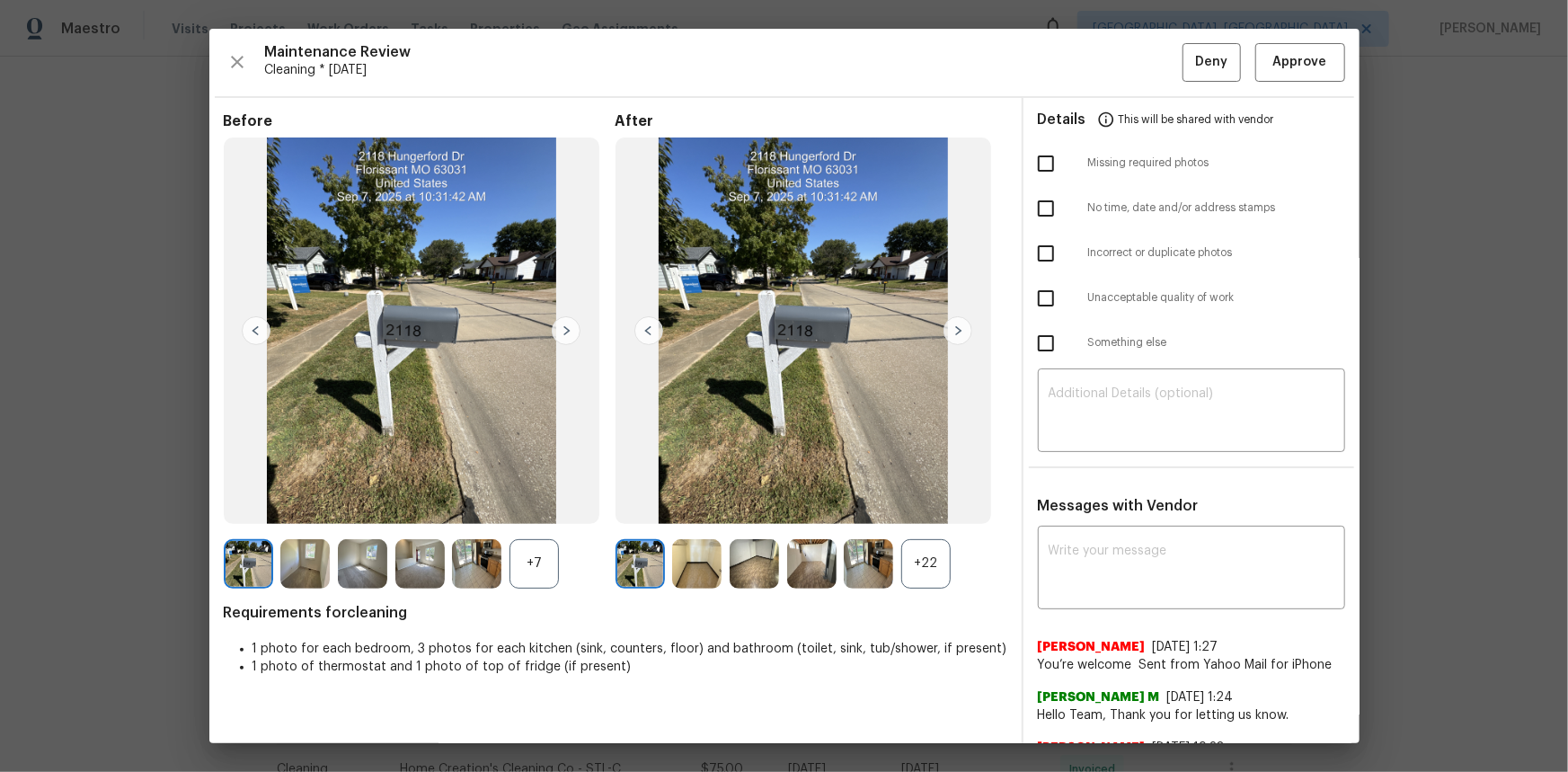
click at [919, 515] on div "+22" at bounding box center [926, 563] width 50 height 50
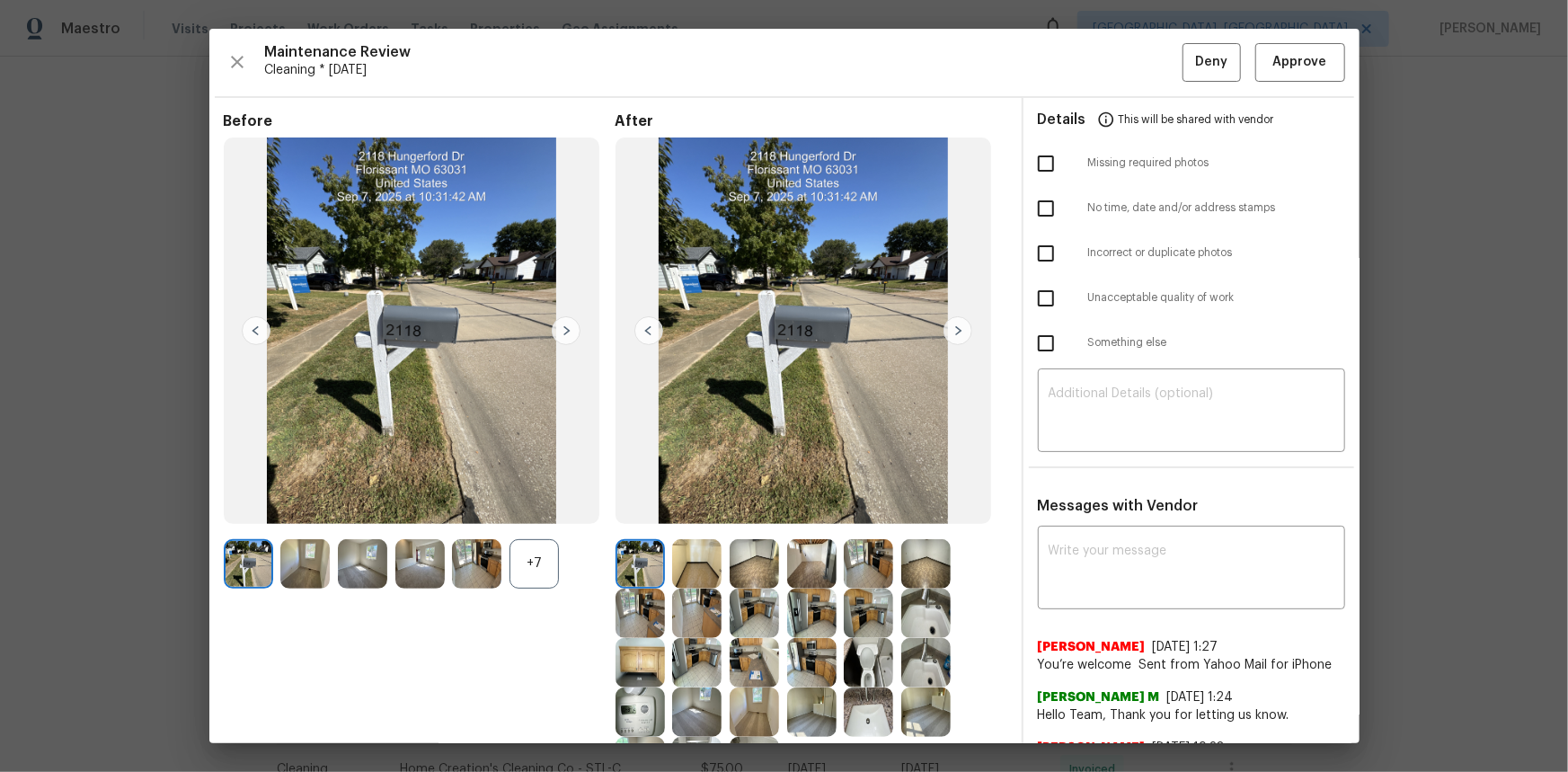
click at [641, 515] on img at bounding box center [640, 711] width 50 height 50
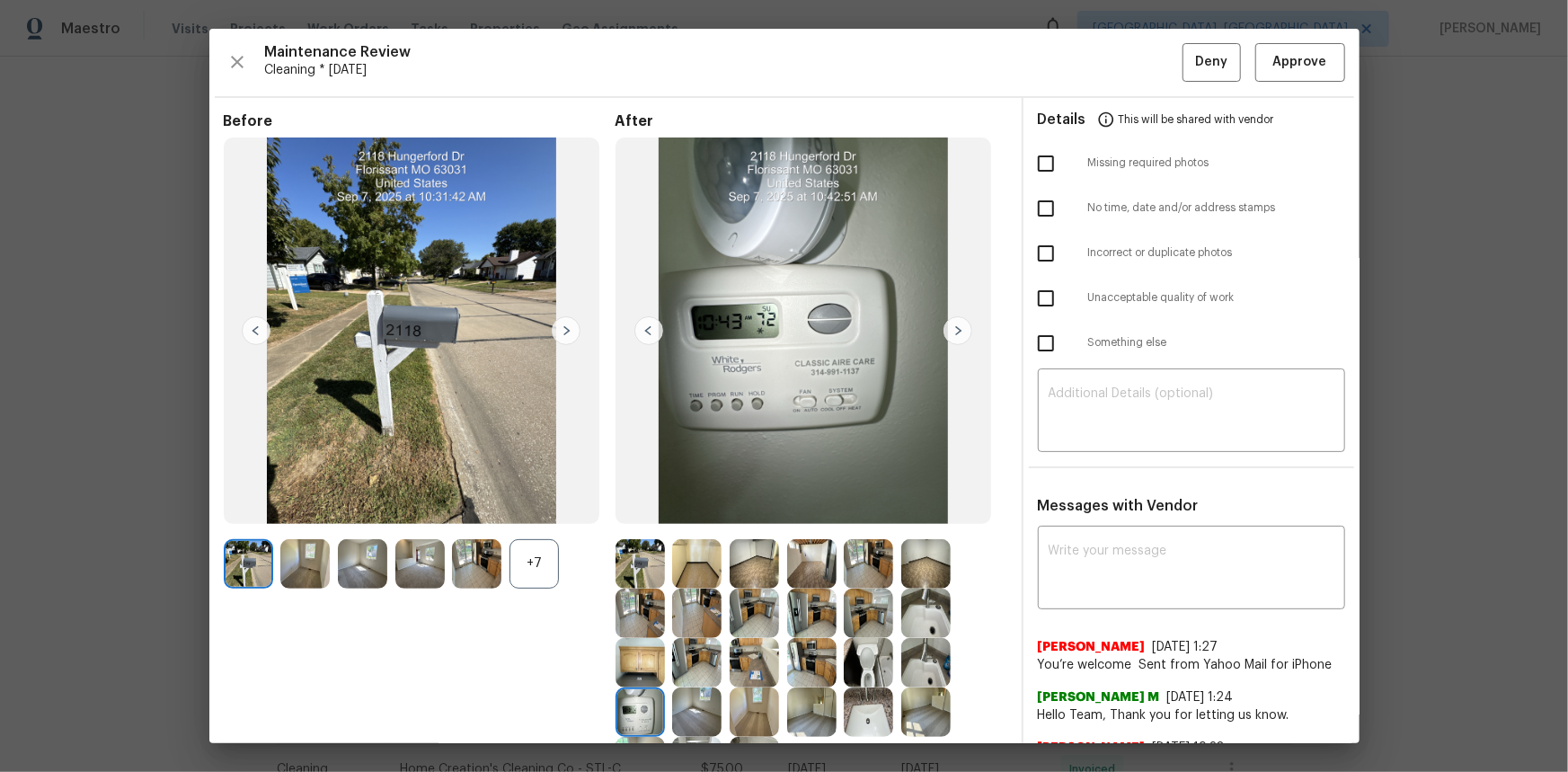
click at [641, 515] on img at bounding box center [640, 711] width 50 height 50
drag, startPoint x: 1285, startPoint y: 59, endPoint x: 1278, endPoint y: 100, distance: 41.6
click at [1115, 59] on span "Approve" at bounding box center [1300, 61] width 54 height 22
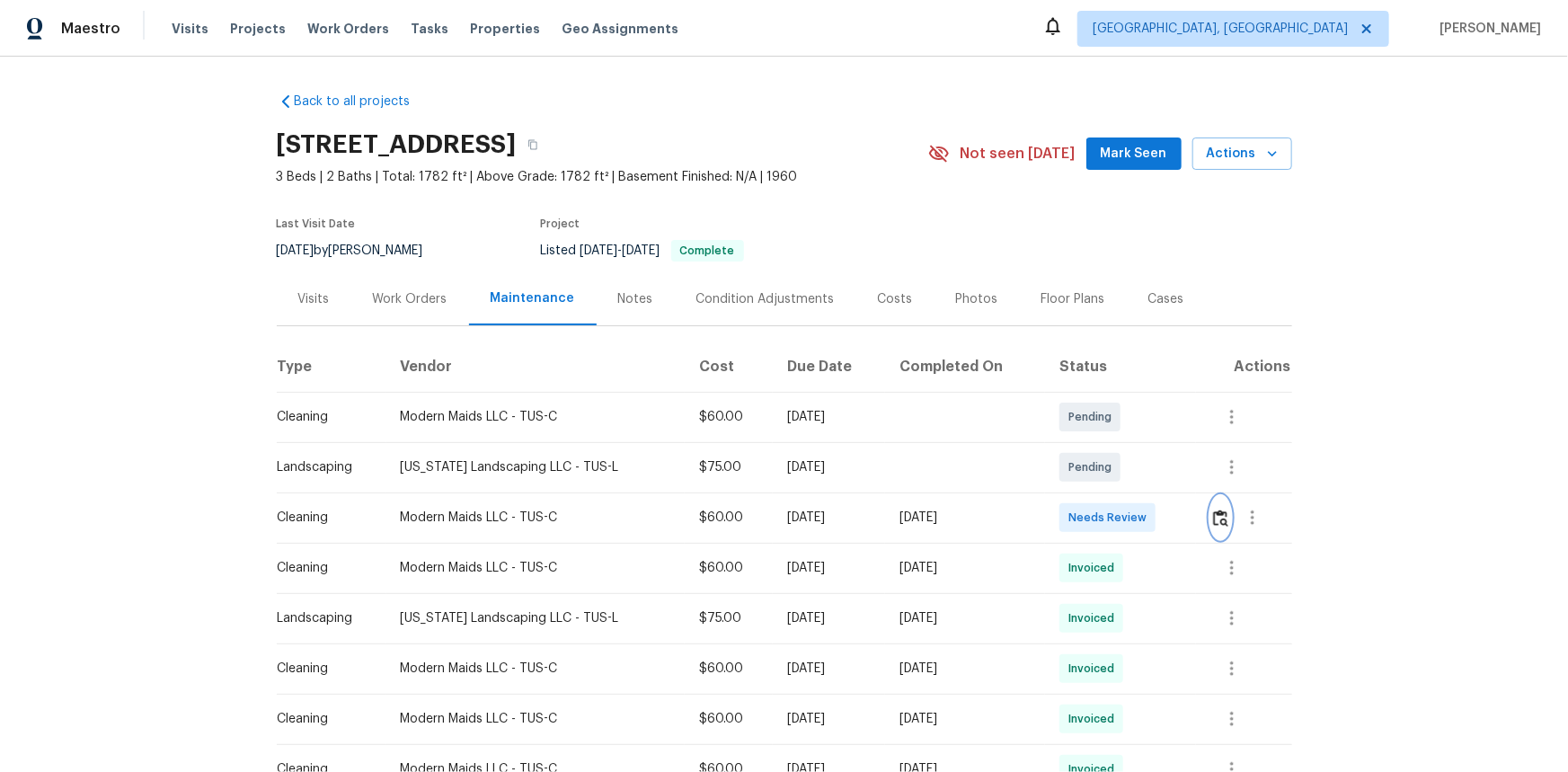
click at [1212, 528] on button "button" at bounding box center [1220, 517] width 21 height 43
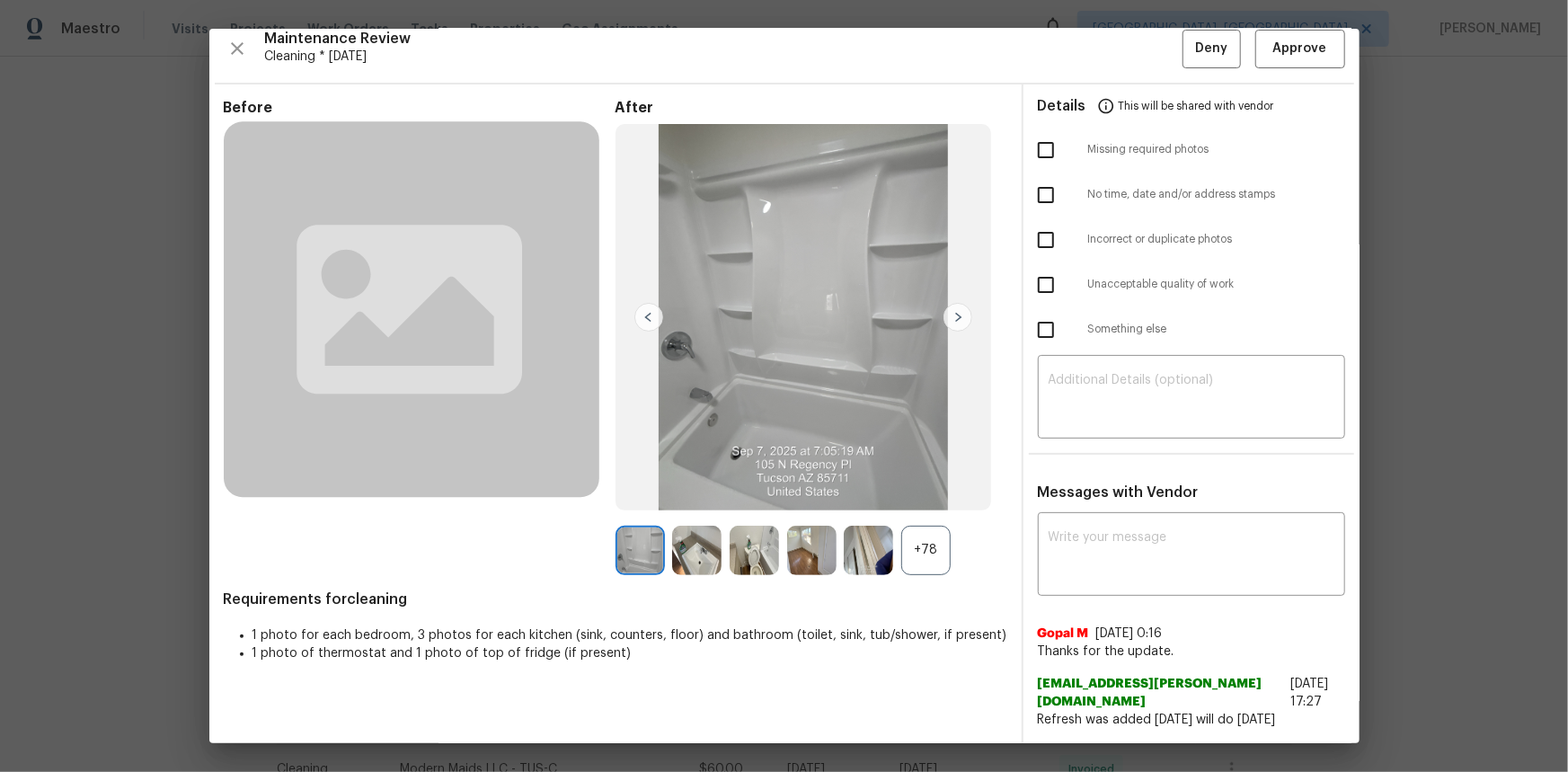
scroll to position [23, 0]
click at [910, 532] on div "+78" at bounding box center [926, 549] width 50 height 50
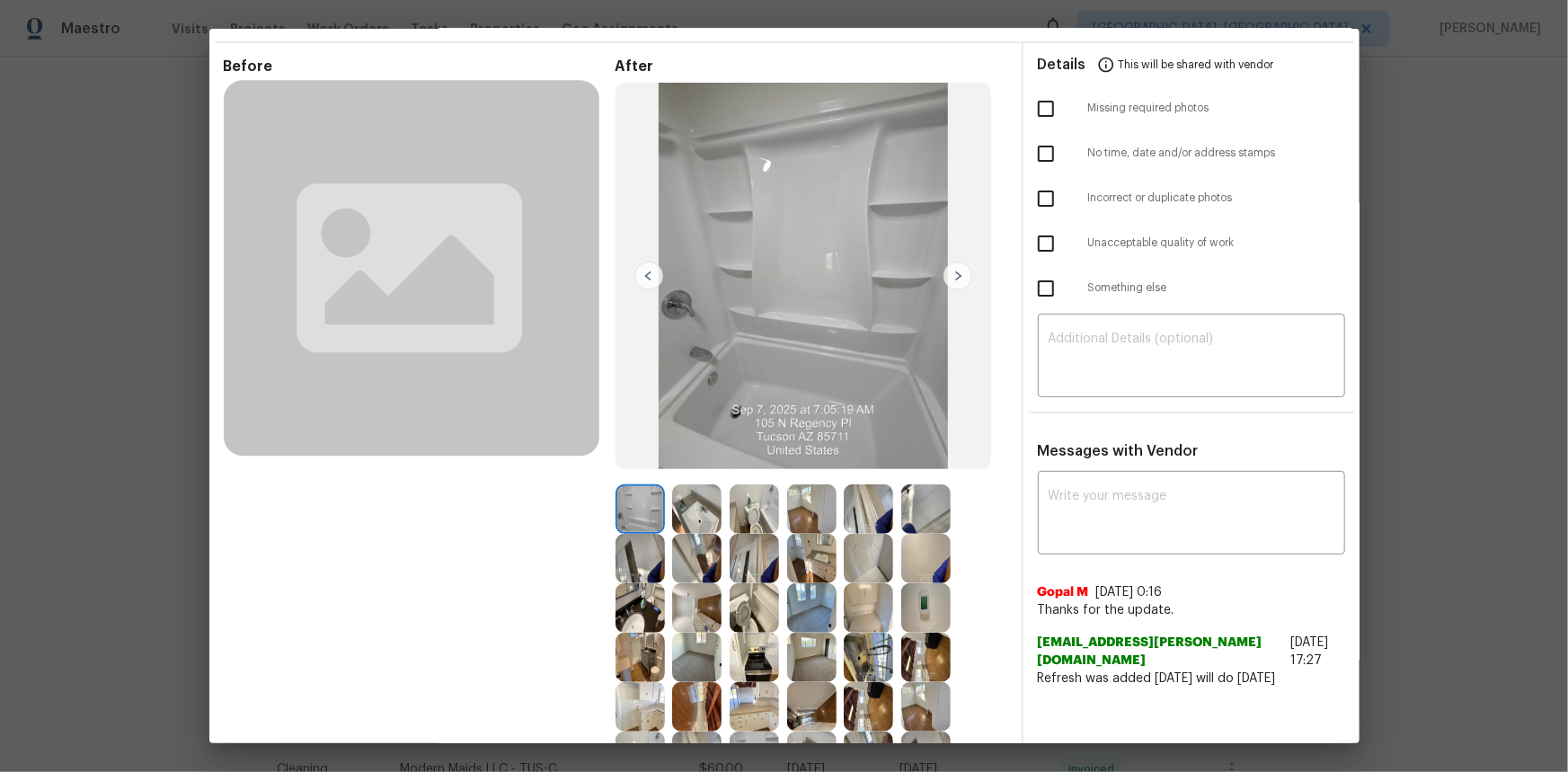
scroll to position [105, 0]
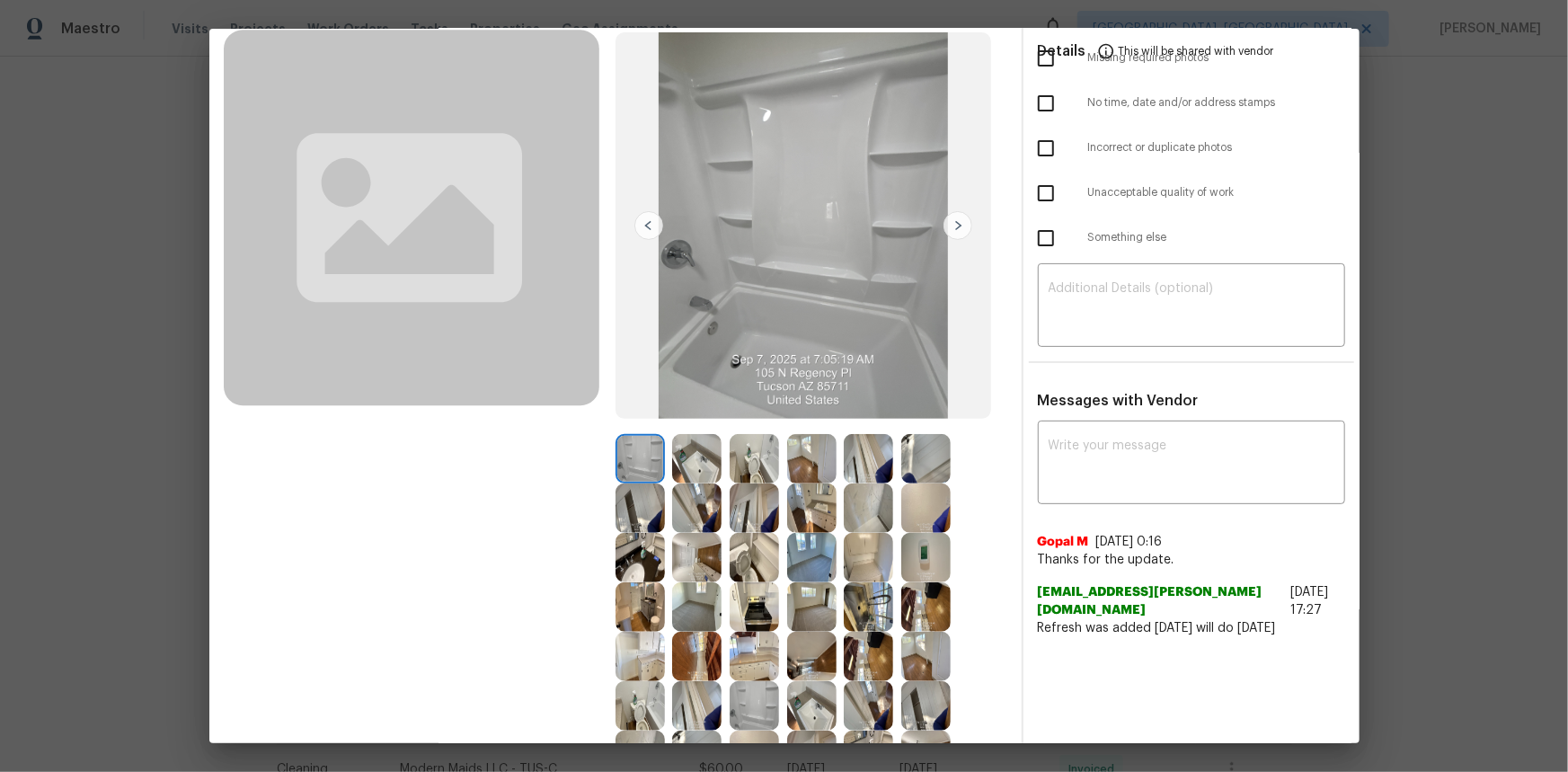
click at [908, 553] on img at bounding box center [926, 557] width 50 height 50
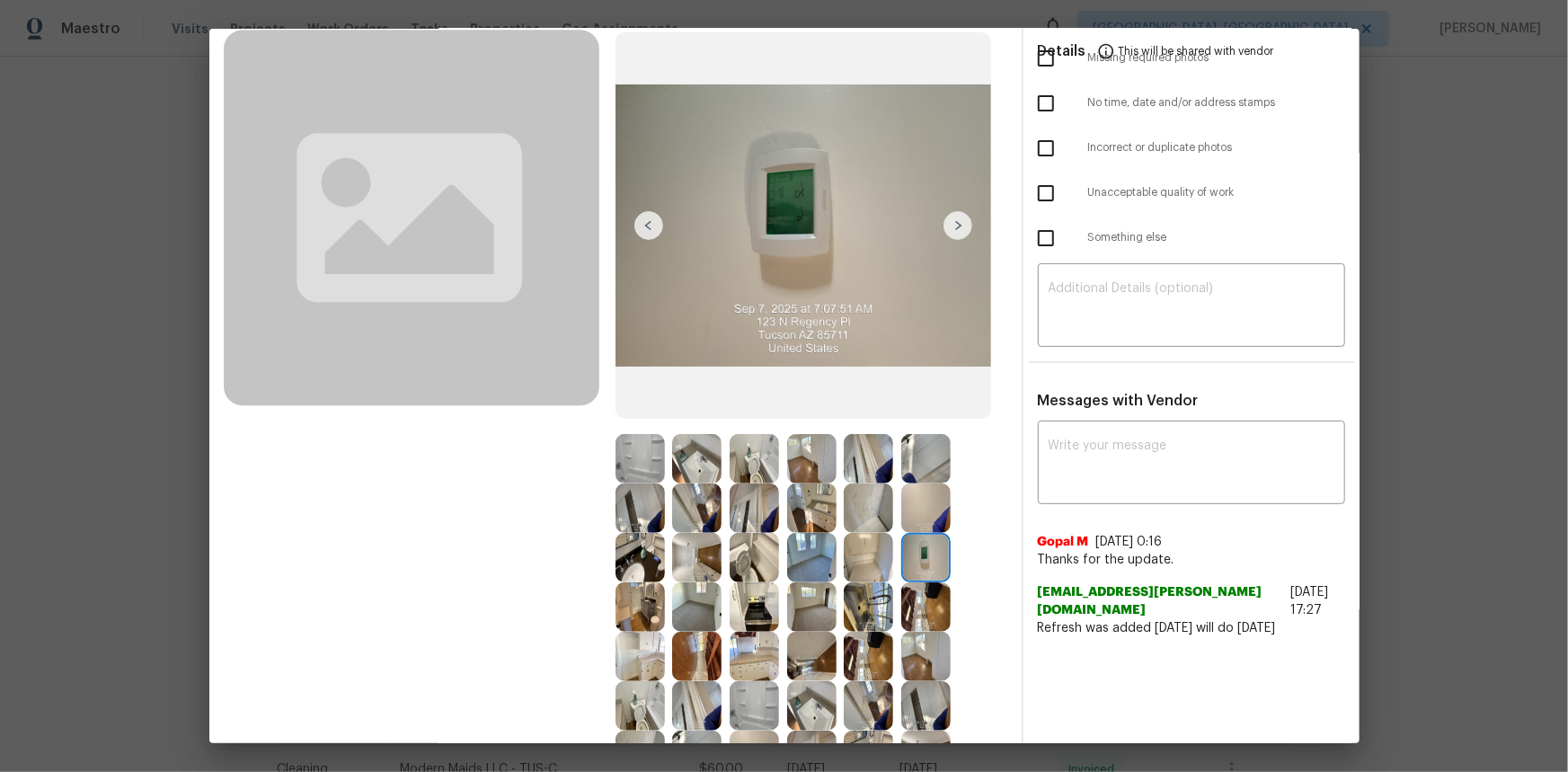
click at [908, 553] on img at bounding box center [926, 557] width 50 height 50
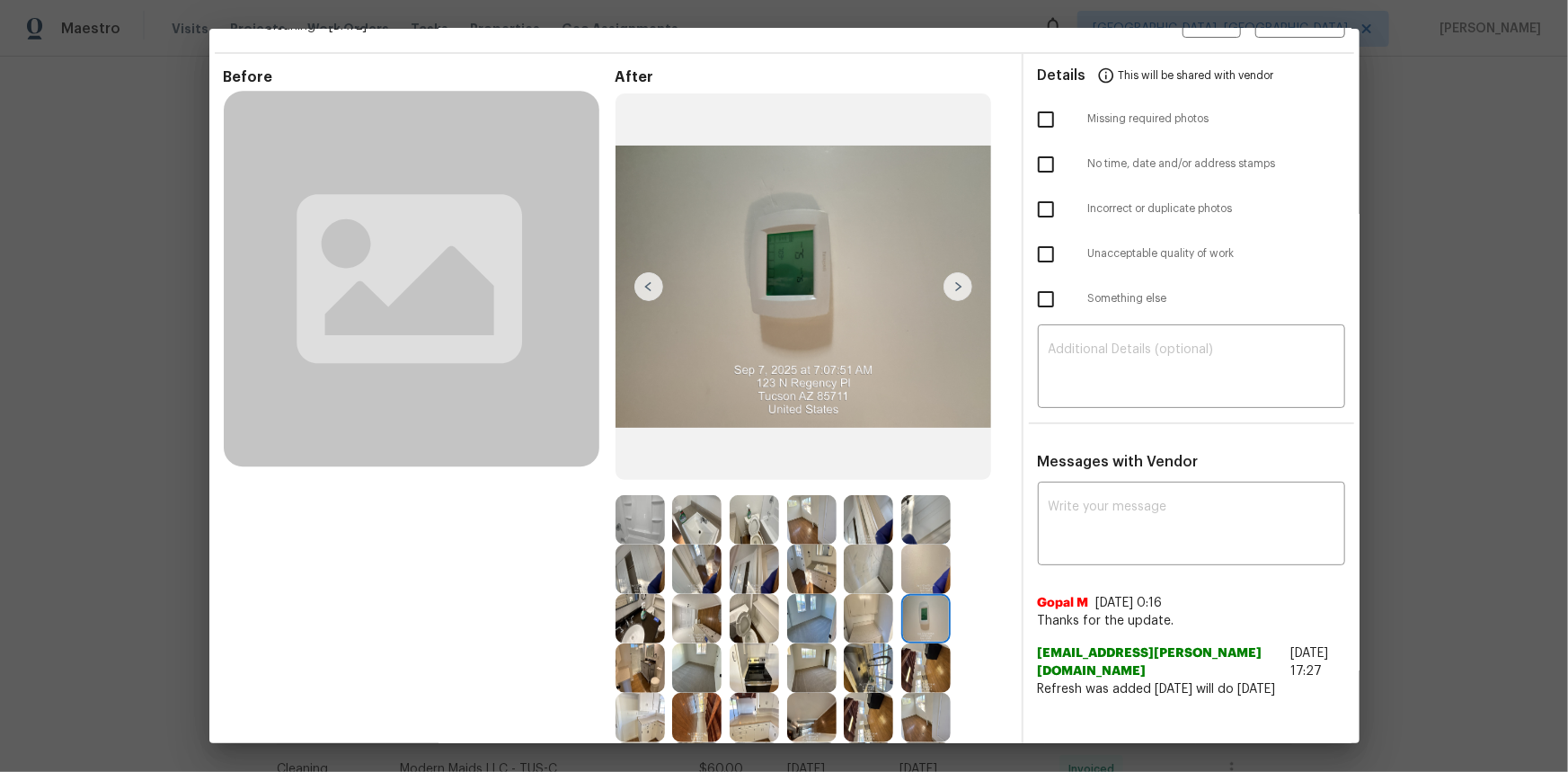
scroll to position [0, 0]
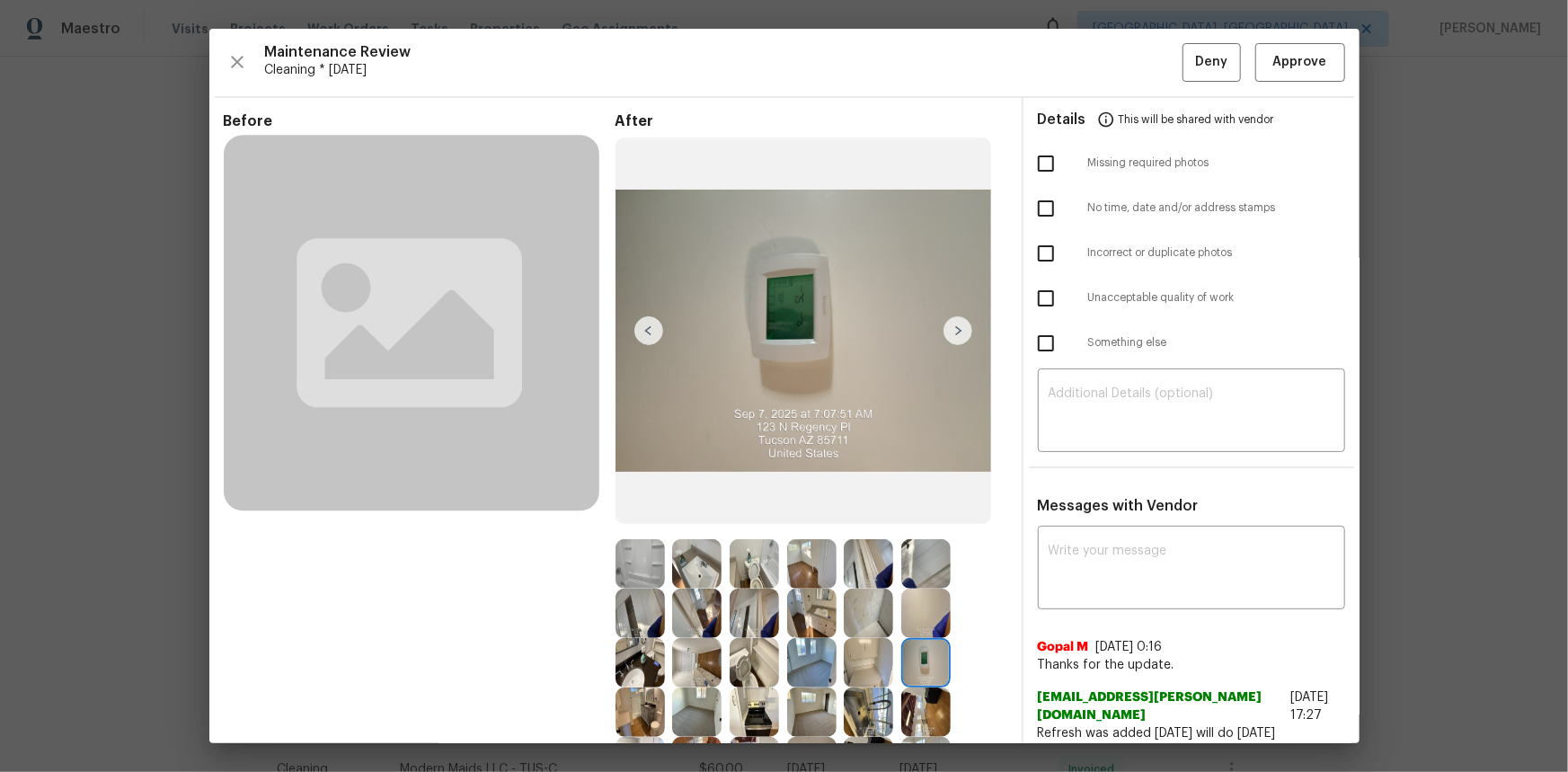
click at [925, 665] on img at bounding box center [926, 662] width 50 height 50
click at [924, 665] on img at bounding box center [926, 662] width 50 height 50
click at [922, 664] on img at bounding box center [926, 662] width 50 height 50
drag, startPoint x: 922, startPoint y: 664, endPoint x: 541, endPoint y: 230, distance: 577.5
click at [921, 663] on img at bounding box center [926, 662] width 50 height 50
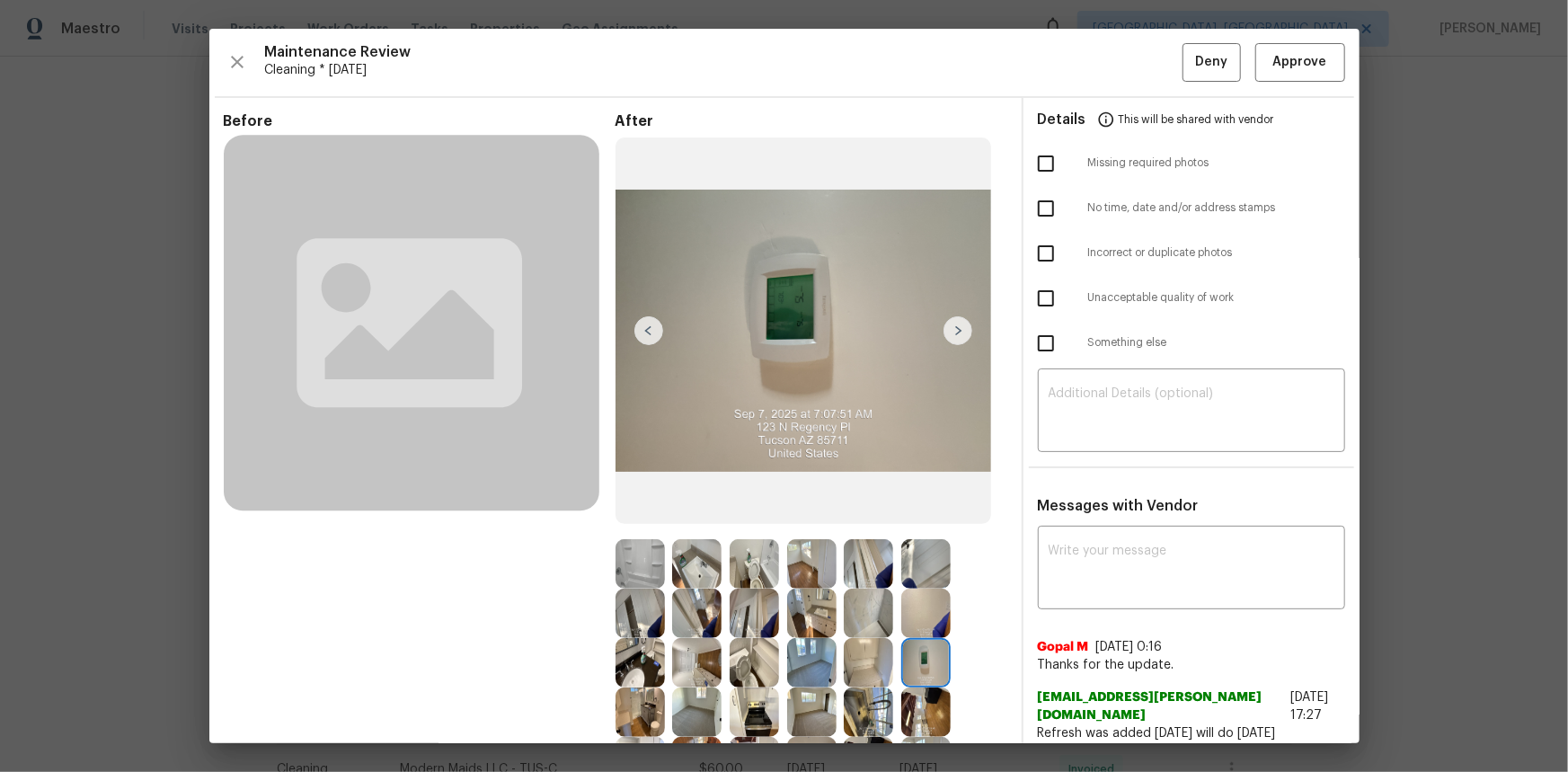
click at [906, 667] on img at bounding box center [926, 662] width 50 height 50
click at [916, 647] on img at bounding box center [926, 662] width 50 height 50
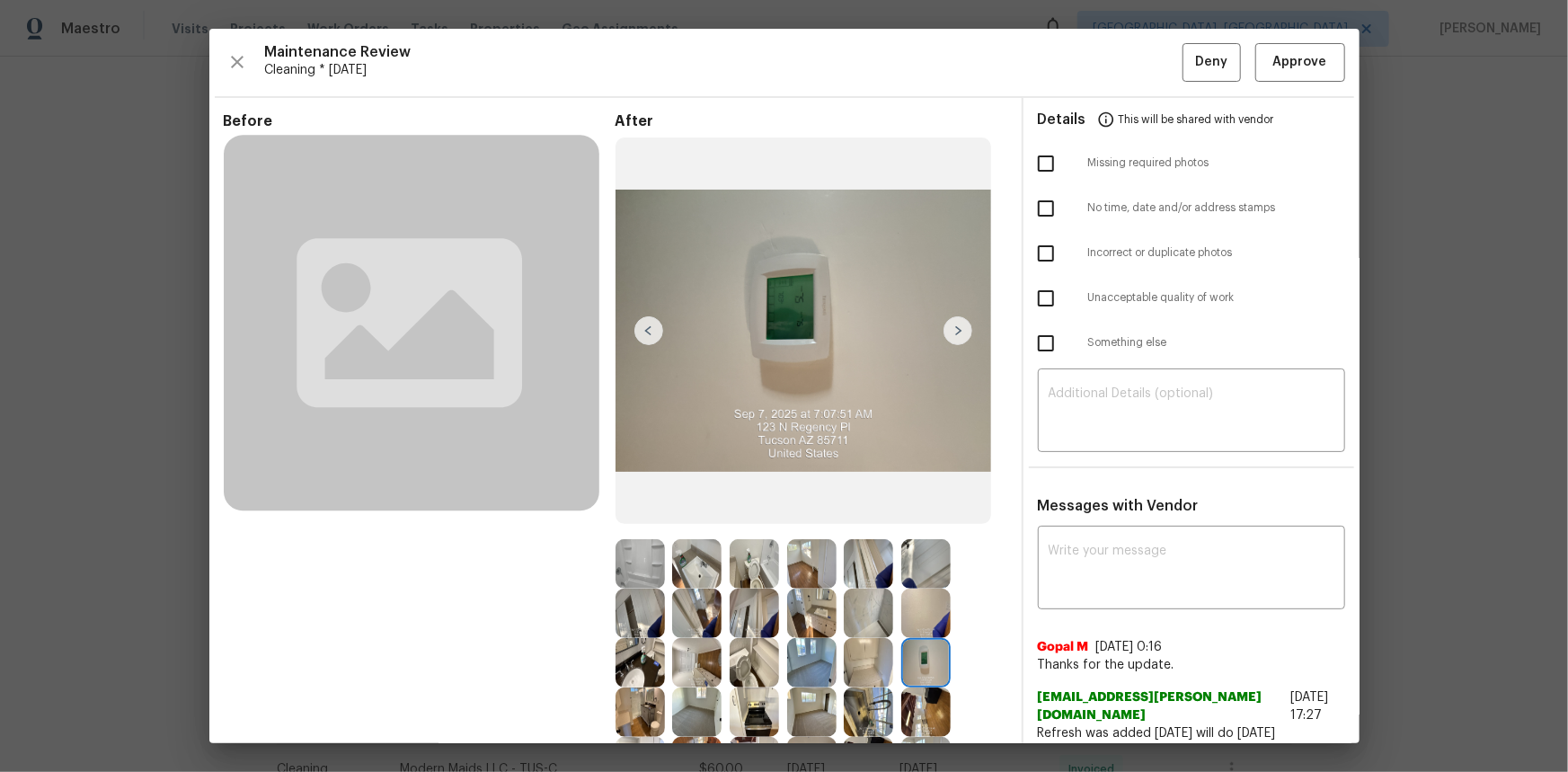
click at [916, 647] on img at bounding box center [926, 662] width 50 height 50
click at [909, 654] on img at bounding box center [926, 662] width 50 height 50
click at [1269, 71] on span "Approve" at bounding box center [1300, 61] width 62 height 22
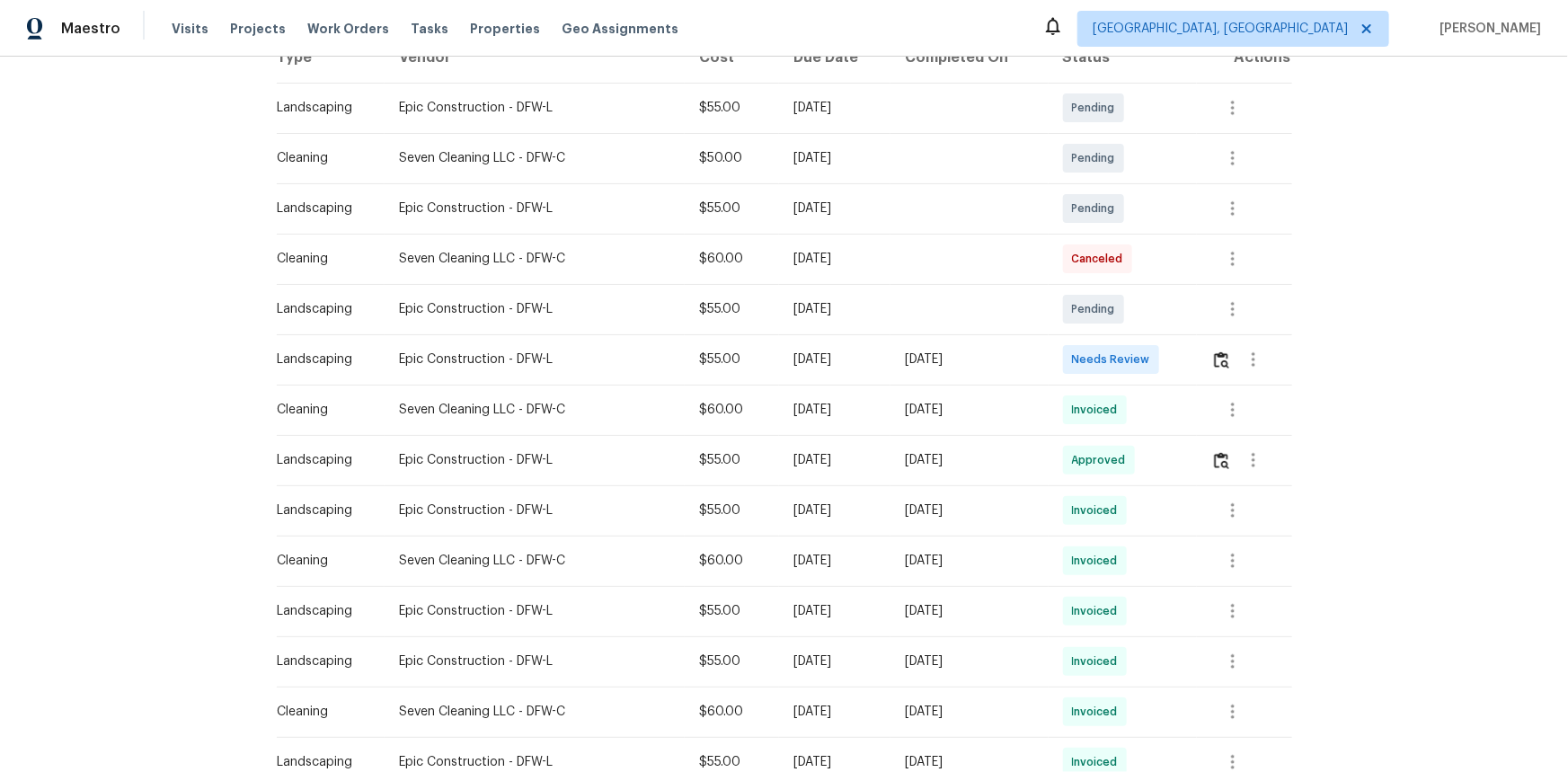
scroll to position [49, 0]
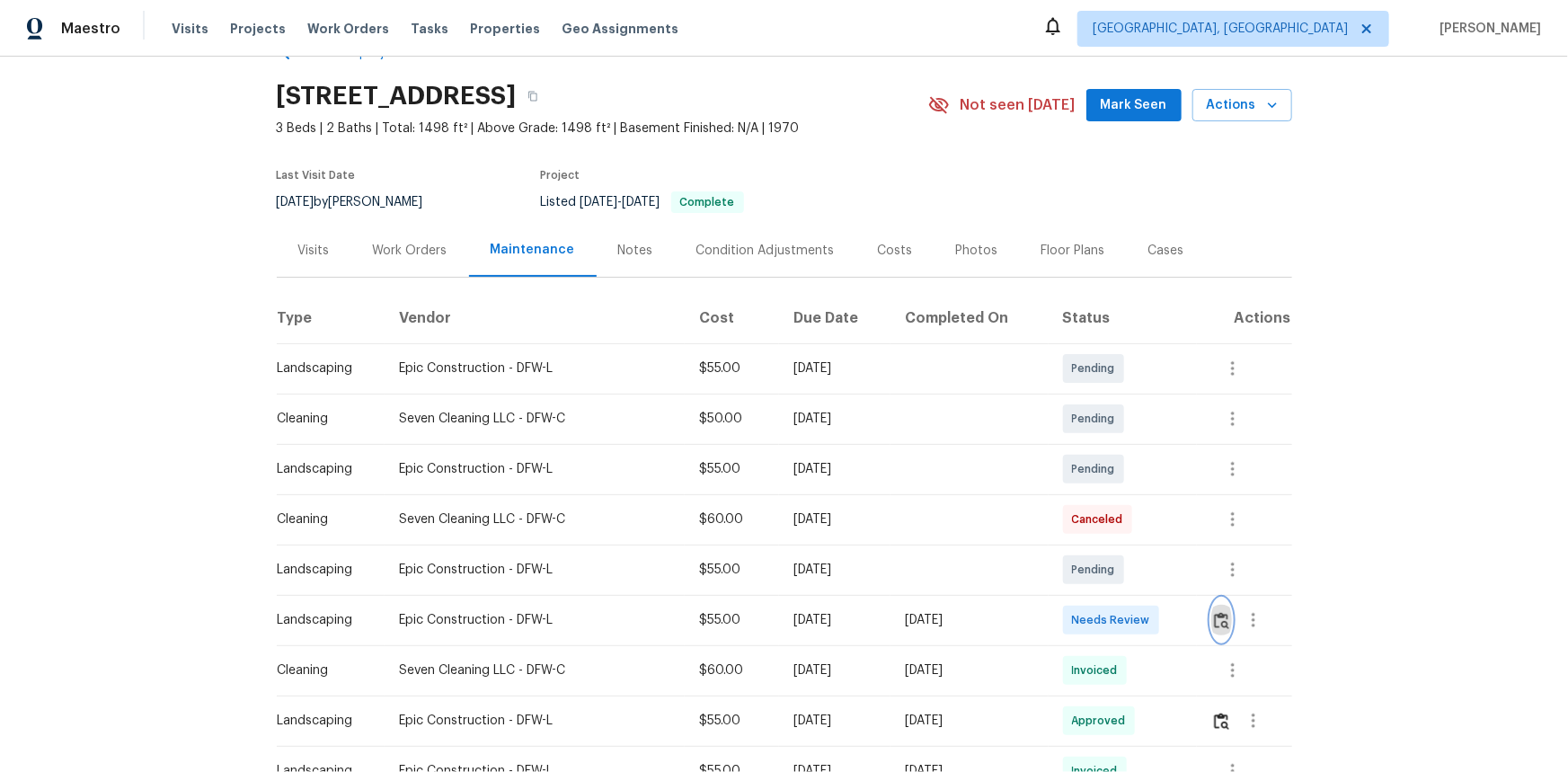
click at [1115, 515] on button "button" at bounding box center [1221, 620] width 21 height 43
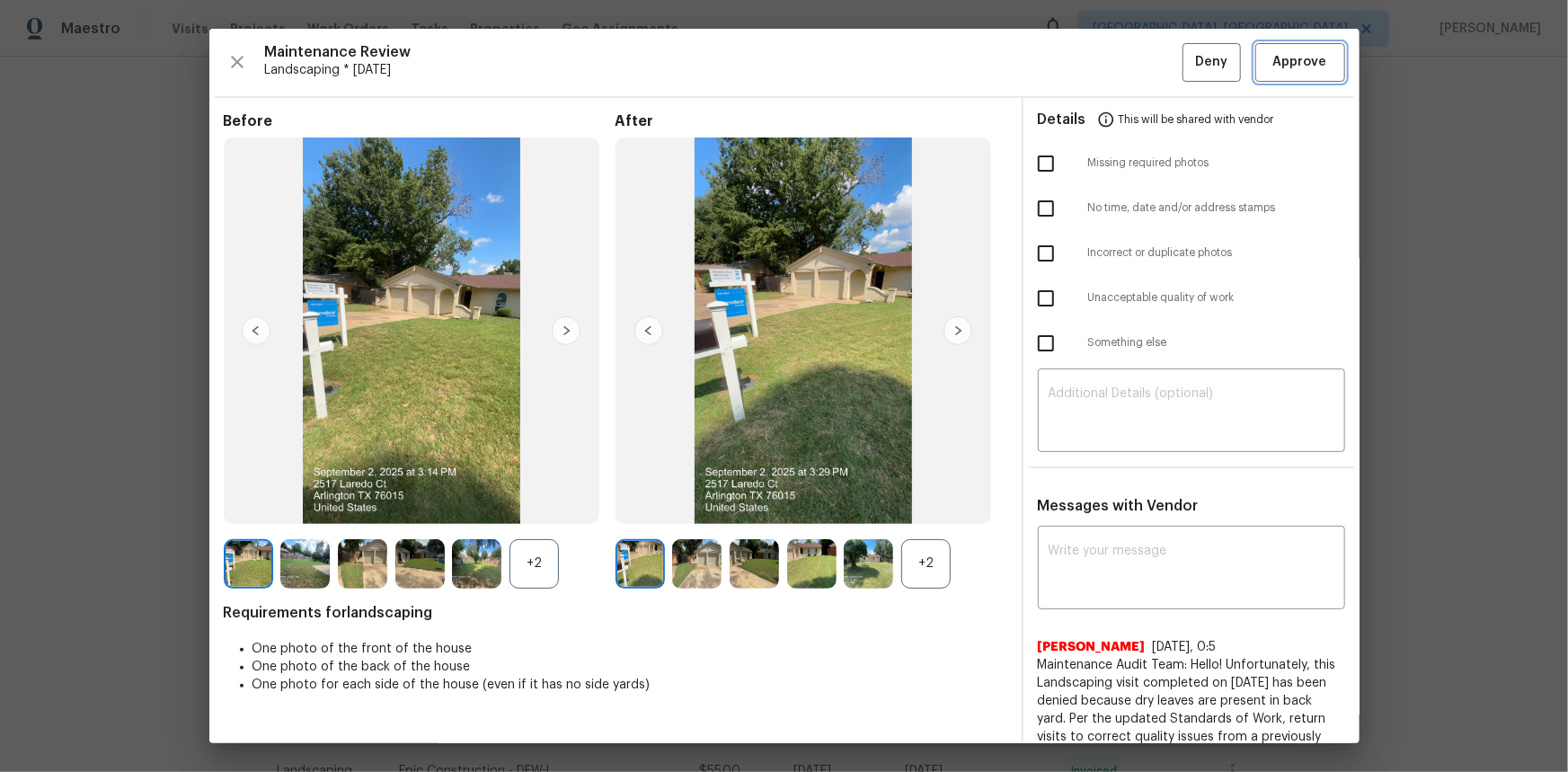
click at [1115, 69] on span "Approve" at bounding box center [1300, 61] width 54 height 22
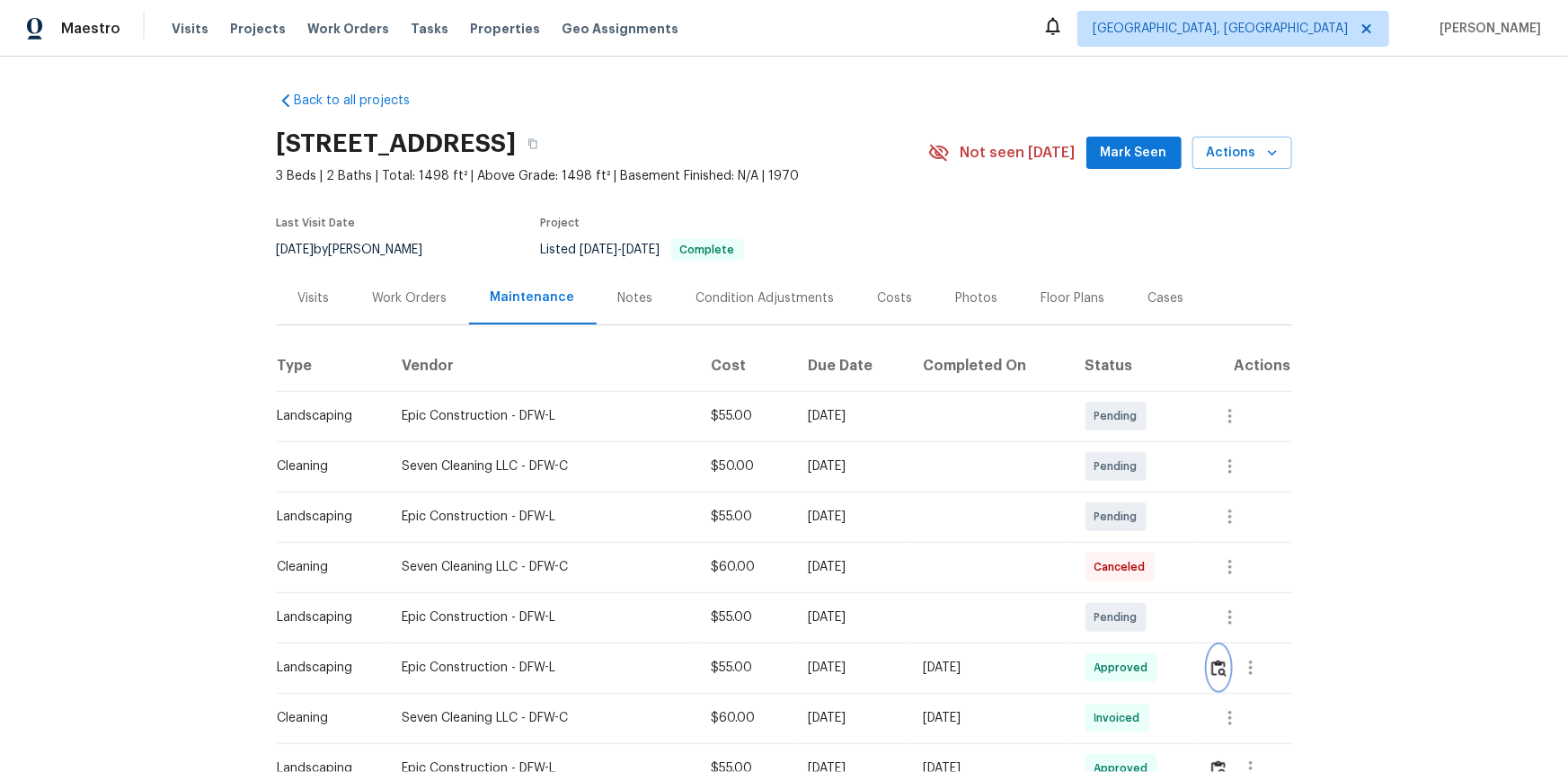
scroll to position [0, 0]
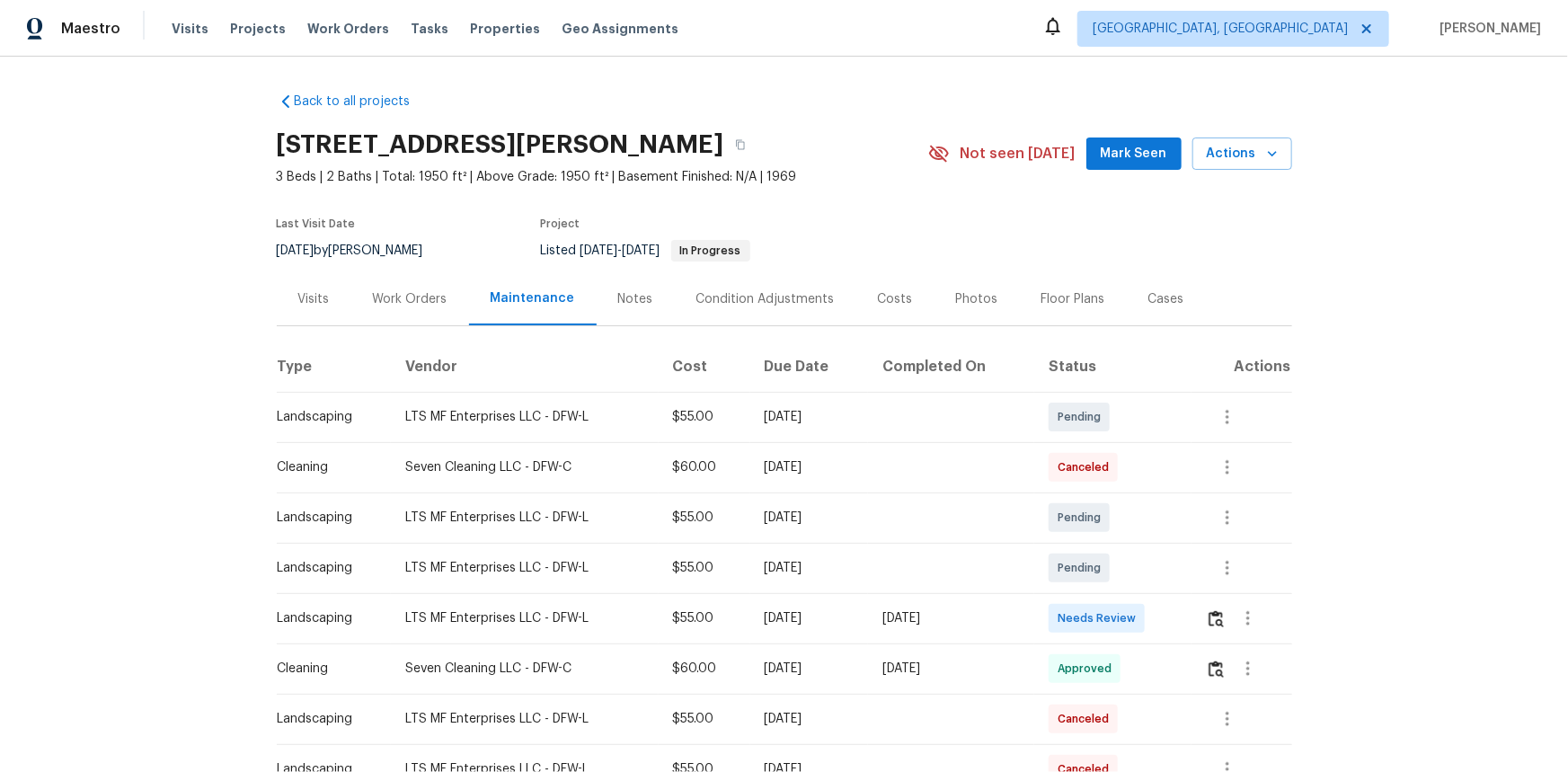
click at [1115, 515] on td at bounding box center [1241, 618] width 100 height 51
click at [1115, 515] on img "button" at bounding box center [1217, 618] width 16 height 17
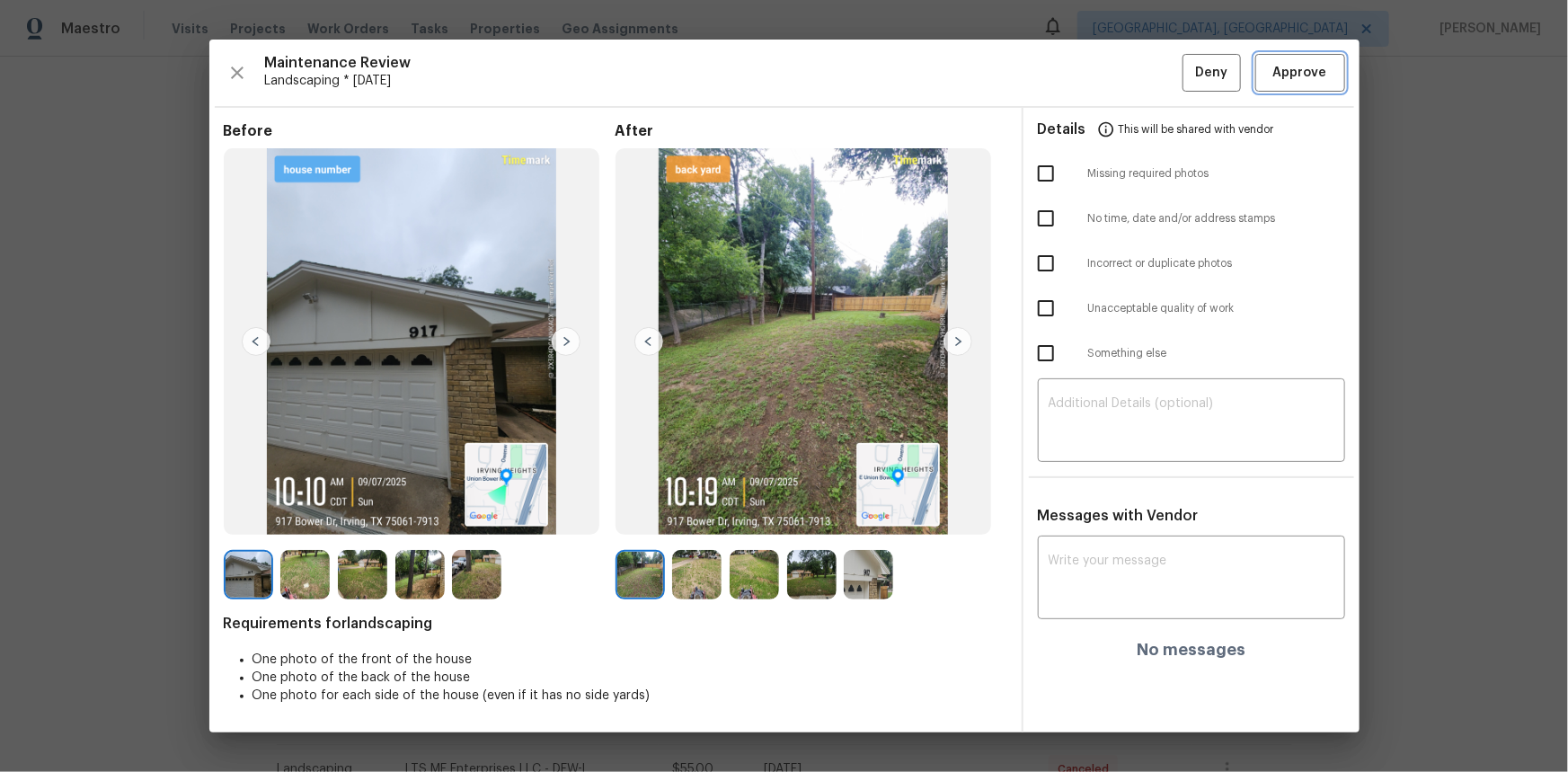
click at [1115, 68] on span "Approve" at bounding box center [1300, 73] width 54 height 22
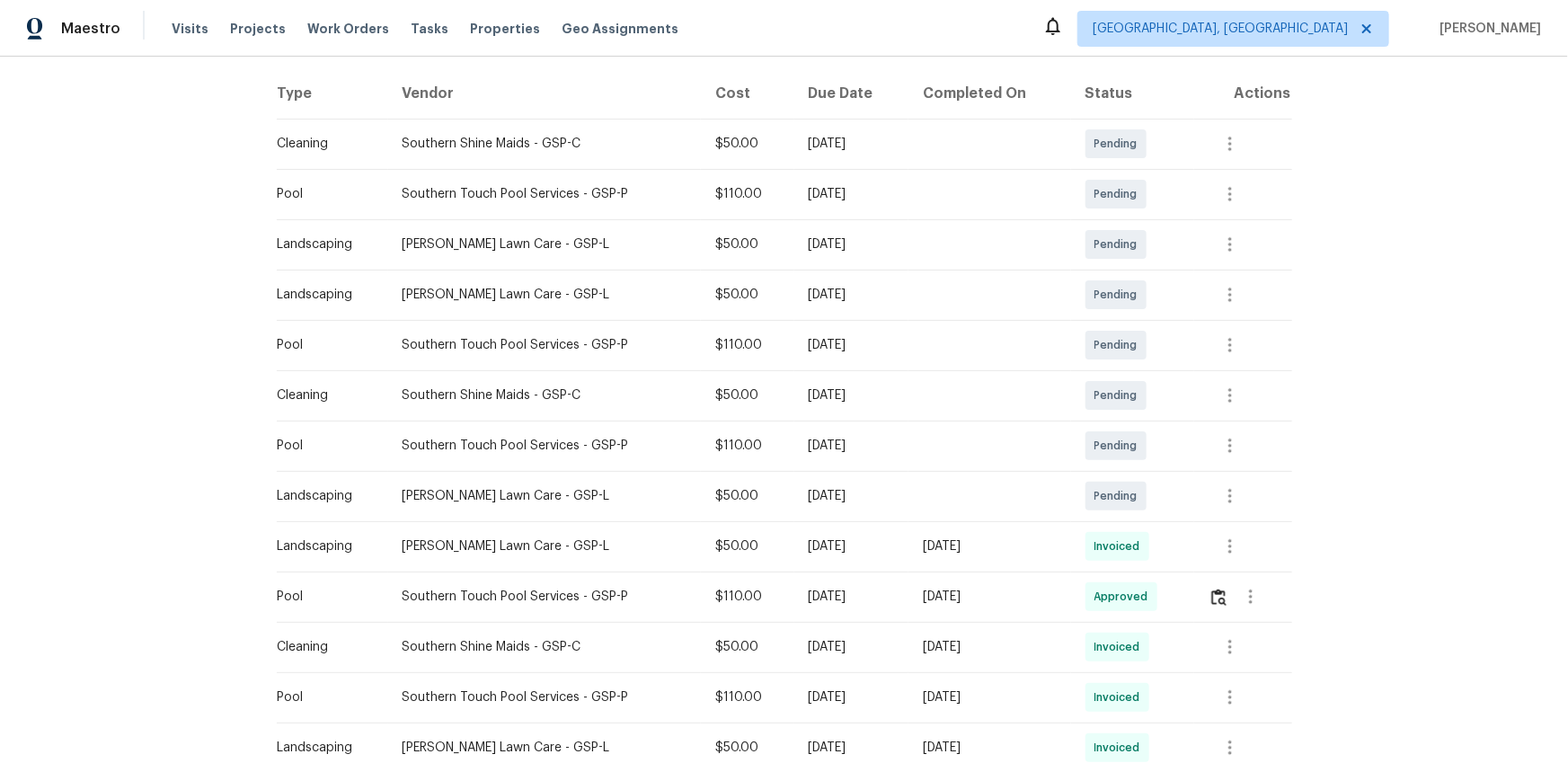
scroll to position [51, 0]
